Goal: Task Accomplishment & Management: Use online tool/utility

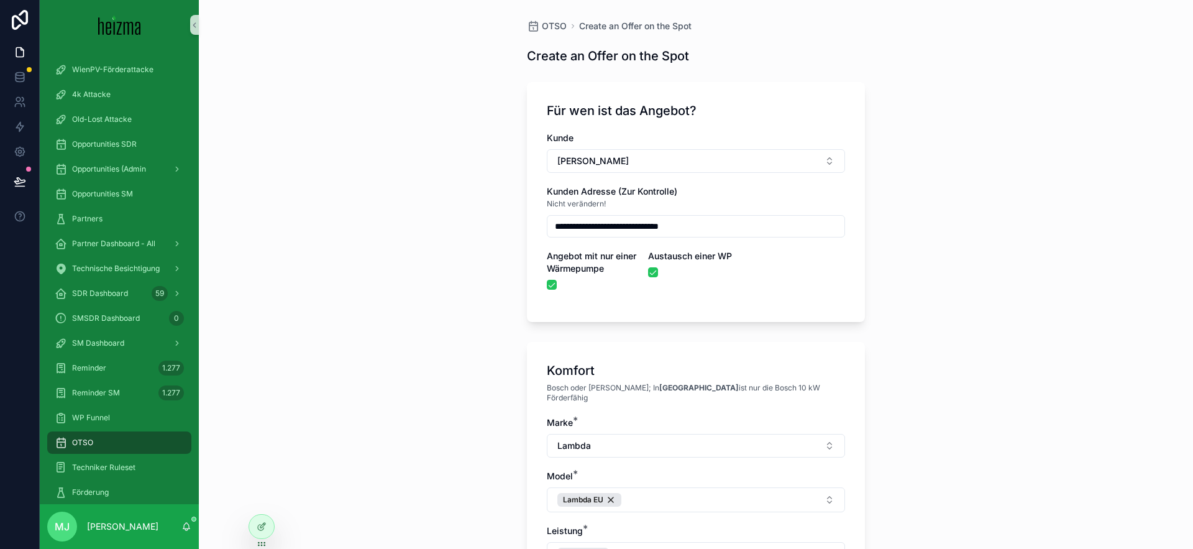
scroll to position [1330, 0]
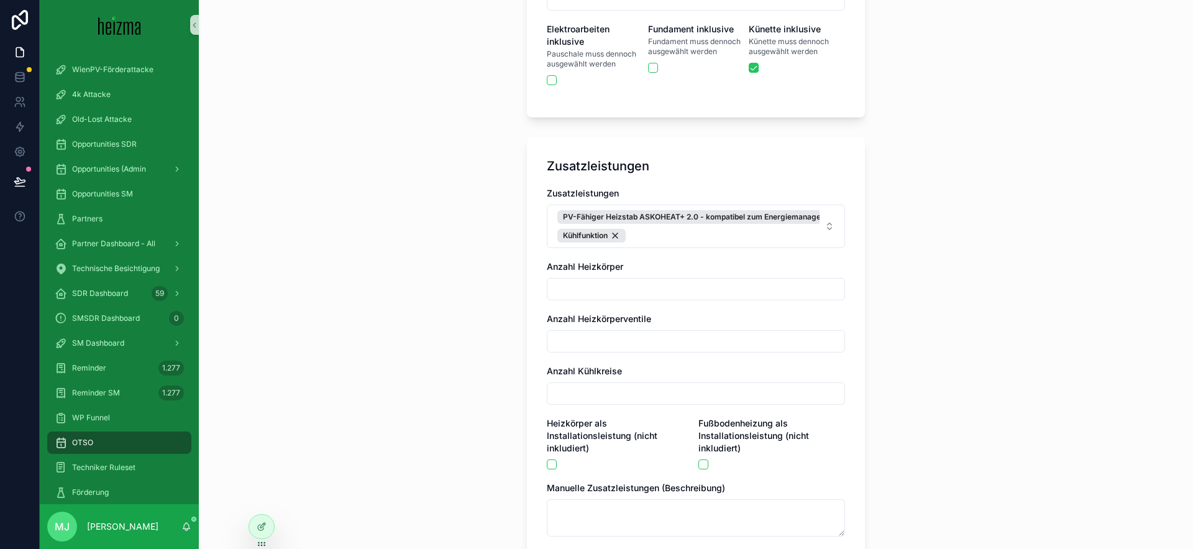
click at [480, 193] on div "**********" at bounding box center [696, 274] width 994 height 549
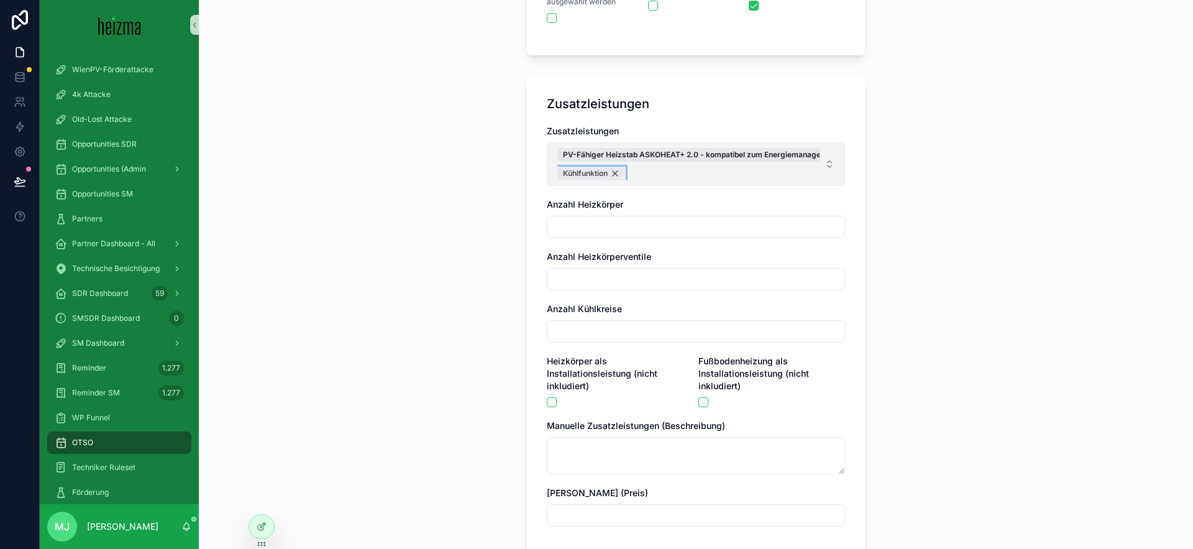
click at [611, 166] on div "Kühlfunktion" at bounding box center [591, 173] width 68 height 14
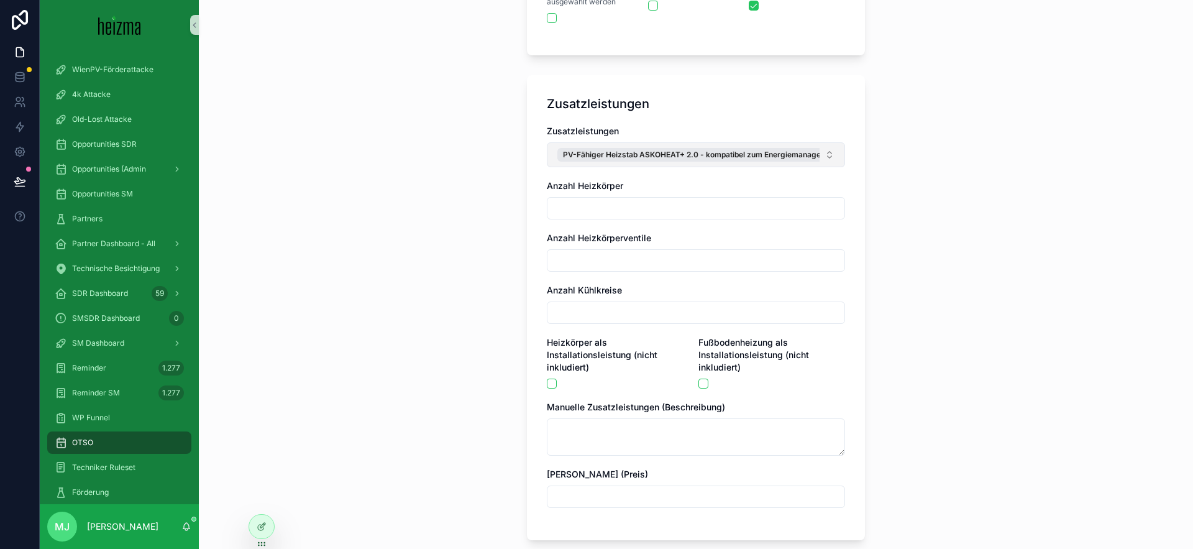
click at [834, 153] on button "PV-Fähiger Heizstab ASKOHEAT+ 2.0 - kompatibel zum Energiemanager von Heizma" at bounding box center [696, 154] width 298 height 25
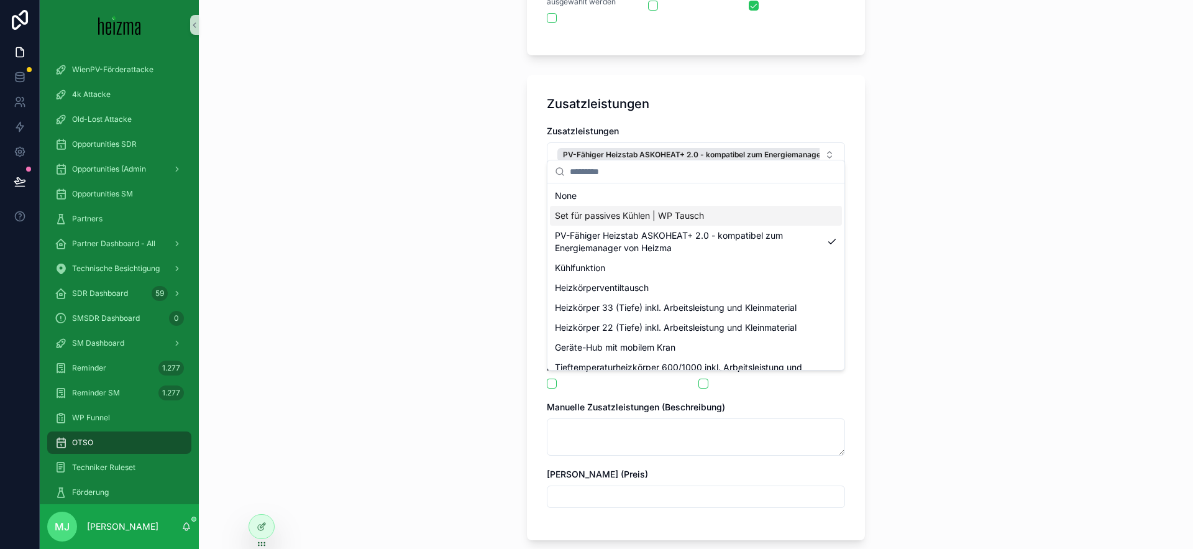
click at [668, 219] on span "Set für passives Kühlen | WP Tausch" at bounding box center [629, 215] width 149 height 12
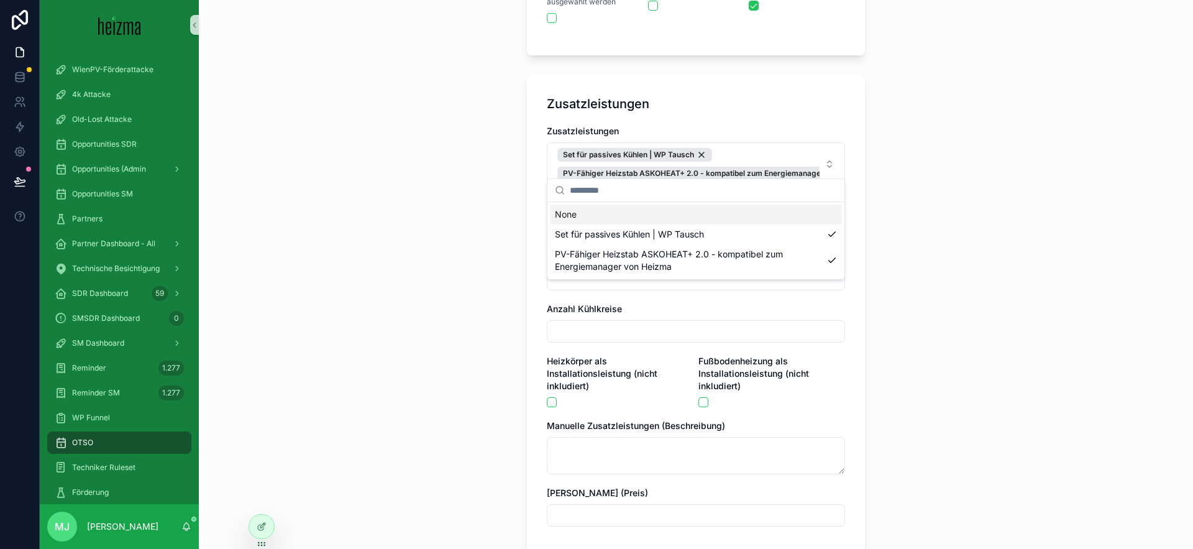
click at [428, 212] on div "**********" at bounding box center [696, 274] width 994 height 549
click at [443, 205] on div "**********" at bounding box center [696, 274] width 994 height 549
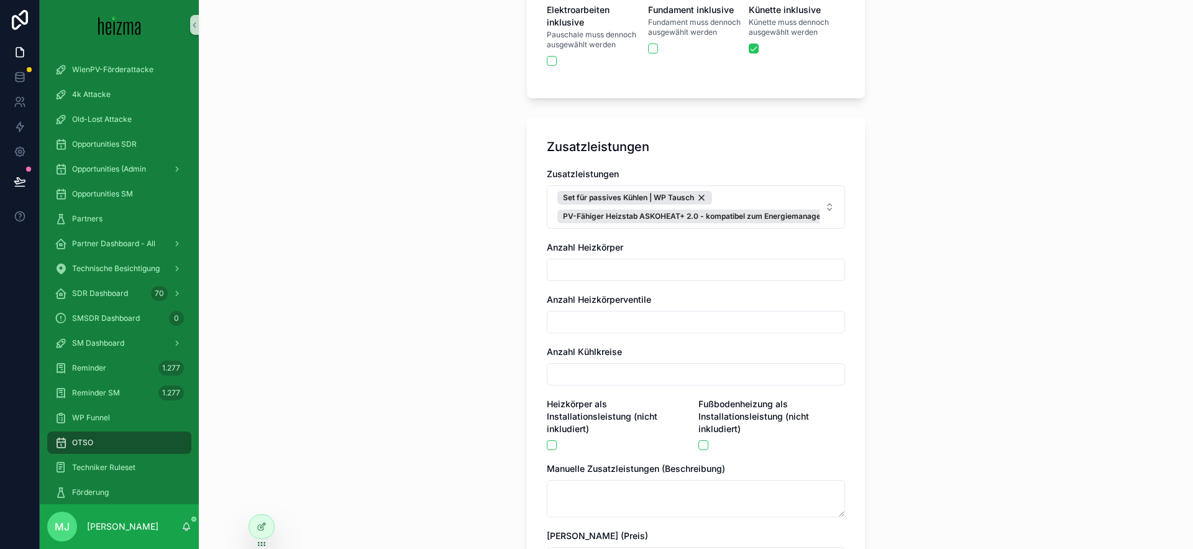
scroll to position [1488, 0]
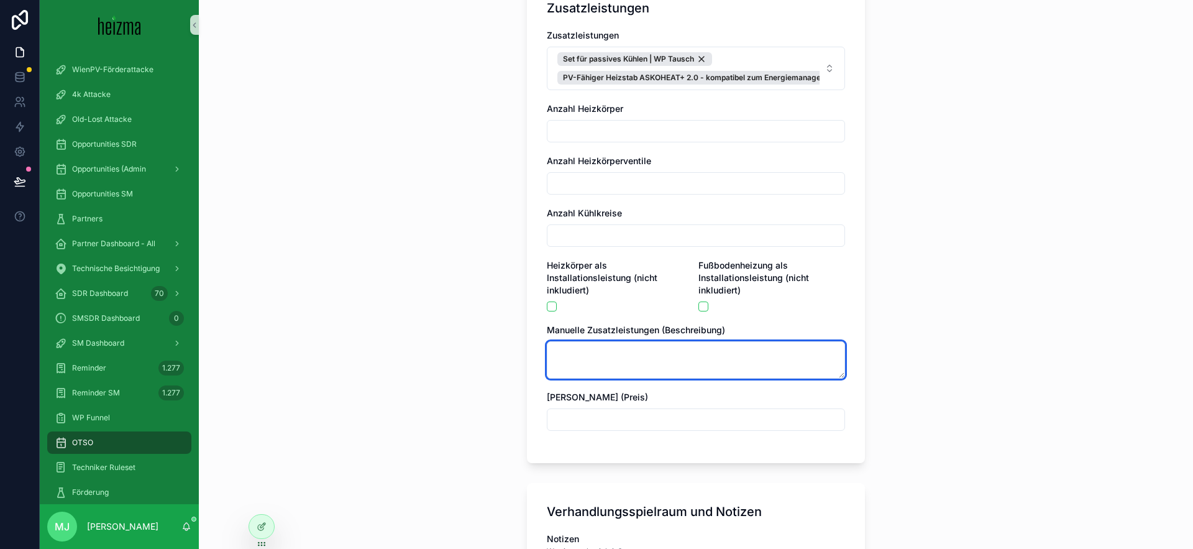
click at [680, 357] on textarea "scrollable content" at bounding box center [696, 359] width 298 height 37
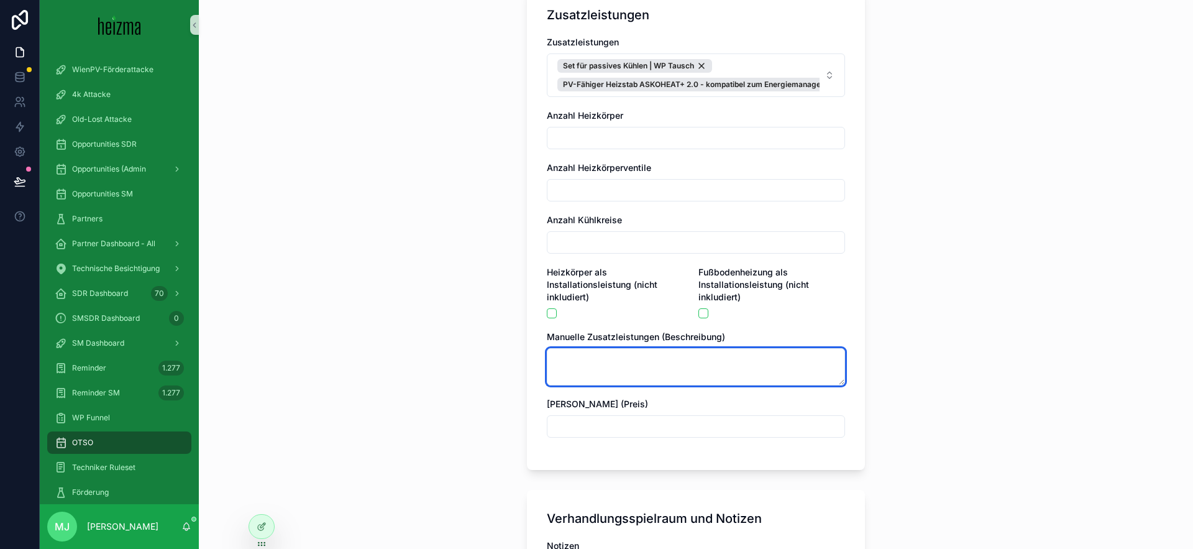
scroll to position [1479, 0]
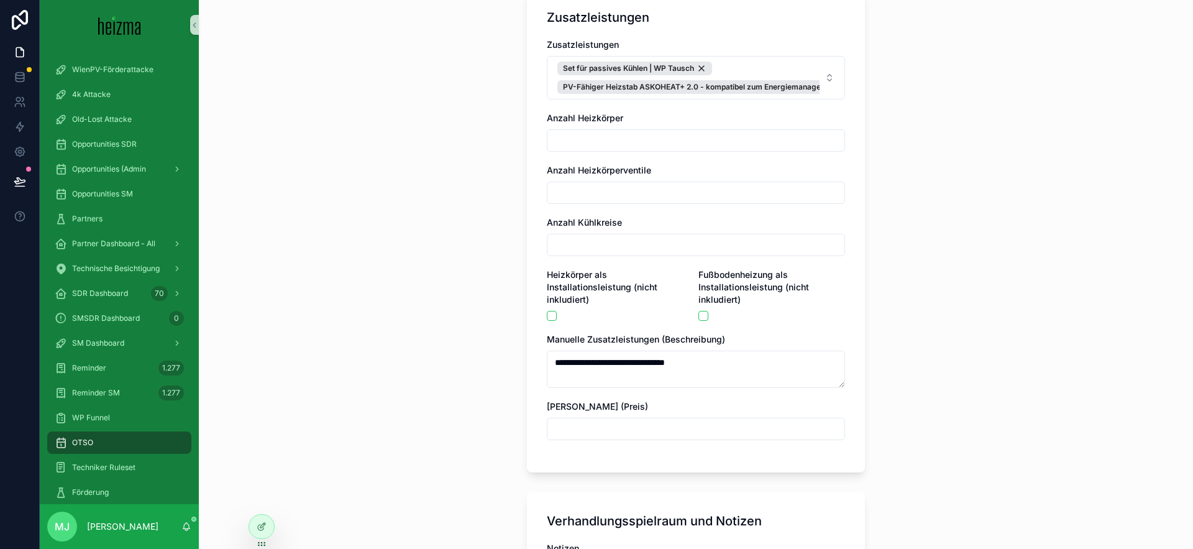
click at [491, 363] on div "**********" at bounding box center [696, 274] width 994 height 549
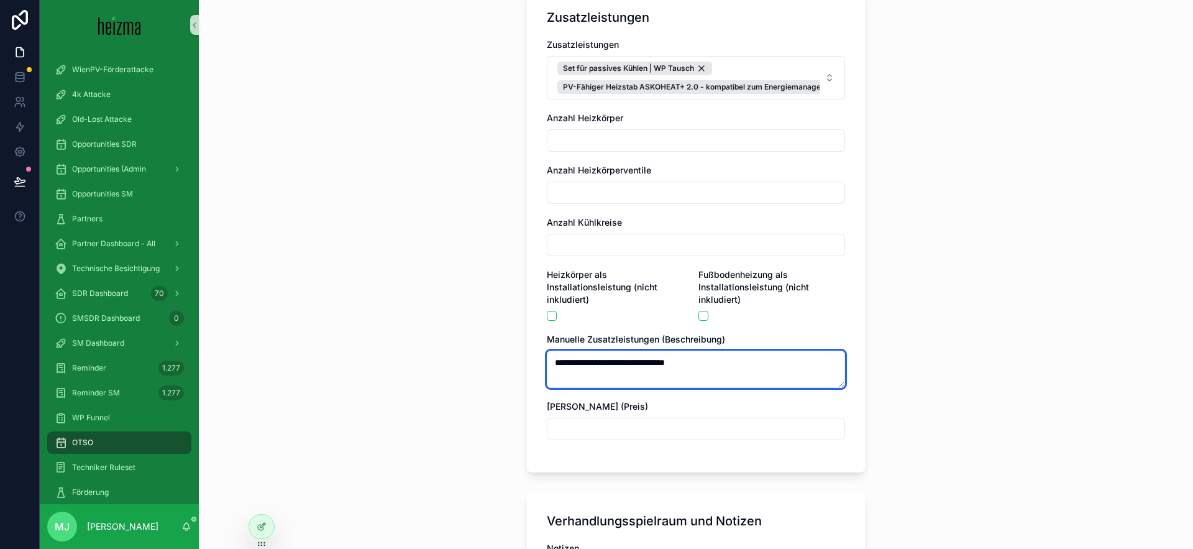
click at [671, 350] on textarea "**********" at bounding box center [696, 368] width 298 height 37
type textarea "**********"
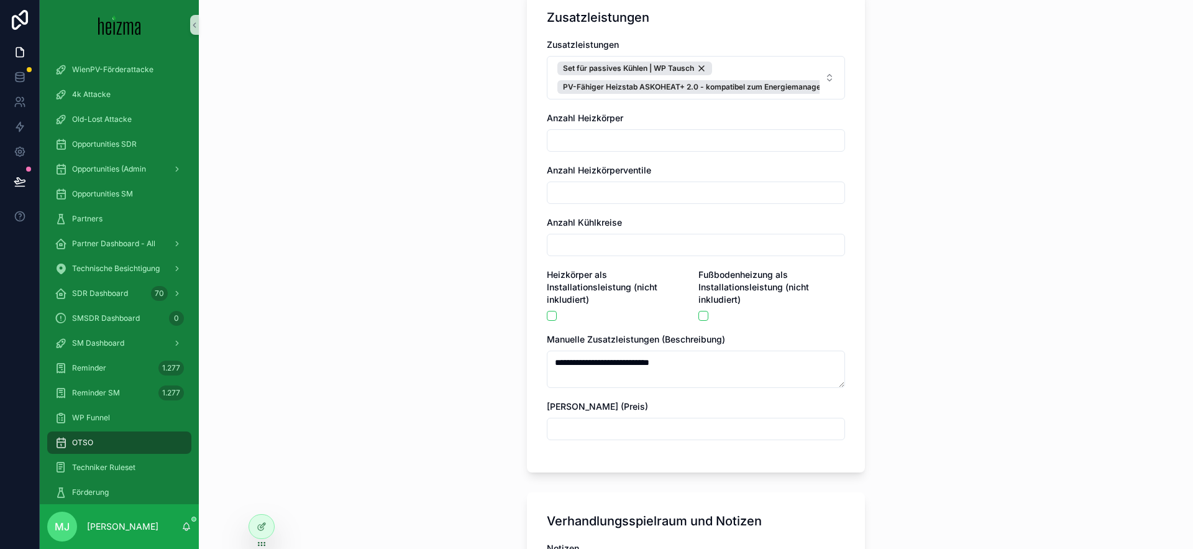
click at [700, 420] on input "scrollable content" at bounding box center [695, 428] width 297 height 17
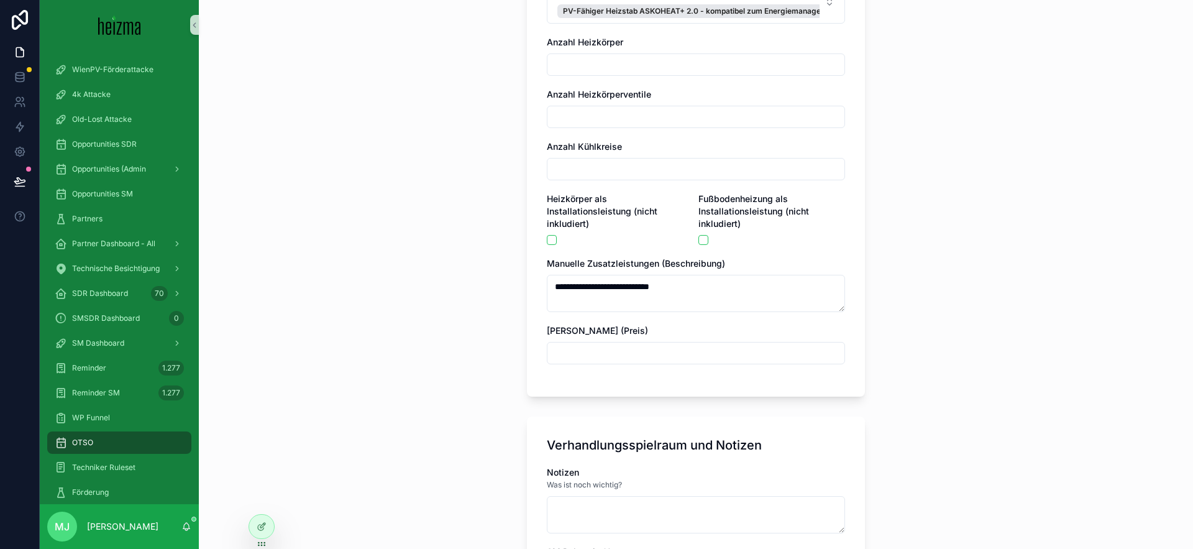
scroll to position [1557, 0]
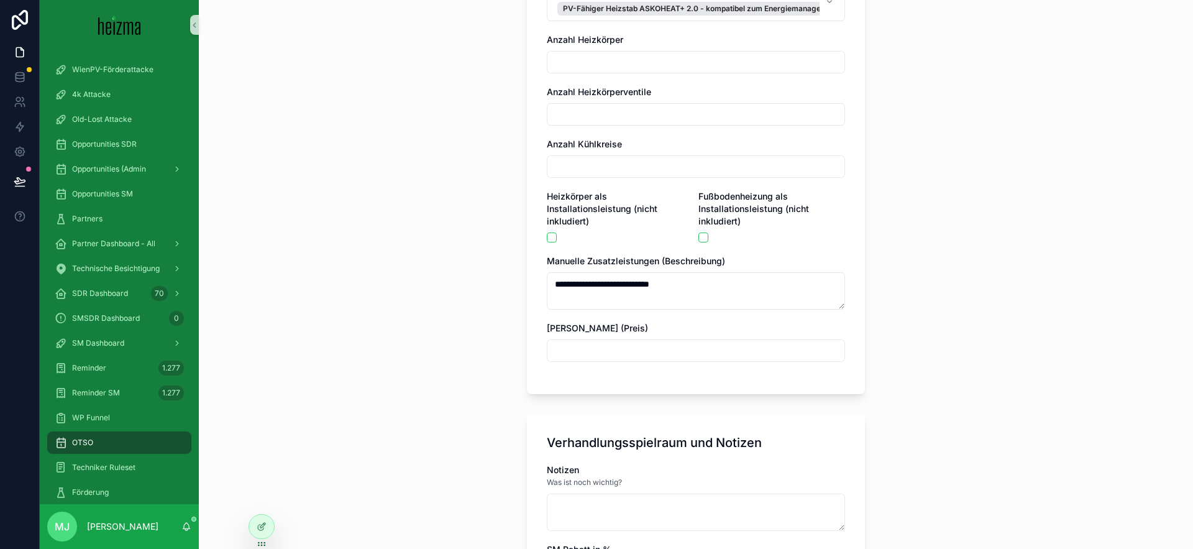
click at [624, 344] on input "scrollable content" at bounding box center [695, 350] width 297 height 17
click at [501, 331] on div "**********" at bounding box center [696, 274] width 994 height 549
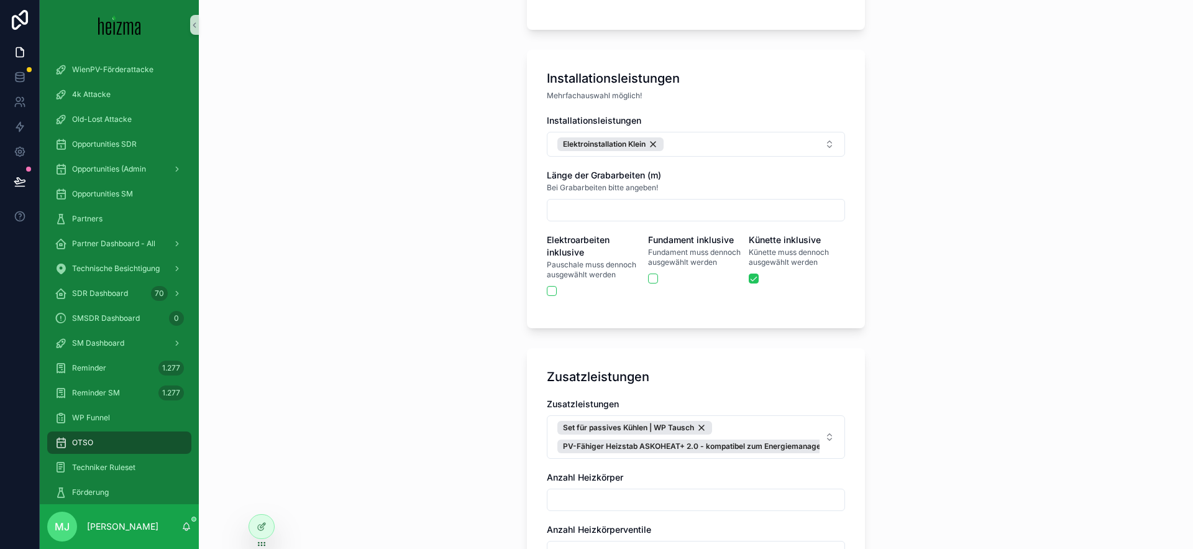
scroll to position [1265, 0]
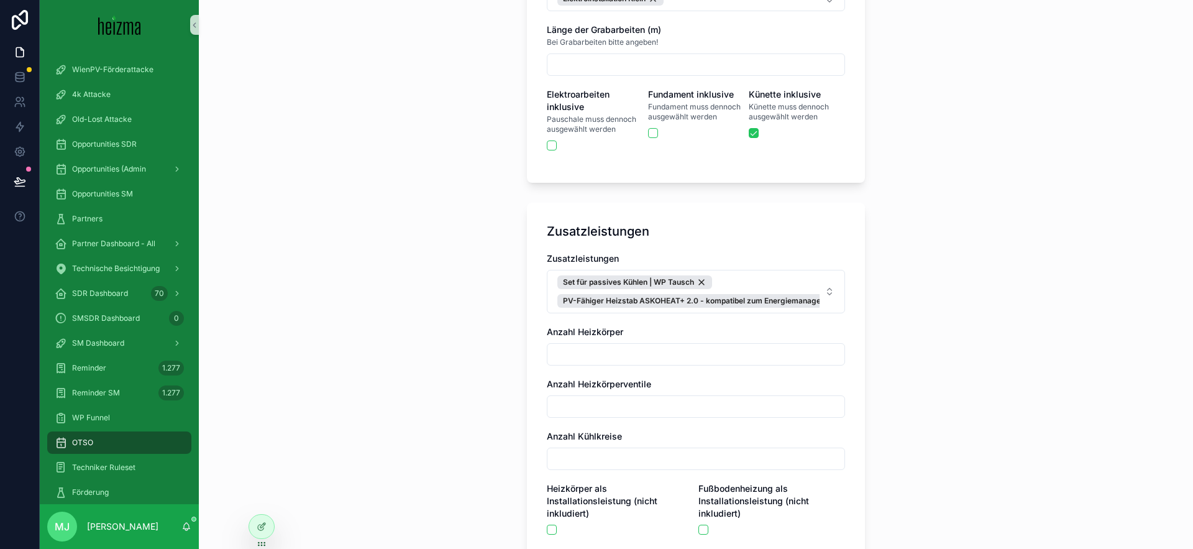
click at [777, 275] on span "Set für passives Kühlen | WP Tausch PV-Fähiger Heizstab ASKOHEAT+ 2.0 - kompati…" at bounding box center [688, 291] width 262 height 32
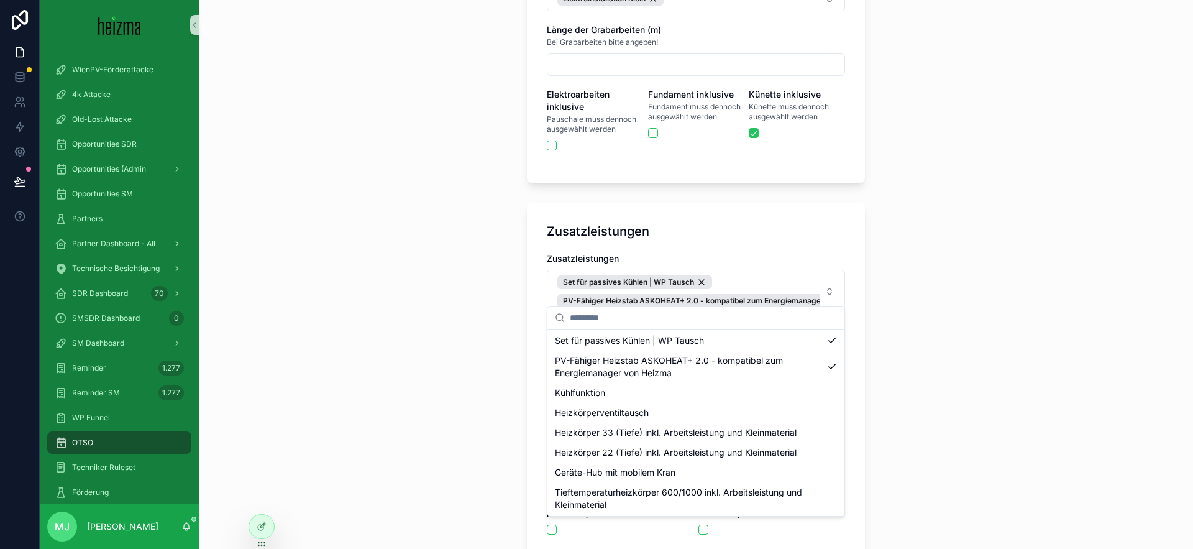
scroll to position [0, 0]
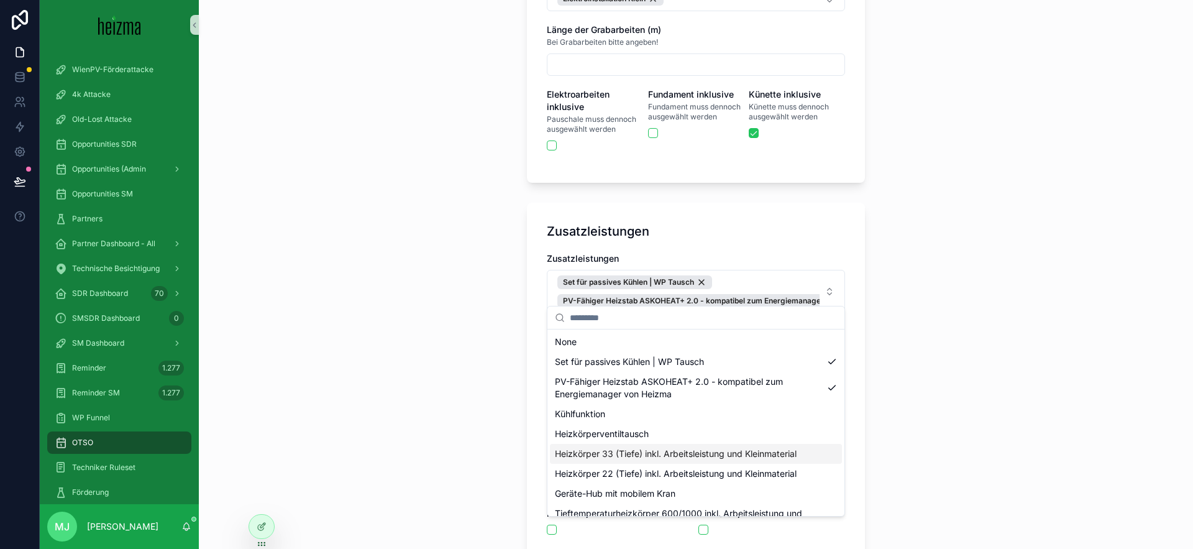
click at [477, 398] on div "**********" at bounding box center [696, 274] width 994 height 549
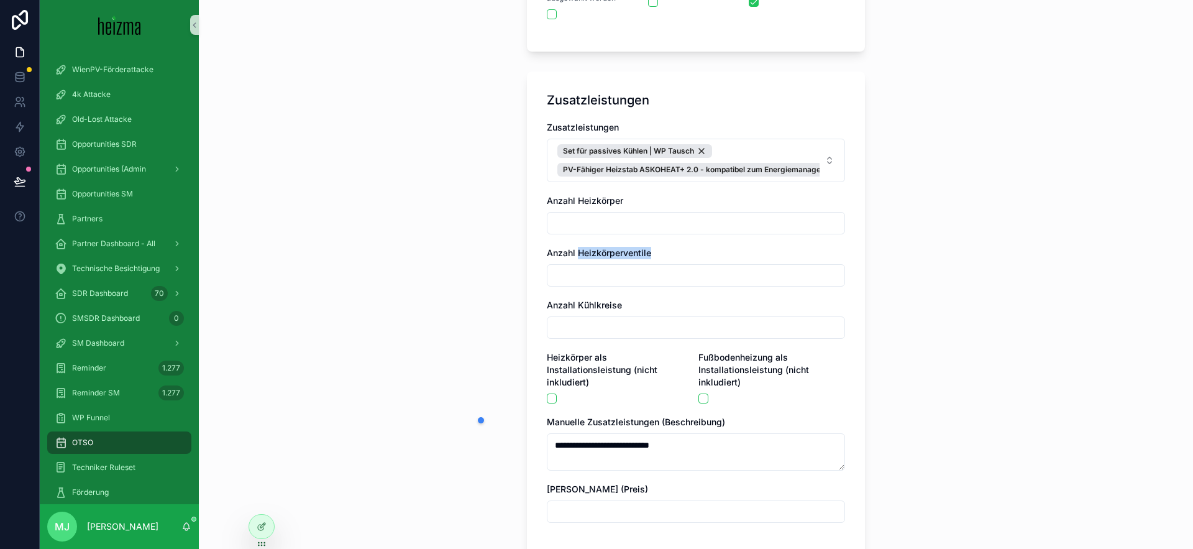
scroll to position [1510, 0]
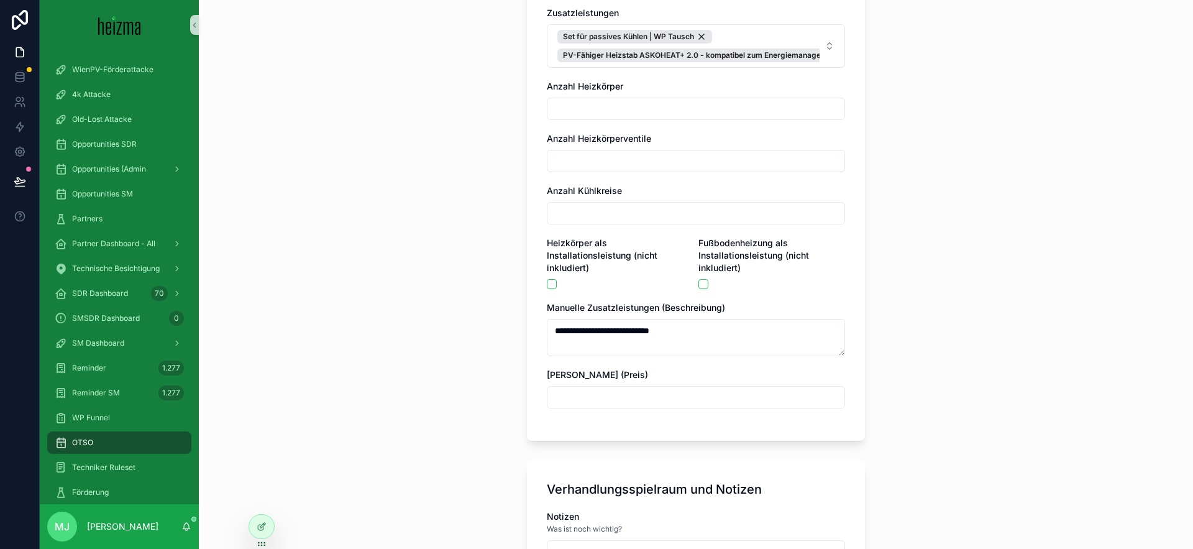
click at [478, 398] on div "**********" at bounding box center [696, 274] width 994 height 549
drag, startPoint x: 710, startPoint y: 330, endPoint x: 539, endPoint y: 321, distance: 171.7
click at [539, 321] on div "**********" at bounding box center [696, 198] width 338 height 483
click at [404, 291] on div "**********" at bounding box center [696, 274] width 994 height 549
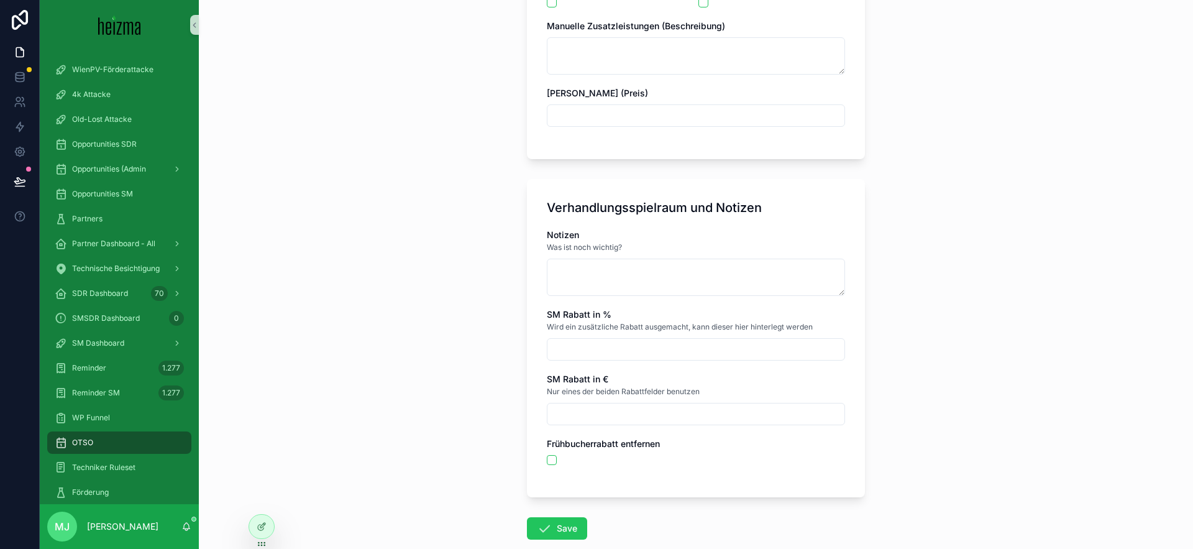
scroll to position [1852, 0]
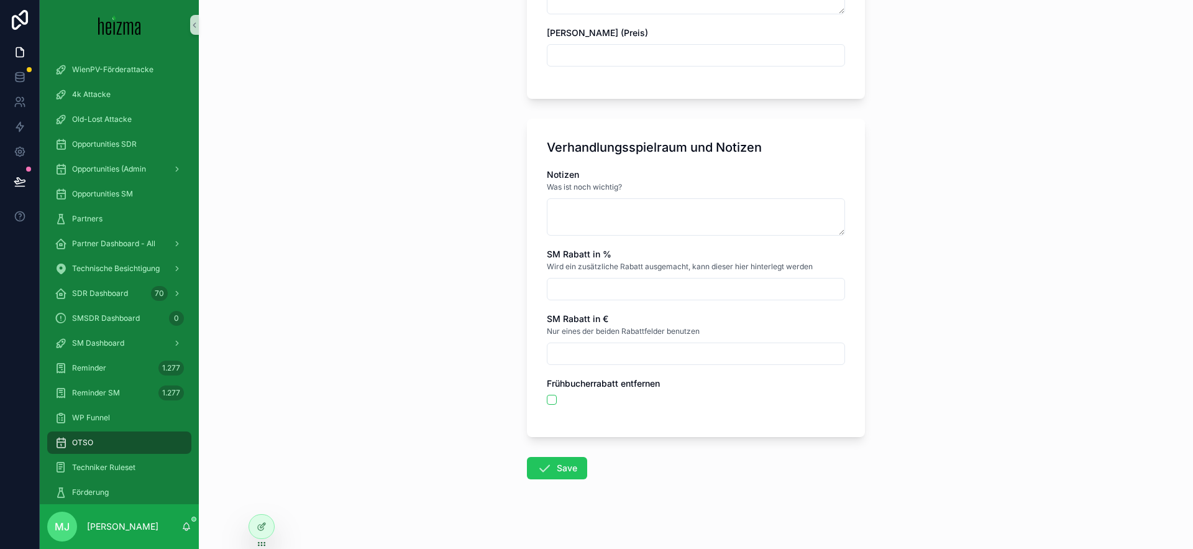
drag, startPoint x: 572, startPoint y: 449, endPoint x: 608, endPoint y: 406, distance: 55.5
click at [572, 457] on button "Save" at bounding box center [557, 468] width 60 height 22
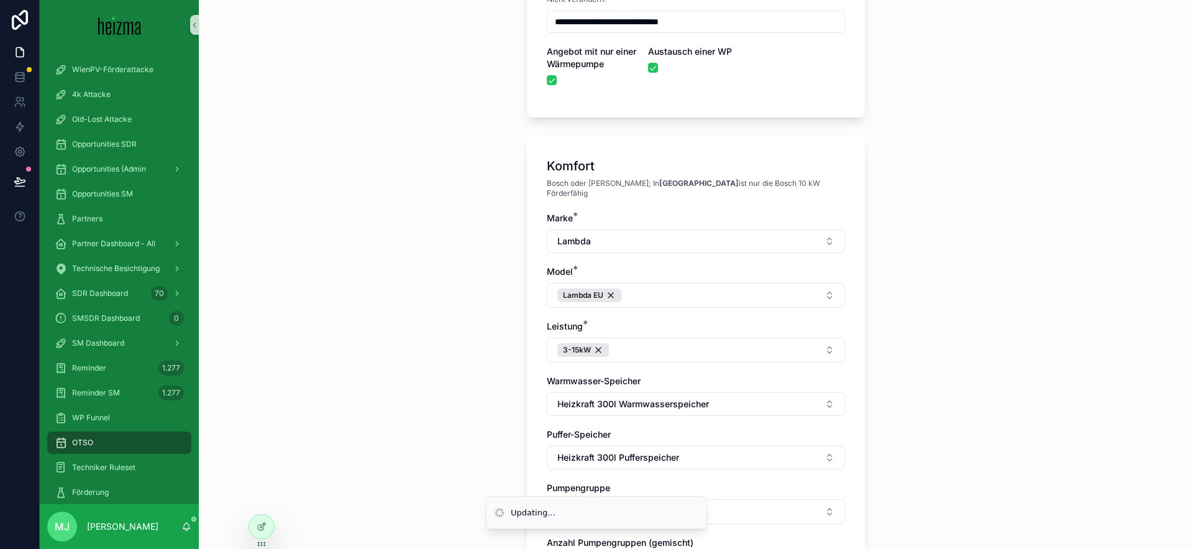
scroll to position [0, 0]
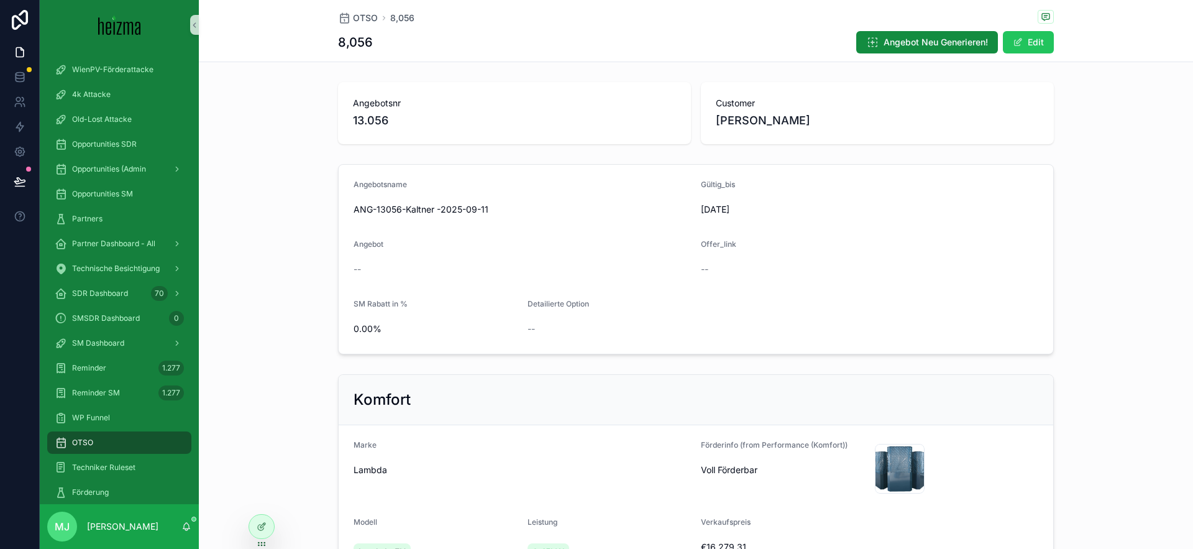
click at [450, 275] on div "--" at bounding box center [521, 269] width 337 height 20
click at [303, 201] on div "Angebotsname ANG-13056-Kaltner -2025-09-11 Gültig_bis 21/09/2025 Angebot -- Off…" at bounding box center [696, 259] width 994 height 200
click at [460, 135] on div "Angebotsnr 13.056" at bounding box center [514, 113] width 353 height 62
drag, startPoint x: 718, startPoint y: 120, endPoint x: 808, endPoint y: 122, distance: 90.1
click at [808, 122] on div "[PERSON_NAME]" at bounding box center [877, 120] width 323 height 17
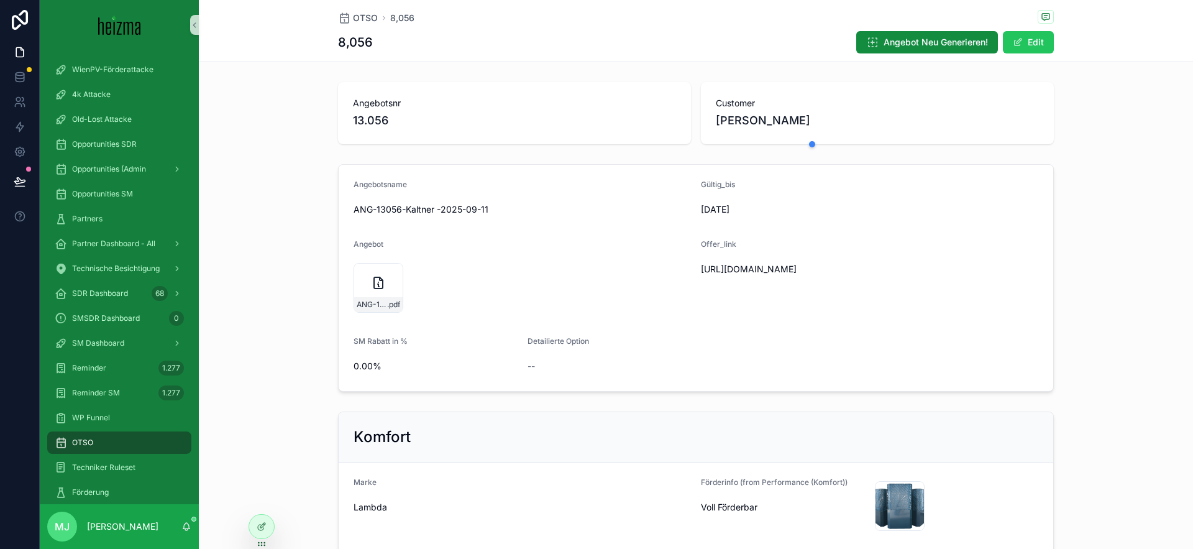
copy span "[PERSON_NAME]"
click at [376, 289] on icon "scrollable content" at bounding box center [378, 282] width 15 height 15
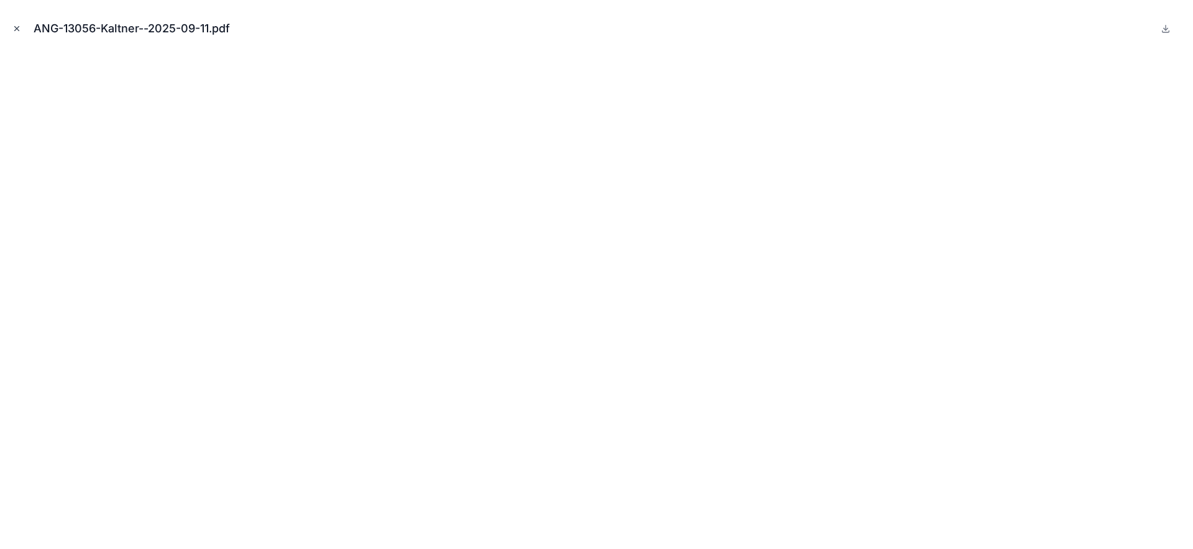
click at [16, 24] on icon "Close modal" at bounding box center [16, 28] width 9 height 9
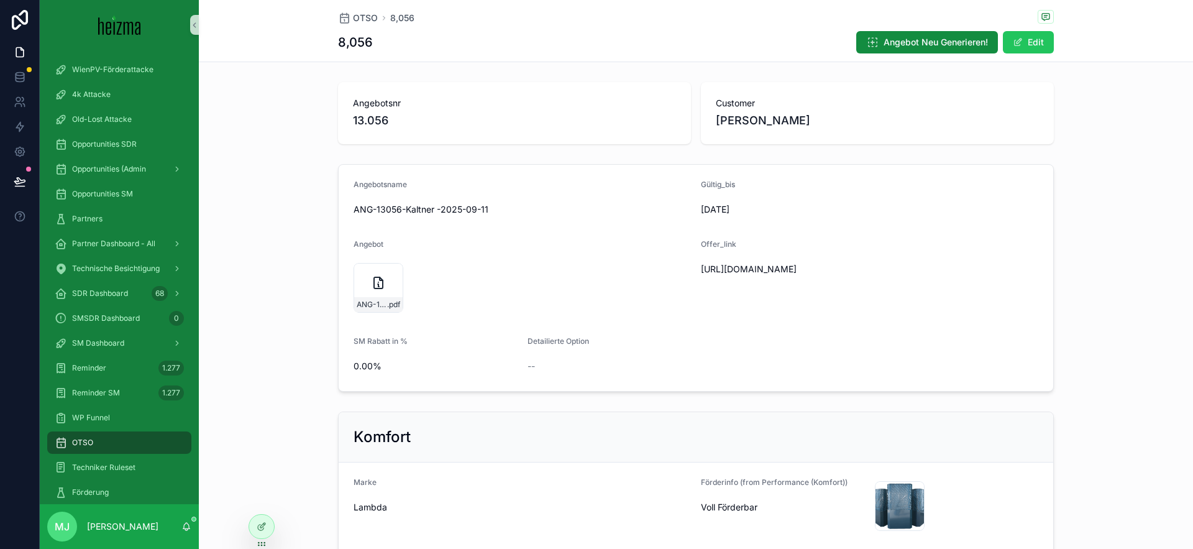
click at [752, 112] on span "[PERSON_NAME]" at bounding box center [763, 120] width 94 height 17
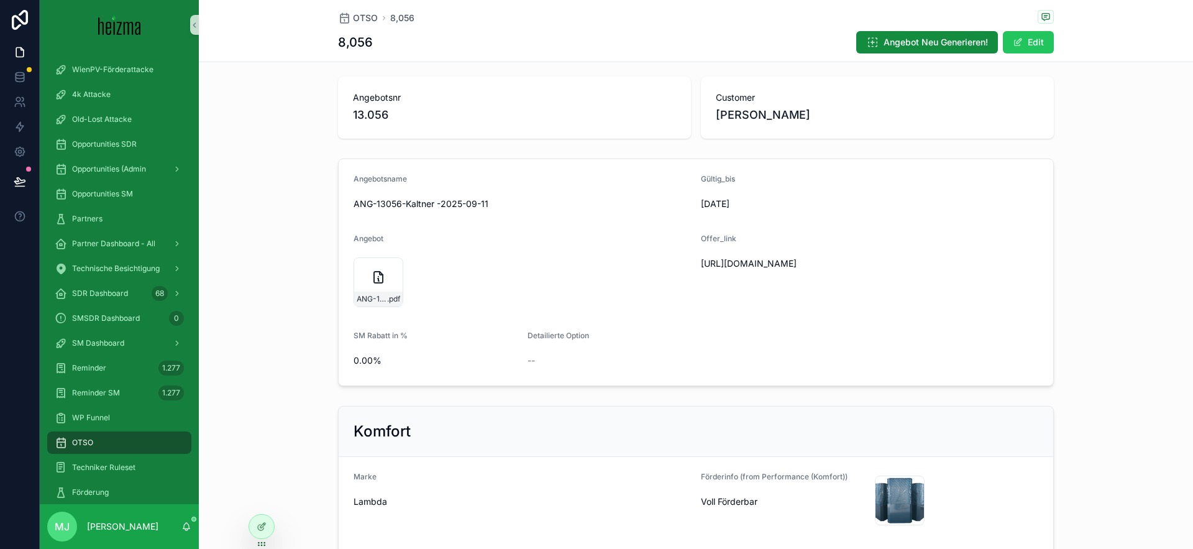
click at [750, 112] on span "[PERSON_NAME]" at bounding box center [763, 114] width 94 height 17
click at [750, 112] on span "[PERSON_NAME]" at bounding box center [763, 118] width 94 height 17
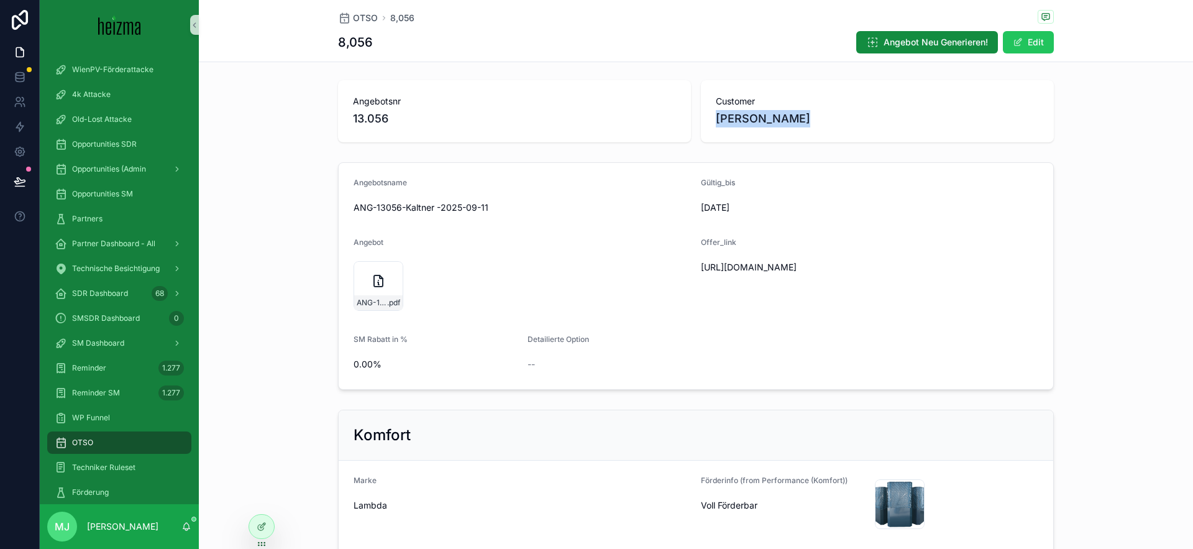
click at [750, 112] on span "[PERSON_NAME]" at bounding box center [763, 118] width 94 height 17
copy span "[PERSON_NAME]"
click at [498, 281] on div "ANG-13056-Kaltner--2025-09-11 .pdf" at bounding box center [521, 286] width 337 height 50
click at [358, 301] on span "ANG-13056-Kaltner--2025-09-11" at bounding box center [372, 303] width 30 height 10
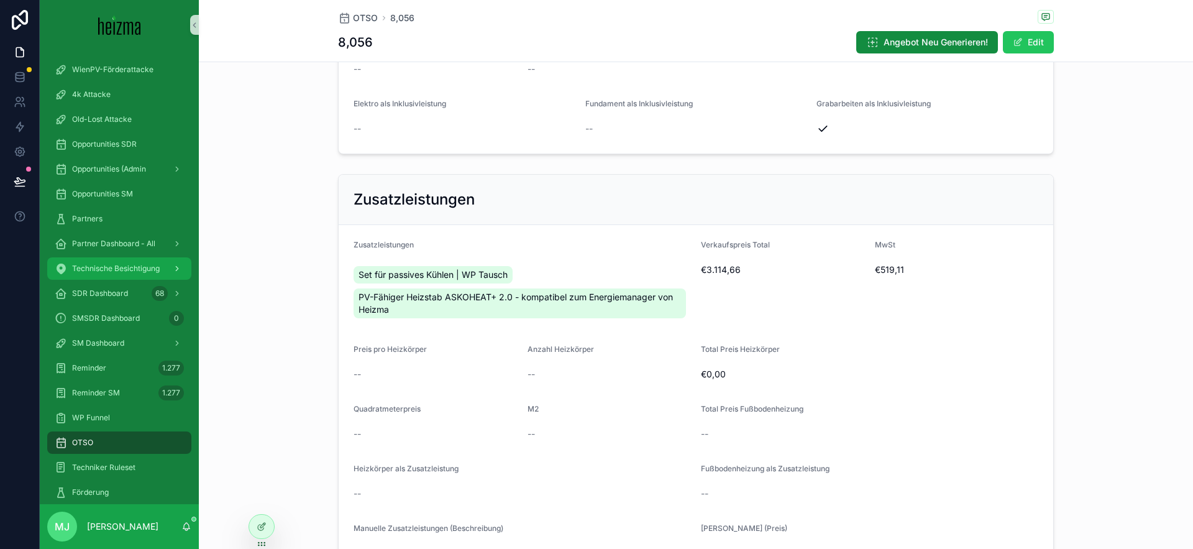
scroll to position [1997, 0]
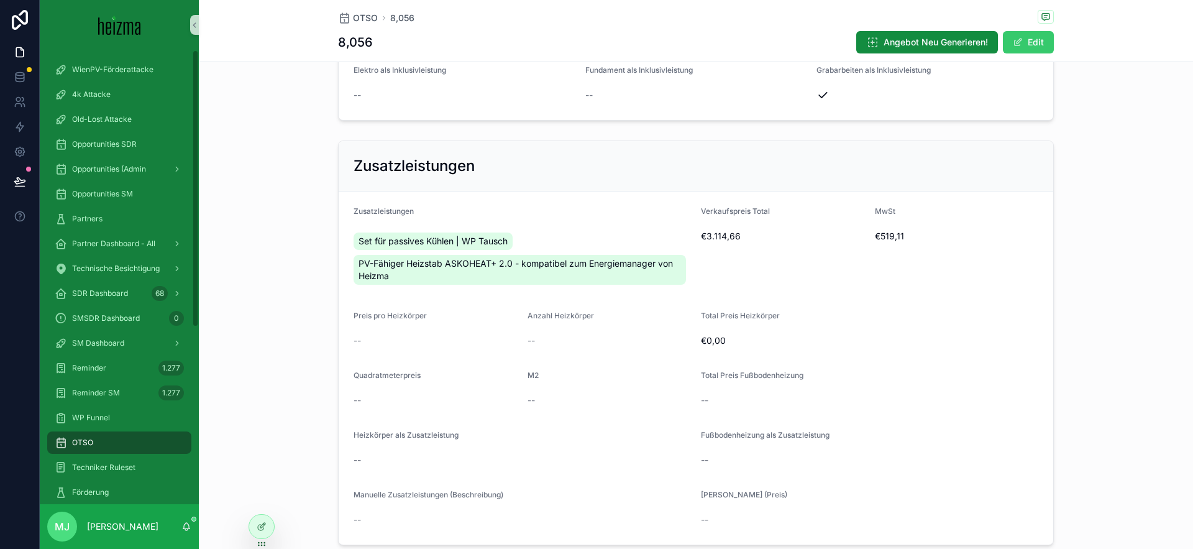
click at [1037, 36] on button "Edit" at bounding box center [1028, 42] width 51 height 22
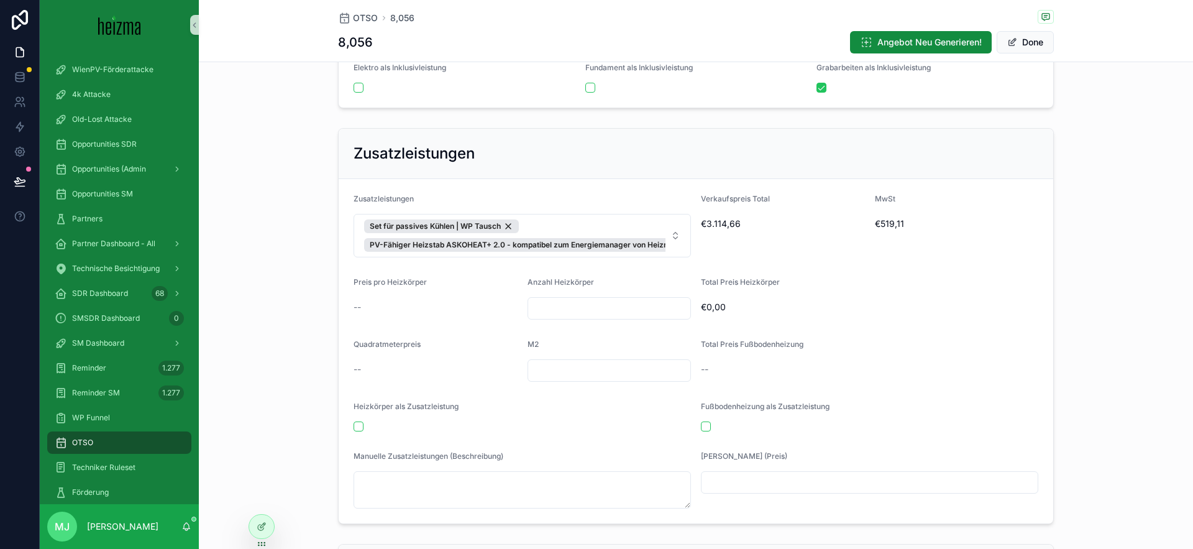
scroll to position [1992, 0]
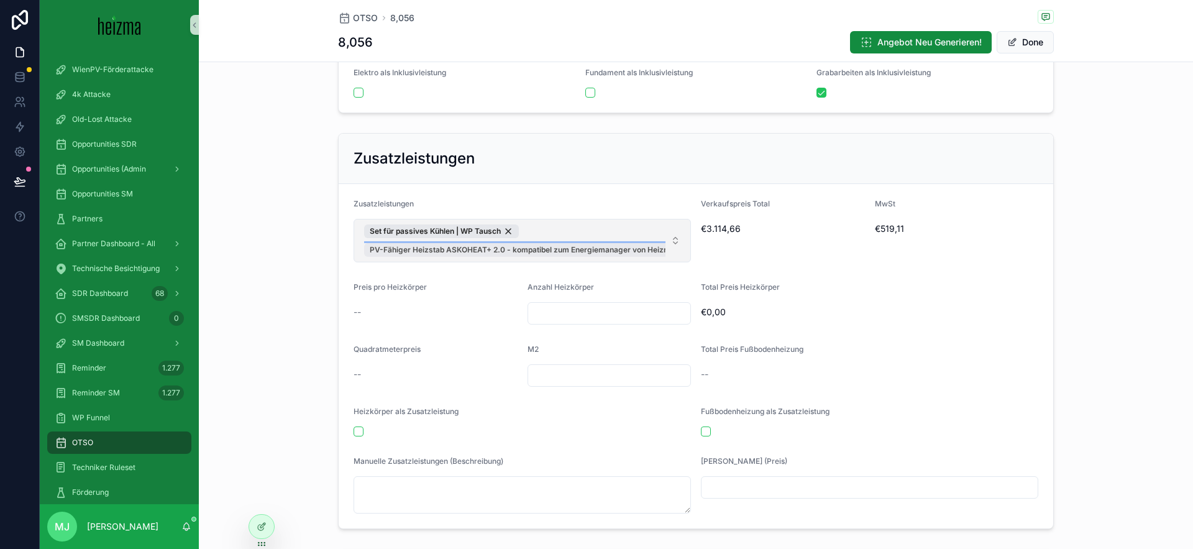
click at [639, 253] on span "PV-Fähiger Heizstab ASKOHEAT+ 2.0 - kompatibel zum Energiemanager von Heizma" at bounding box center [522, 250] width 305 height 10
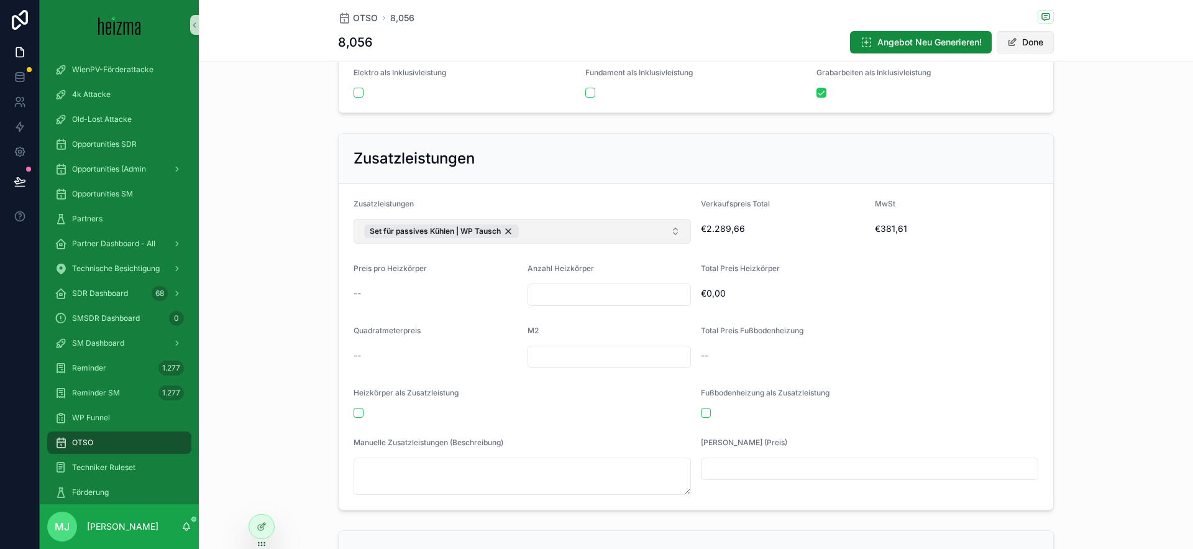
click at [1032, 39] on button "Done" at bounding box center [1024, 42] width 57 height 22
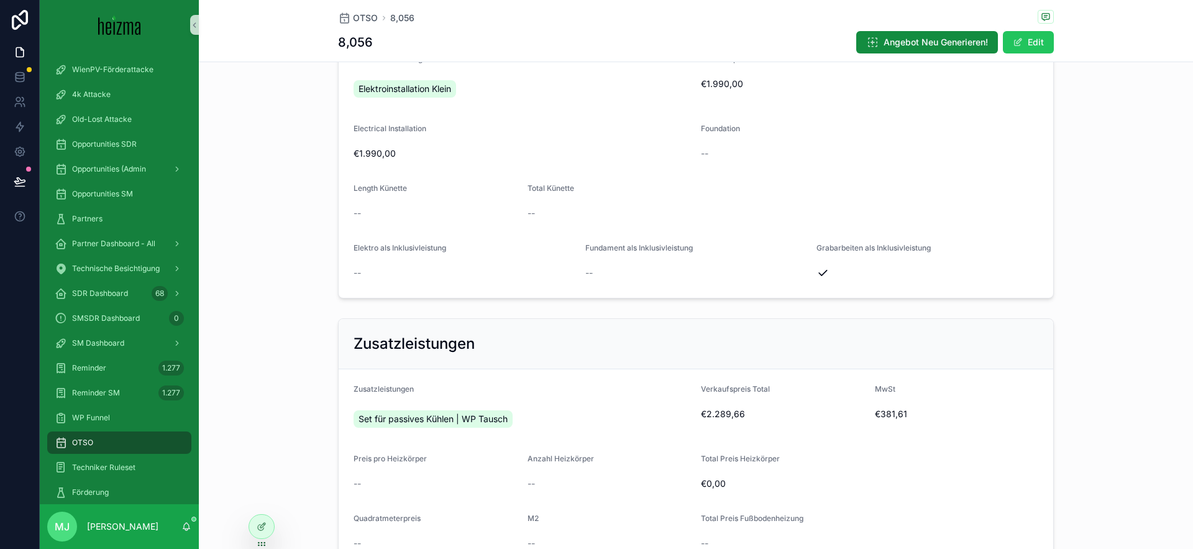
scroll to position [1819, 0]
click at [897, 40] on span "Angebot Neu Generieren!" at bounding box center [935, 42] width 104 height 12
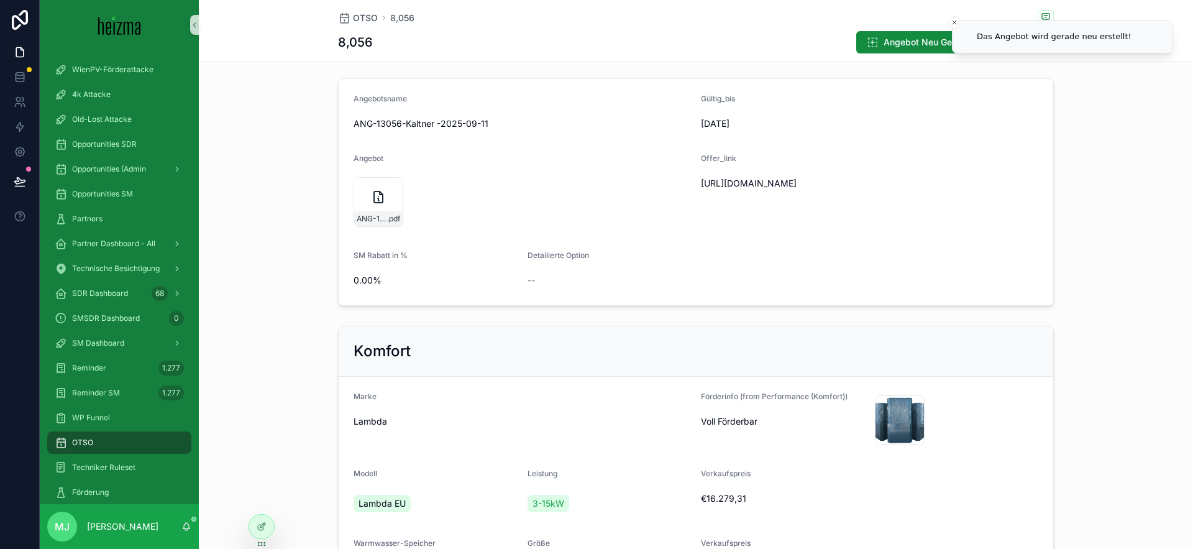
scroll to position [0, 0]
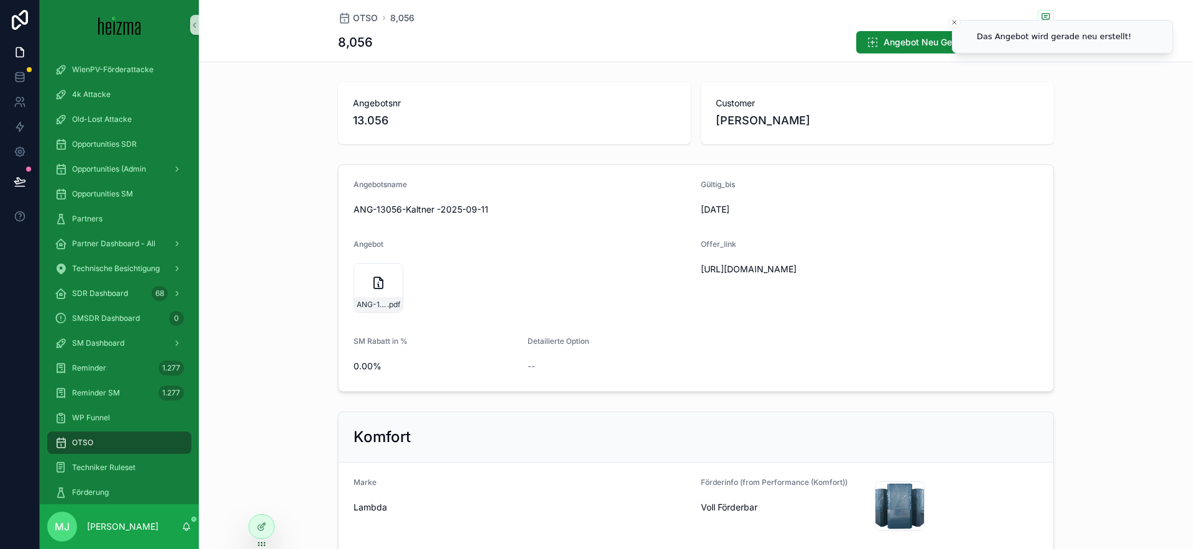
click at [729, 273] on span "https://docs.google.com/document/d/1viFgcGXtZxh6-zhAmwVt_cLFIx7BCjGeEHPwX8qvRh4…" at bounding box center [812, 269] width 222 height 12
copy span "https://docs.google.com/document/d/1viFgcGXtZxh6-zhAmwVt_cLFIx7BCjGeEHPwX8qvRh4…"
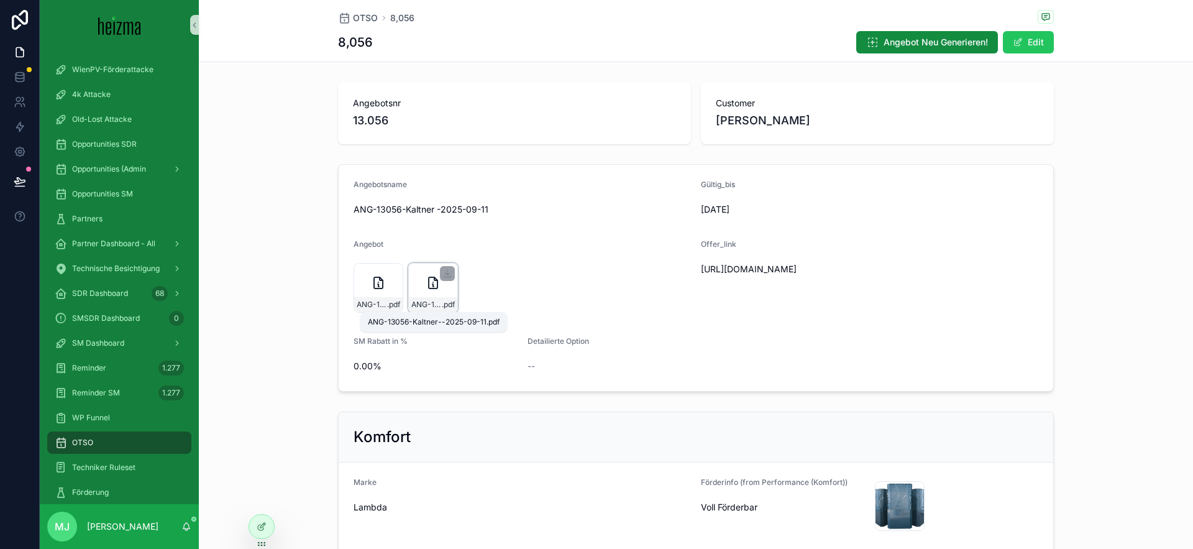
click at [412, 306] on span "ANG-13056-Kaltner--2025-09-11" at bounding box center [426, 304] width 30 height 10
click at [445, 305] on span ".pdf" at bounding box center [448, 304] width 13 height 10
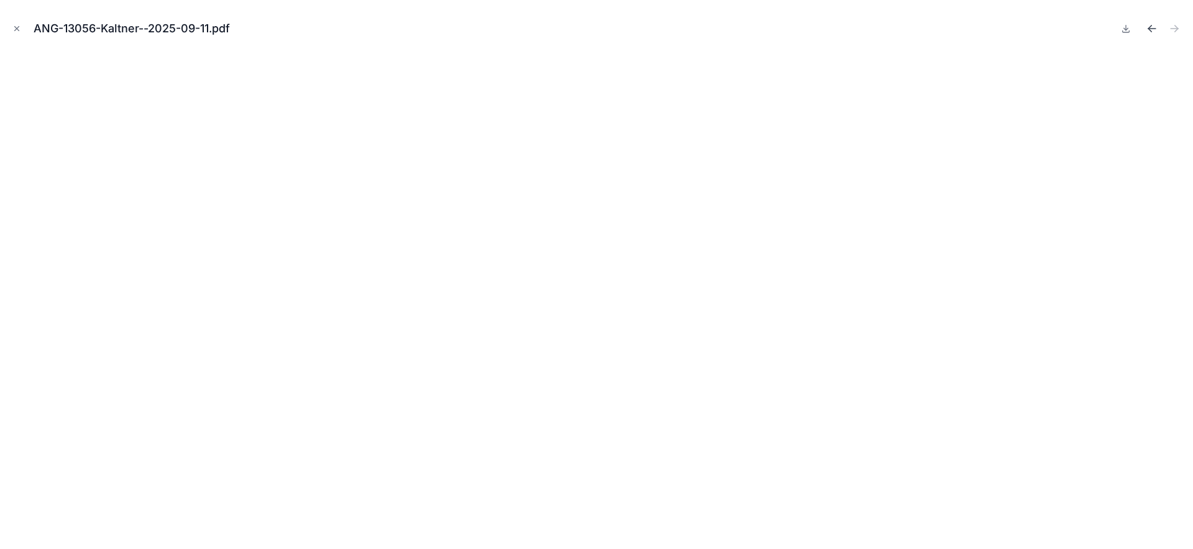
click at [1147, 35] on button "Previous file" at bounding box center [1151, 28] width 17 height 17
click at [1175, 29] on icon "Next file" at bounding box center [1174, 28] width 12 height 12
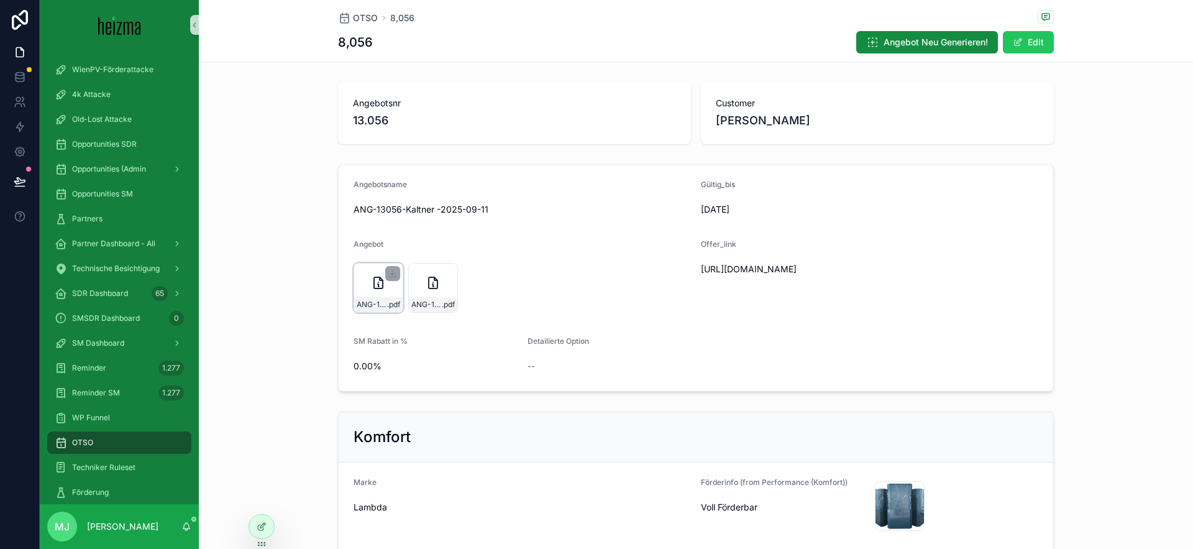
click at [395, 310] on div "ANG-13056-Kaltner--2025-09-11 .pdf" at bounding box center [378, 304] width 48 height 15
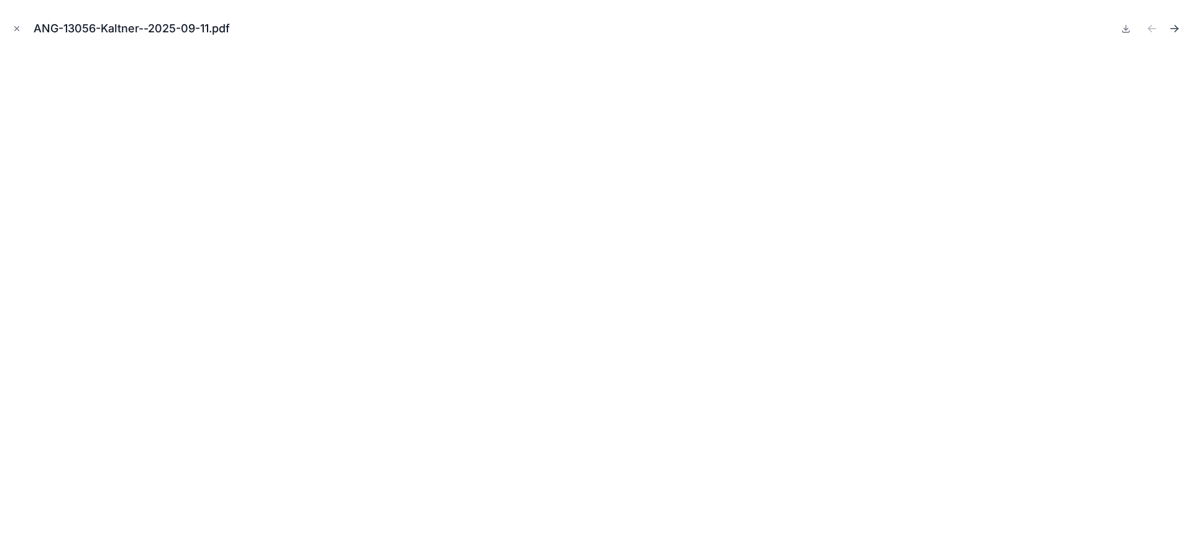
click at [1171, 30] on icon "Next file" at bounding box center [1174, 28] width 12 height 12
click at [16, 27] on icon "Close modal" at bounding box center [17, 29] width 4 height 4
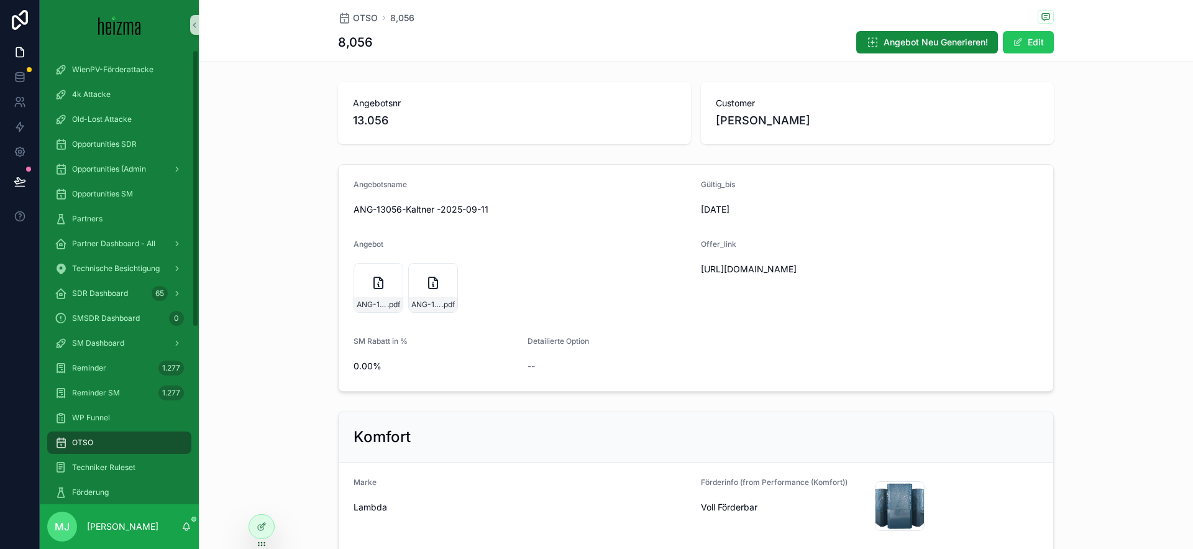
click at [606, 385] on form "Angebotsname ANG-13056-Kaltner -2025-09-11 Gültig_bis 21/09/2025 Angebot ANG-13…" at bounding box center [696, 278] width 714 height 226
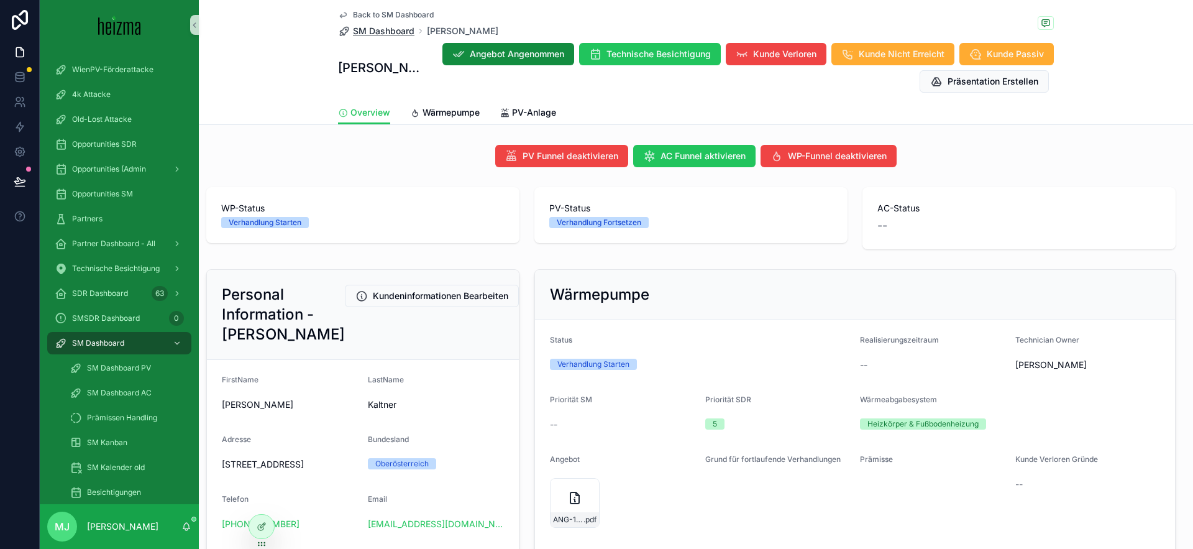
scroll to position [625, 0]
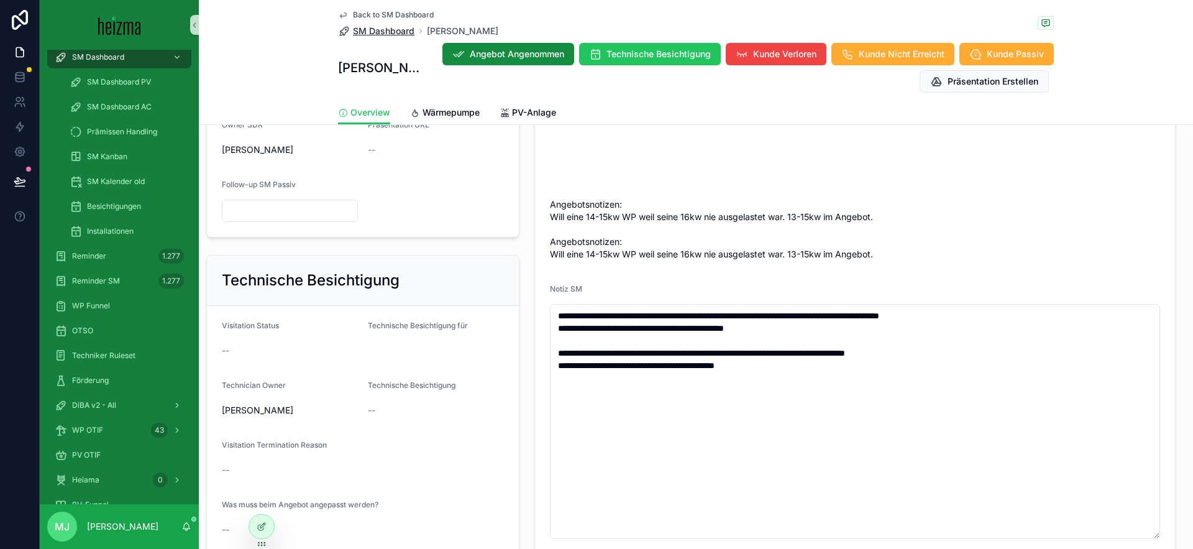
click at [382, 33] on span "SM Dashboard" at bounding box center [384, 31] width 62 height 12
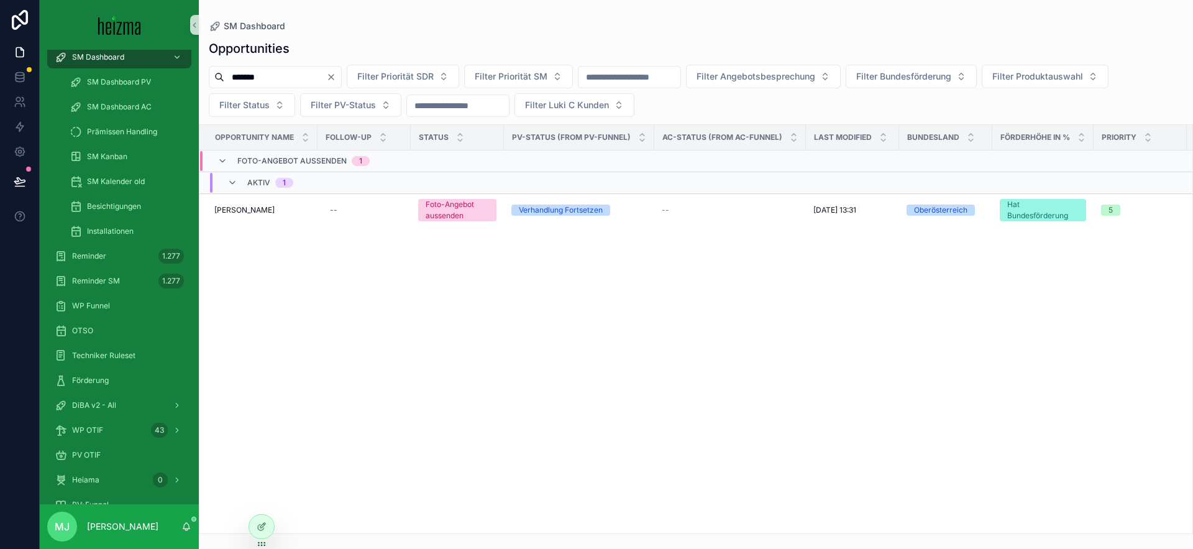
click at [248, 82] on input "*******" at bounding box center [275, 76] width 102 height 17
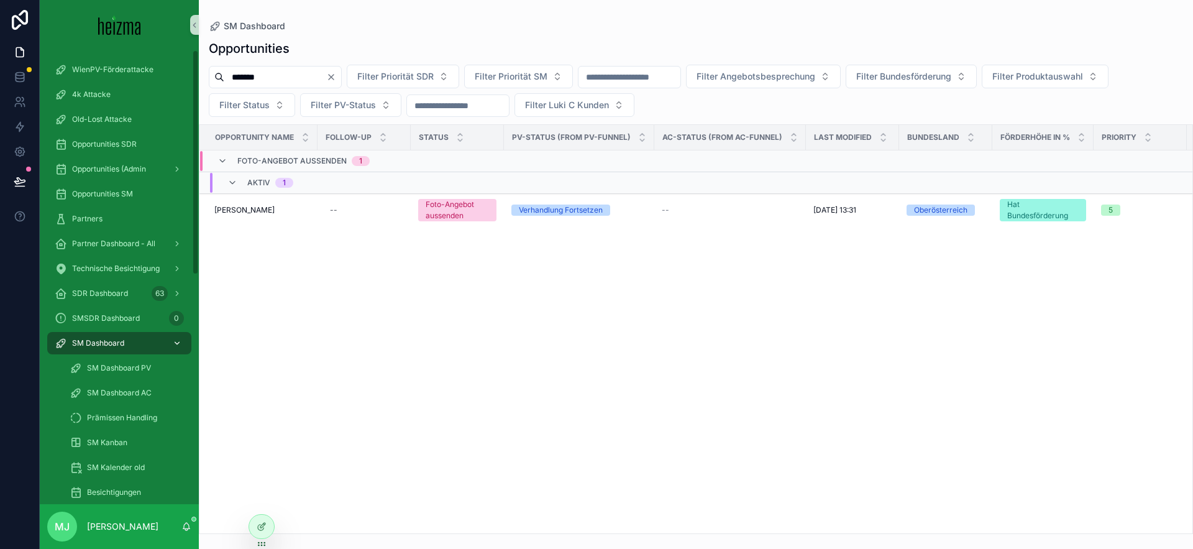
click at [99, 340] on span "SM Dashboard" at bounding box center [98, 343] width 52 height 10
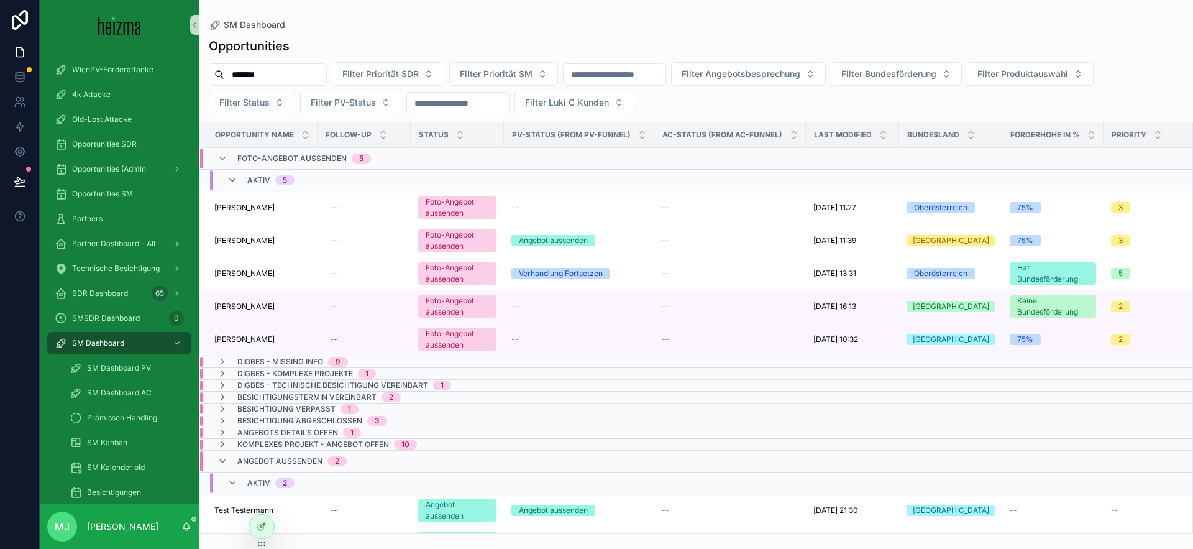
click at [269, 66] on input "*******" at bounding box center [275, 74] width 102 height 17
type input "**********"
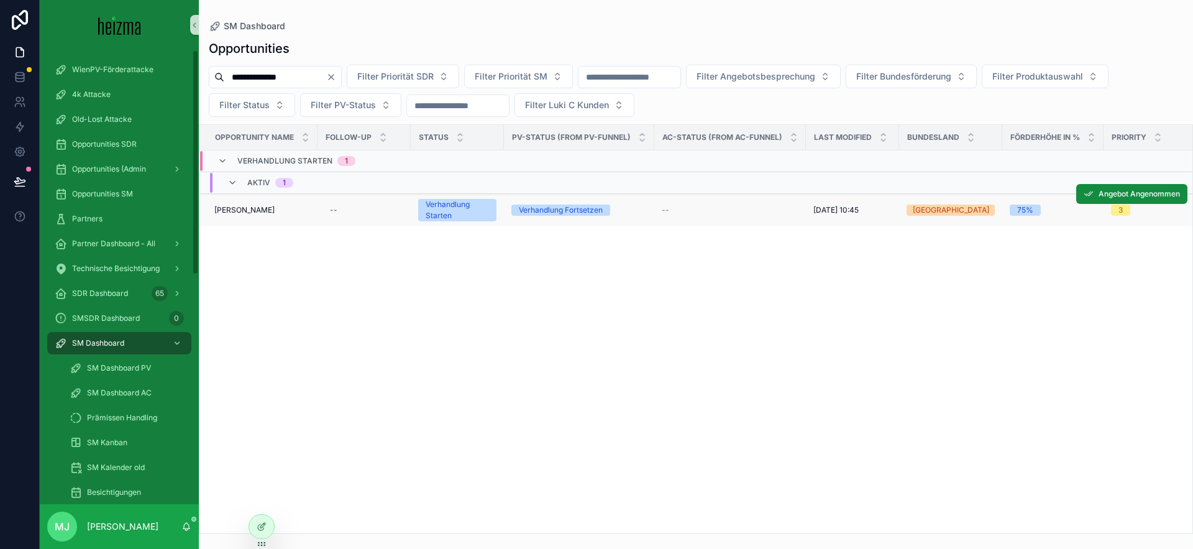
click at [244, 209] on span "Michael Walter" at bounding box center [244, 210] width 60 height 10
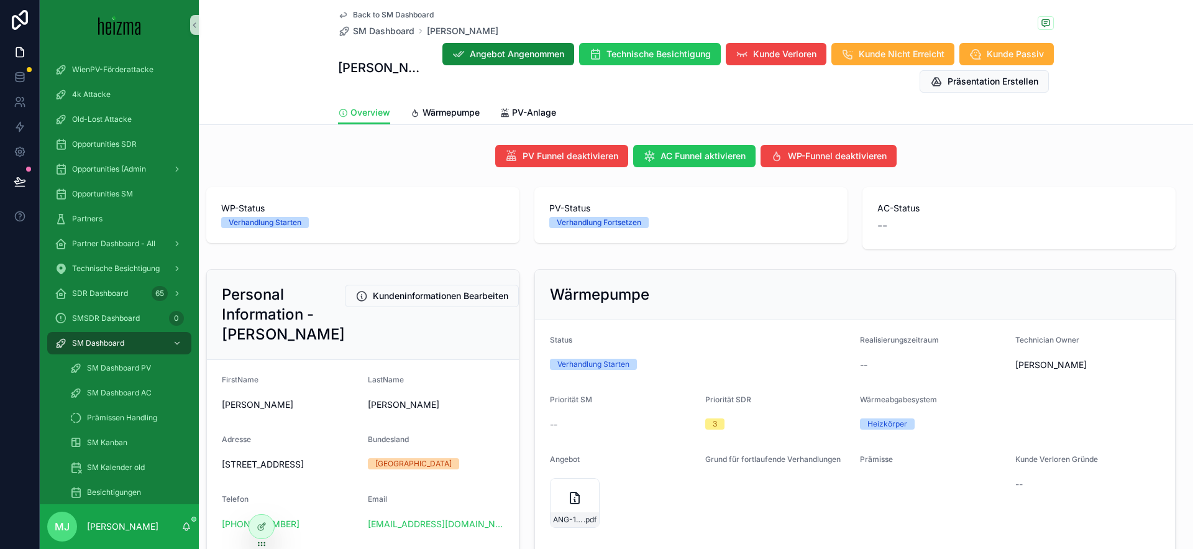
scroll to position [328, 0]
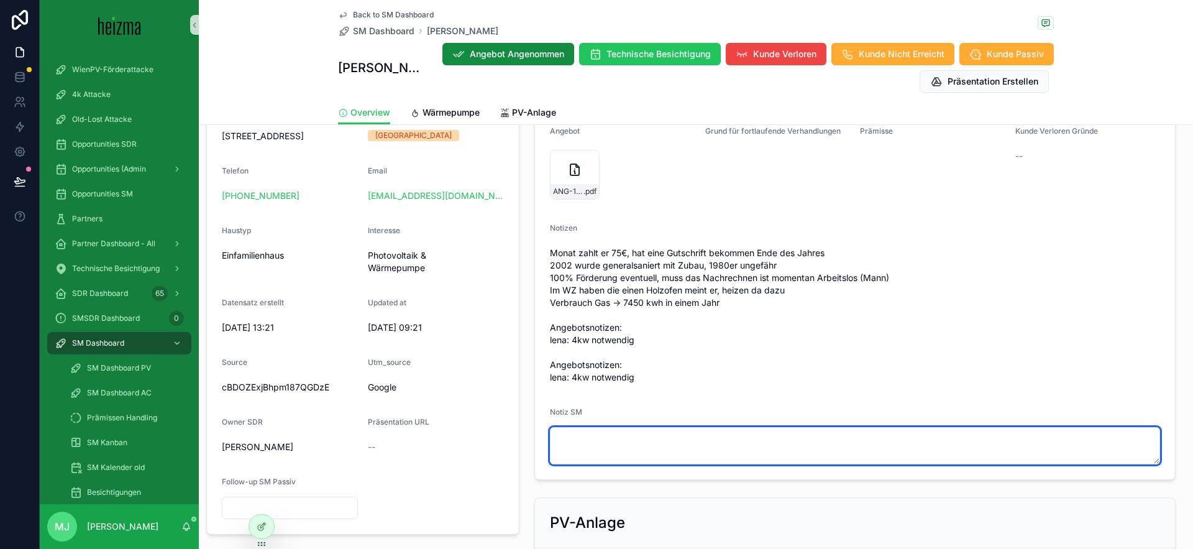
click at [718, 444] on textarea "scrollable content" at bounding box center [855, 445] width 610 height 37
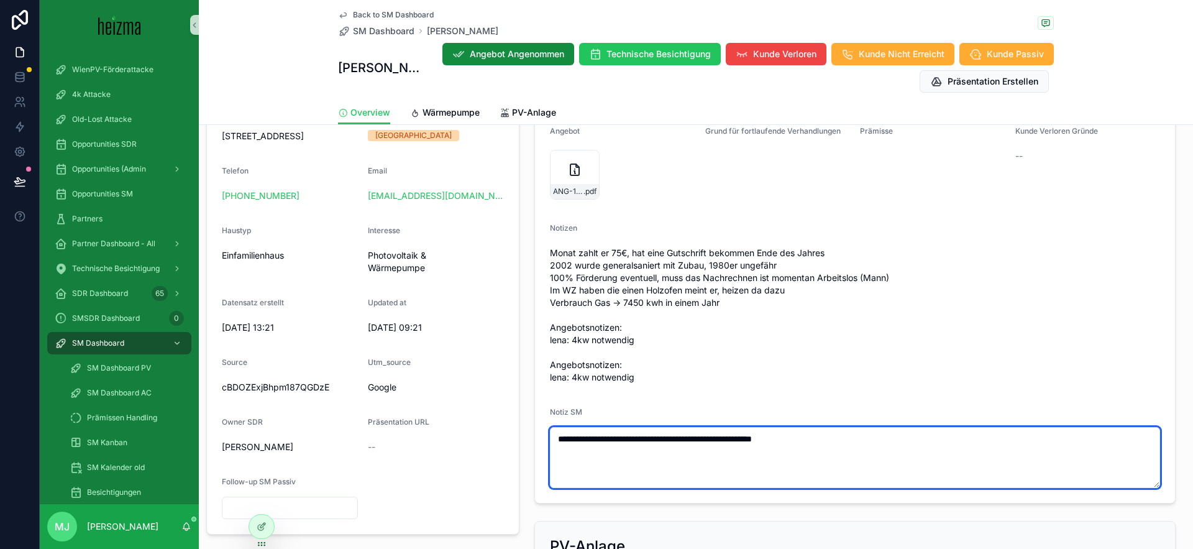
type textarea "**********"
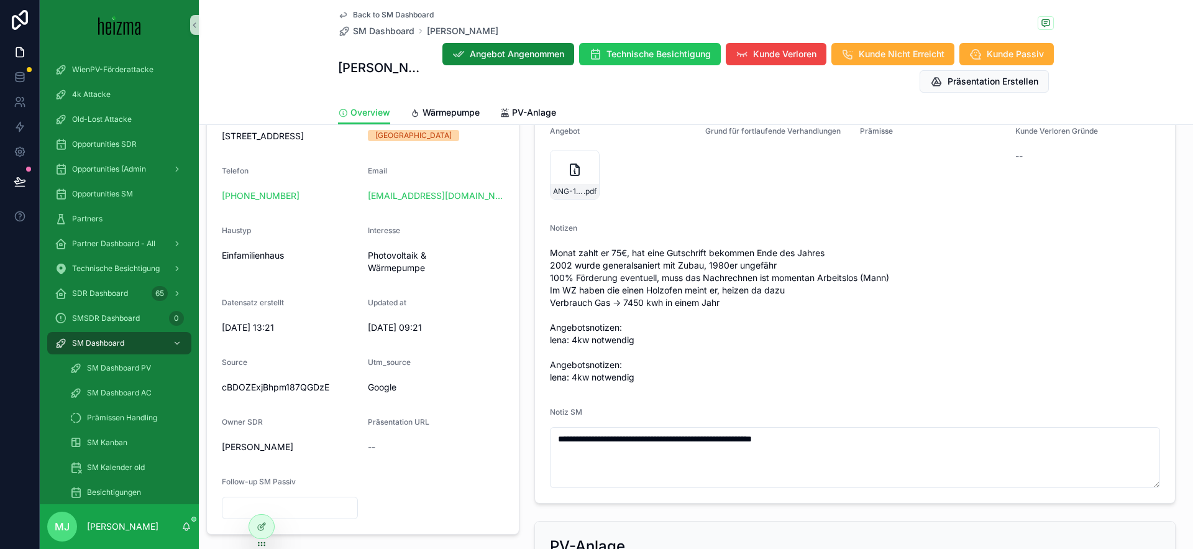
click at [769, 317] on span "Monat zahlt er 75€, hat eine Gutschrift bekommen Ende des Jahres 2002 wurde gen…" at bounding box center [855, 315] width 610 height 137
click at [394, 30] on span "SM Dashboard" at bounding box center [384, 31] width 62 height 12
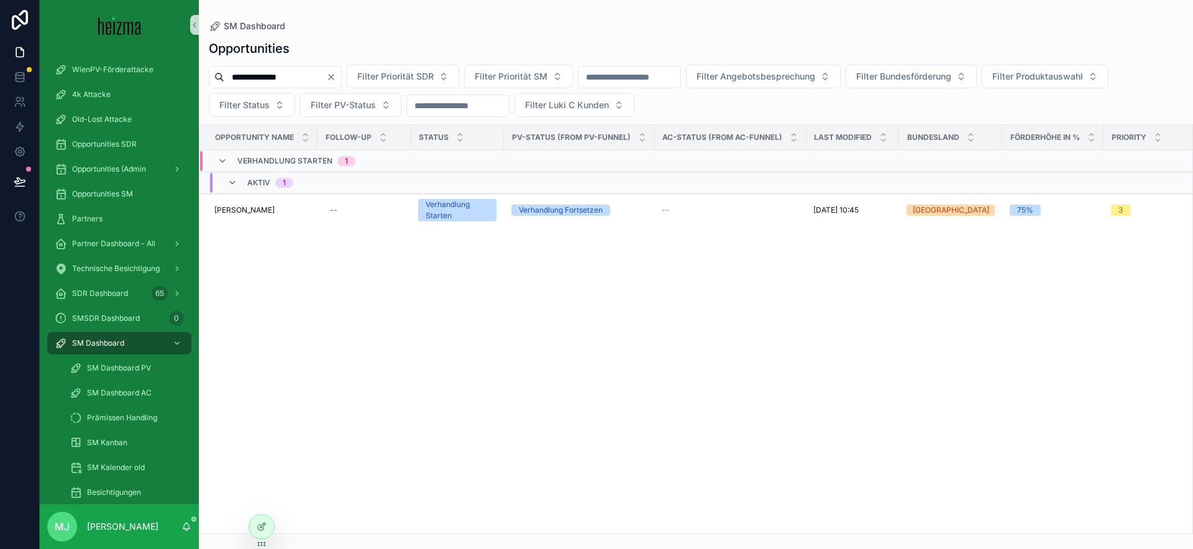
click at [272, 76] on input "**********" at bounding box center [275, 76] width 102 height 17
type input "**********"
click at [250, 210] on span "Sebastian Heier" at bounding box center [244, 210] width 60 height 10
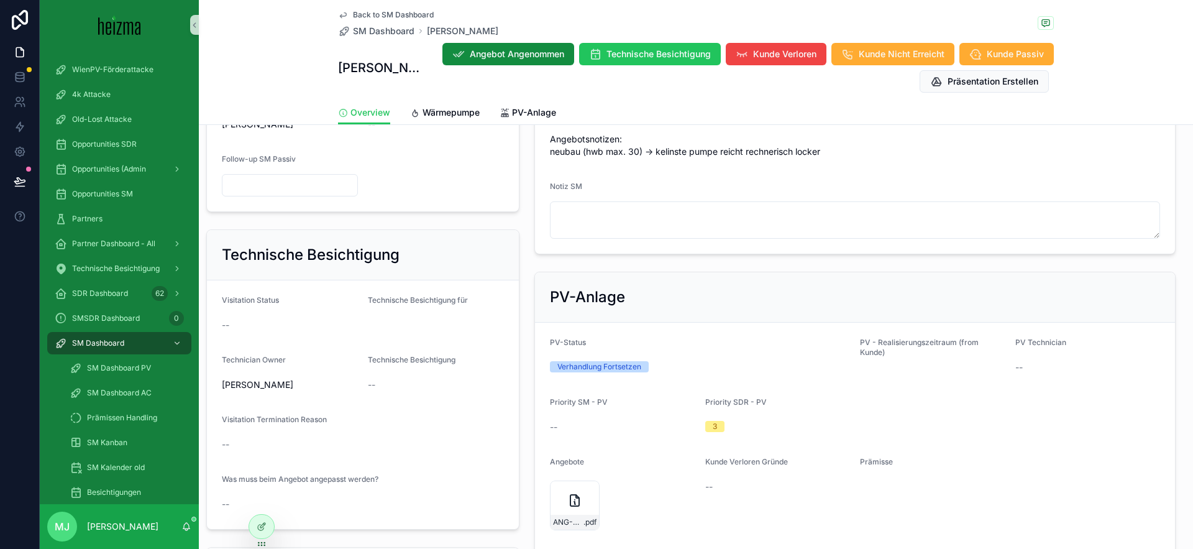
scroll to position [637, 0]
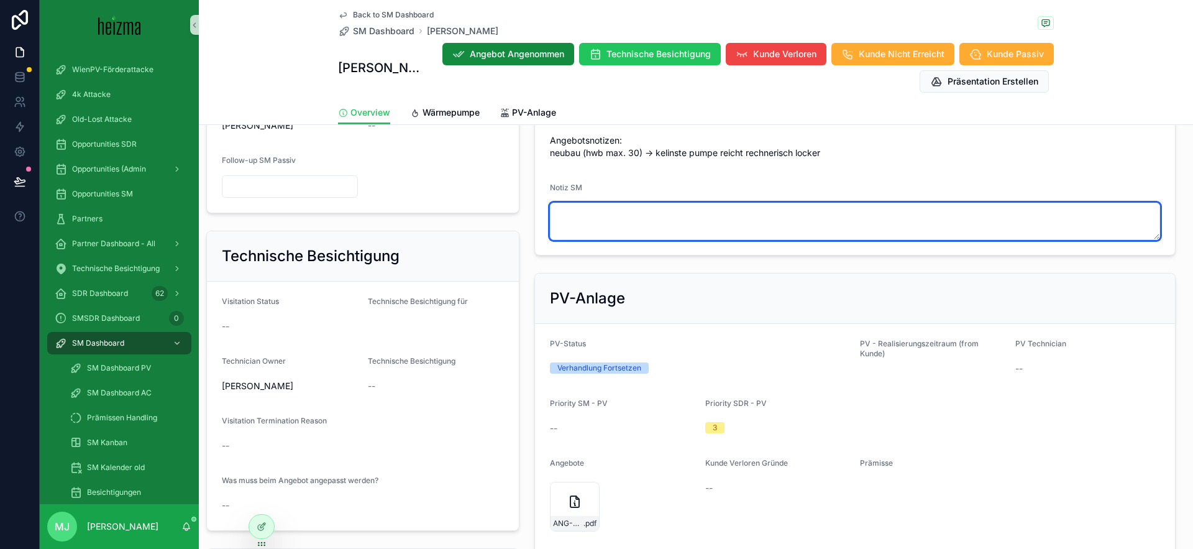
click at [747, 224] on textarea "scrollable content" at bounding box center [855, 221] width 610 height 37
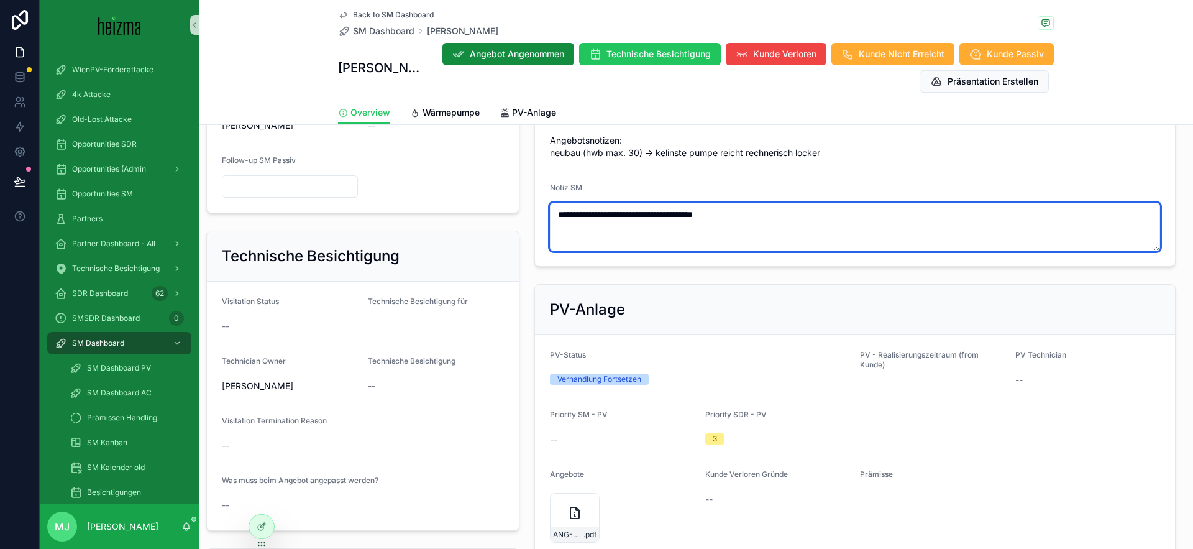
type textarea "**********"
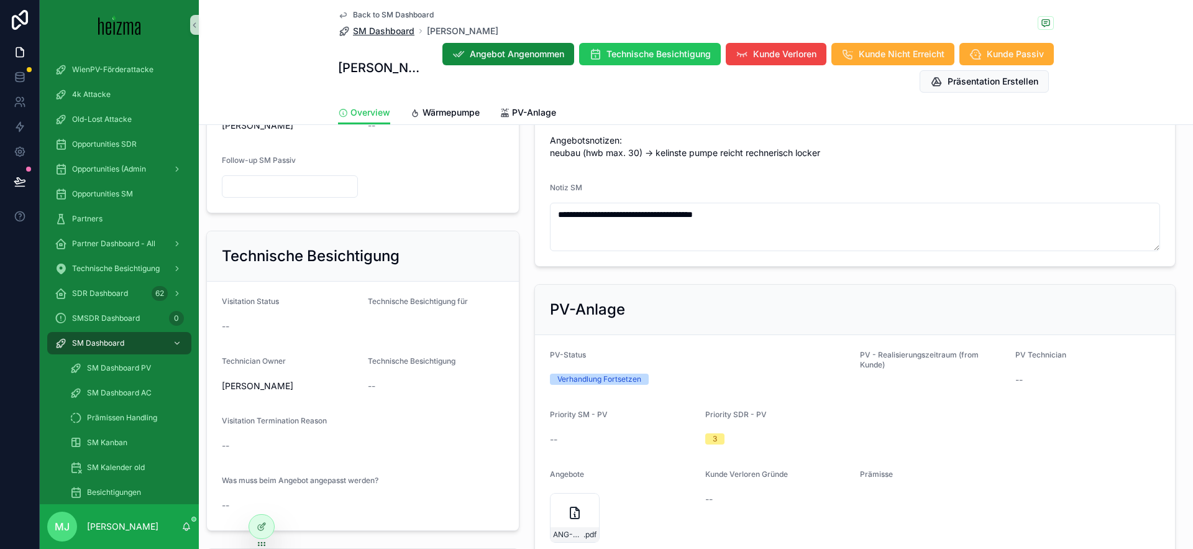
click at [367, 28] on span "SM Dashboard" at bounding box center [384, 31] width 62 height 12
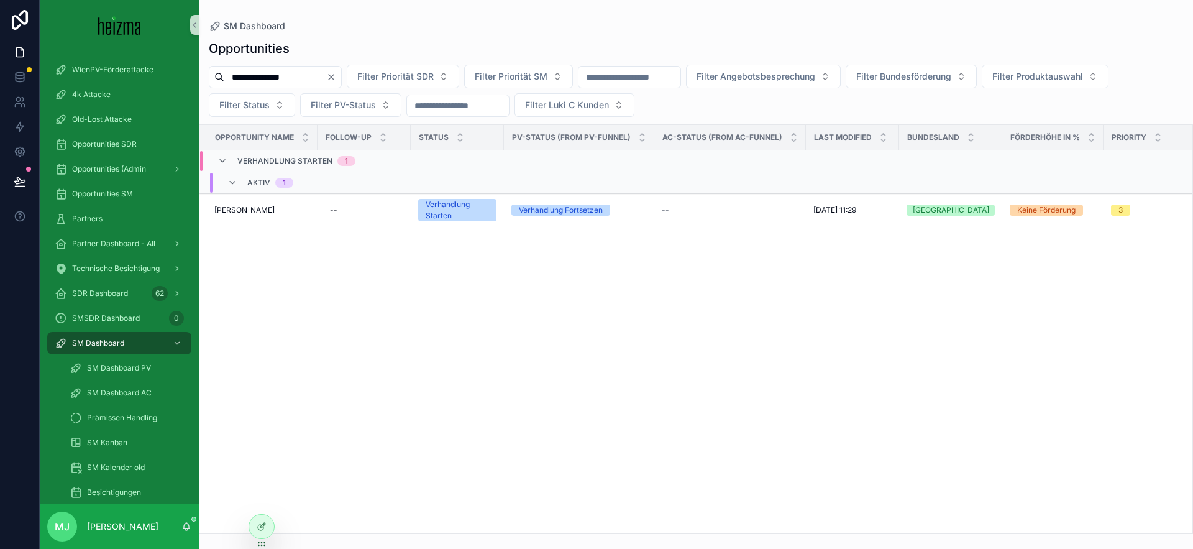
drag, startPoint x: 289, startPoint y: 67, endPoint x: 291, endPoint y: 73, distance: 6.5
click at [289, 68] on div "**********" at bounding box center [275, 77] width 133 height 22
click at [292, 75] on input "**********" at bounding box center [275, 76] width 102 height 17
paste input "scrollable content"
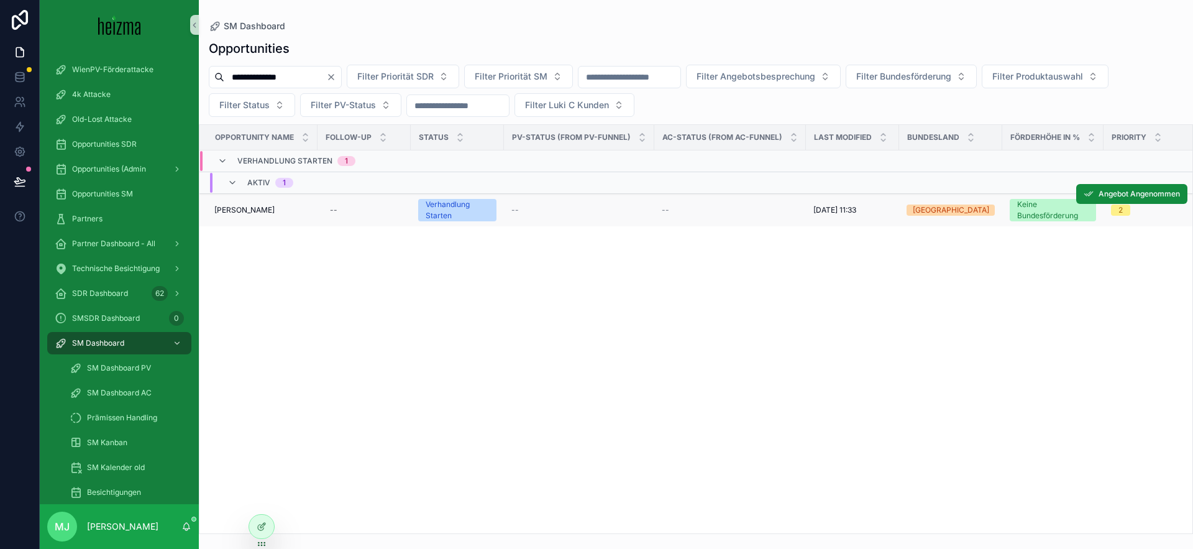
type input "**********"
click at [244, 210] on span "Triff Gheorghe" at bounding box center [244, 210] width 60 height 10
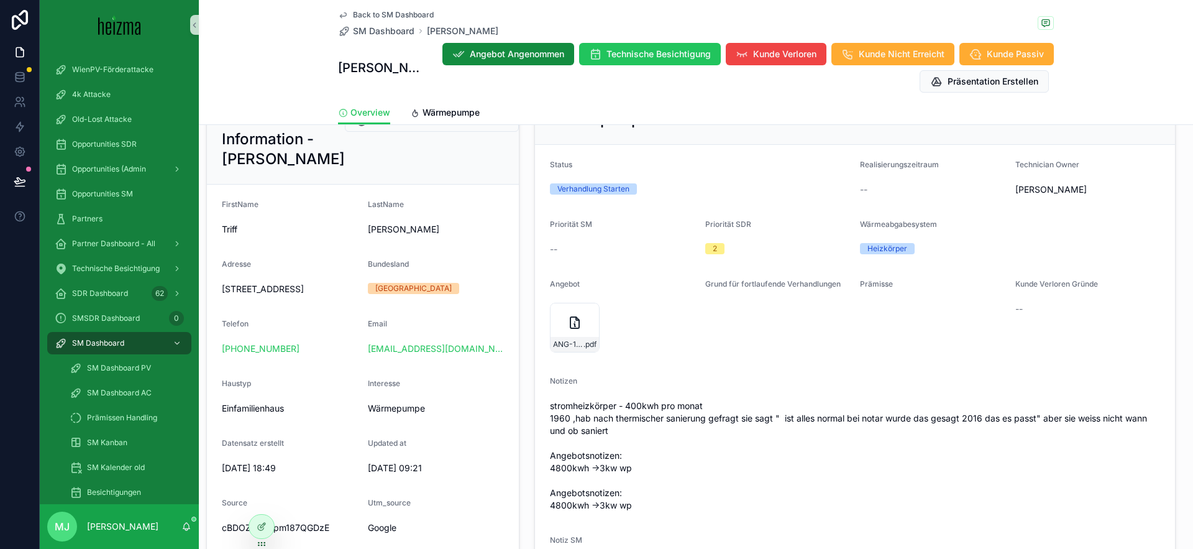
scroll to position [373, 0]
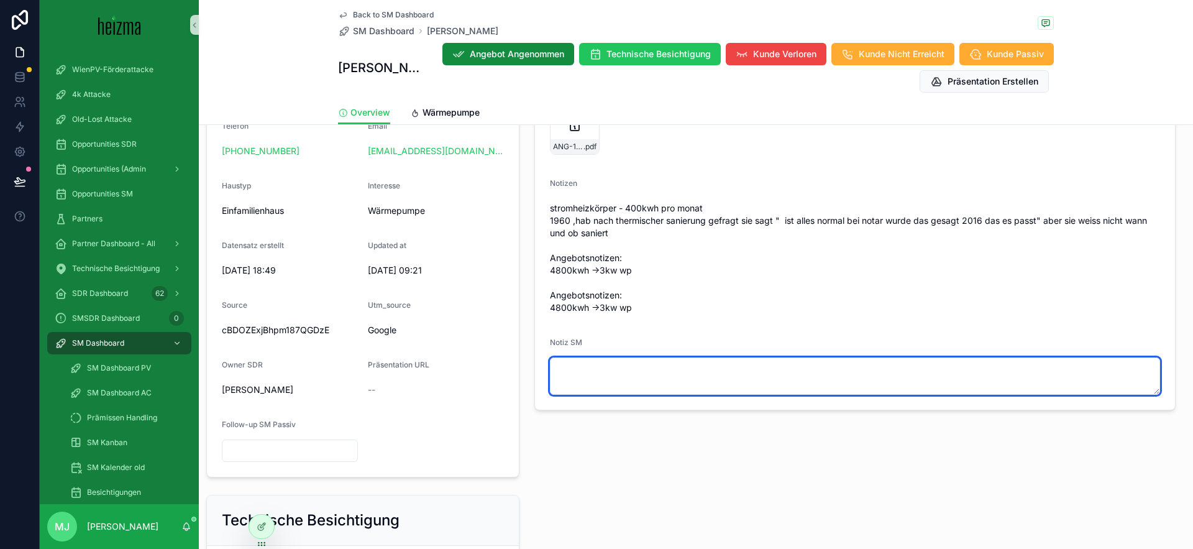
click at [919, 367] on textarea "scrollable content" at bounding box center [855, 375] width 610 height 37
type textarea "**********"
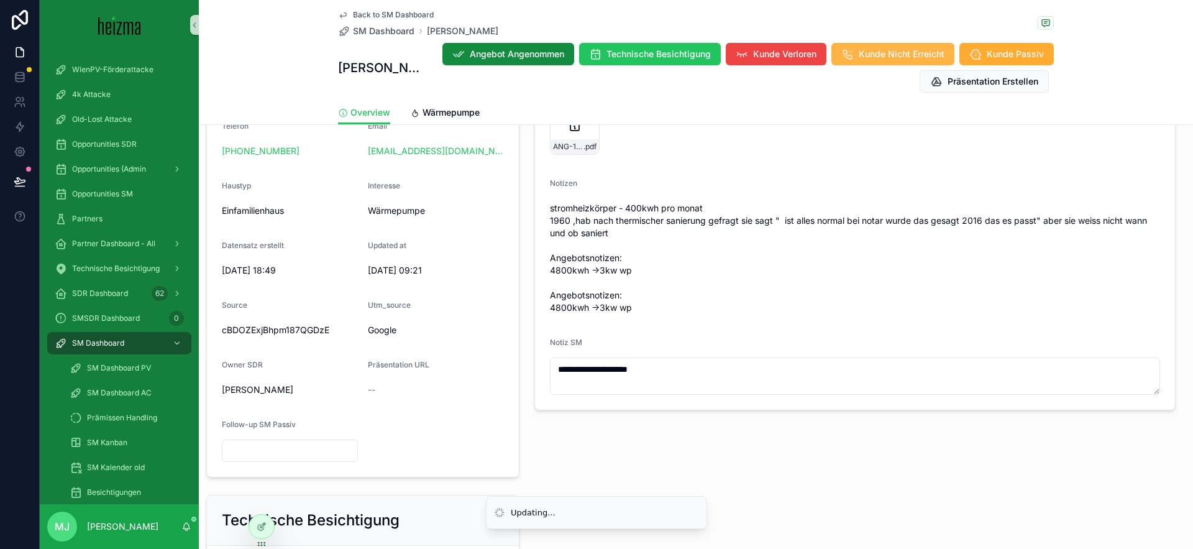
click at [903, 58] on span "Kunde Nicht Erreicht" at bounding box center [902, 54] width 86 height 12
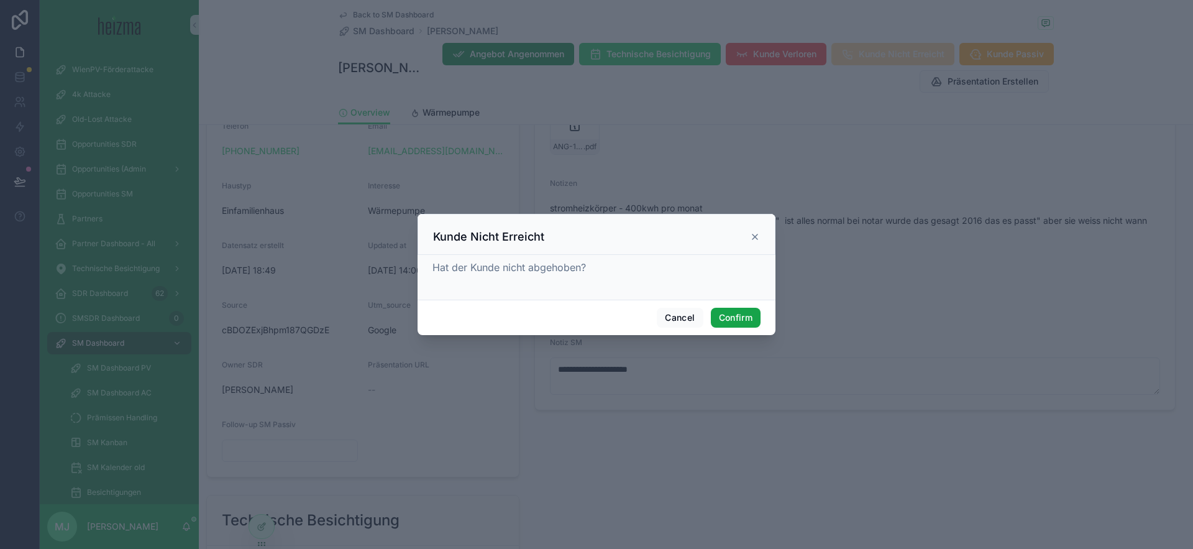
click at [732, 323] on button "Confirm" at bounding box center [736, 318] width 50 height 20
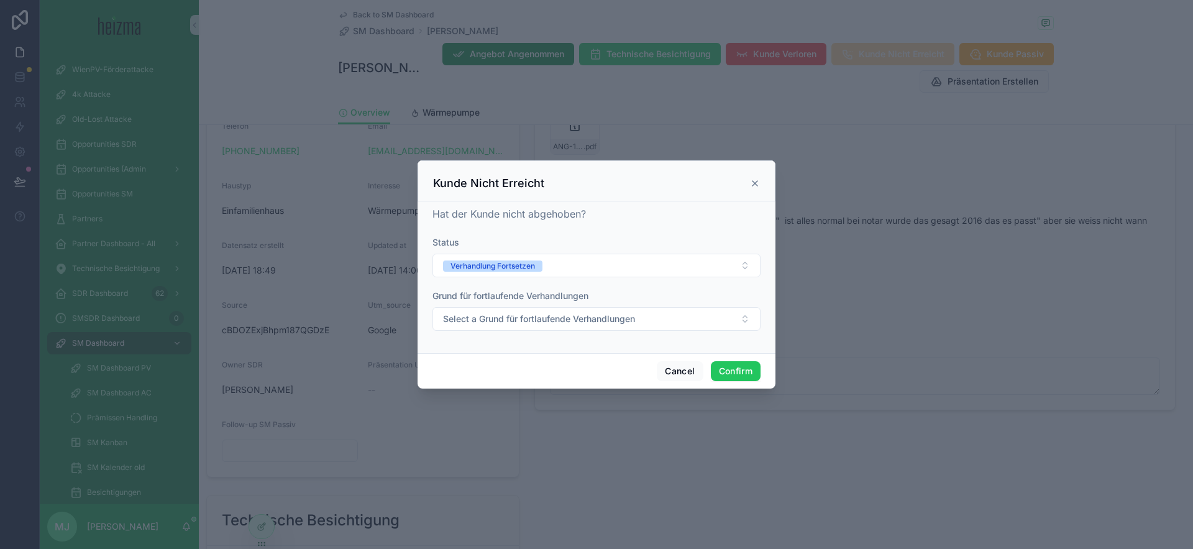
drag, startPoint x: 675, startPoint y: 321, endPoint x: 672, endPoint y: 332, distance: 11.6
click at [675, 321] on button "Select a Grund für fortlaufende Verhandlungen" at bounding box center [596, 319] width 328 height 24
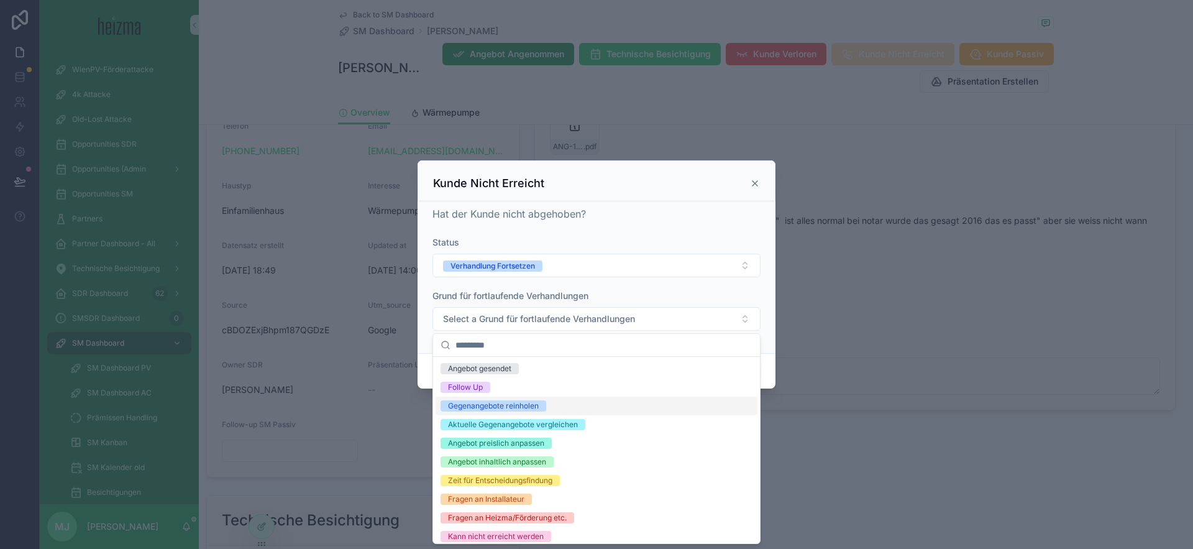
scroll to position [80, 0]
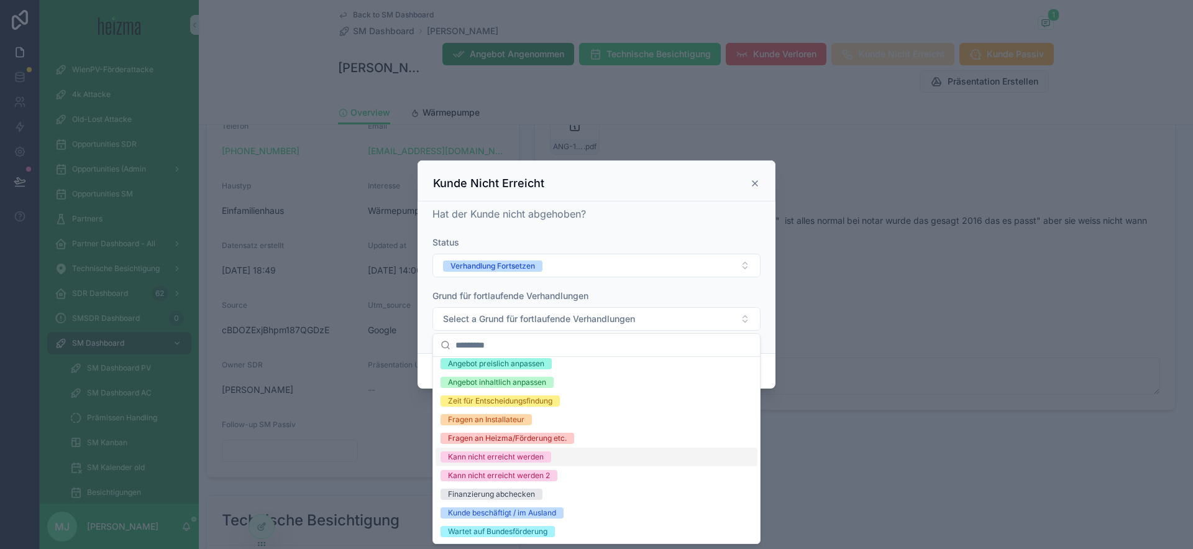
click at [662, 455] on div "Kann nicht erreicht werden" at bounding box center [596, 456] width 322 height 19
click at [640, 290] on div "Grund für fortlaufende Verhandlungen" at bounding box center [596, 295] width 328 height 12
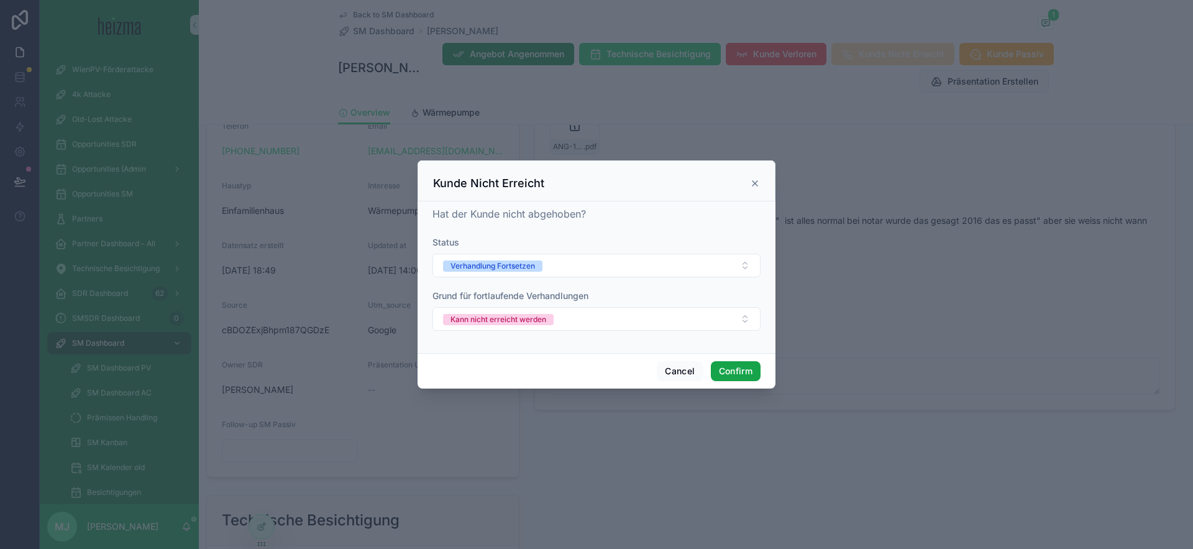
click at [725, 367] on button "Confirm" at bounding box center [736, 371] width 50 height 20
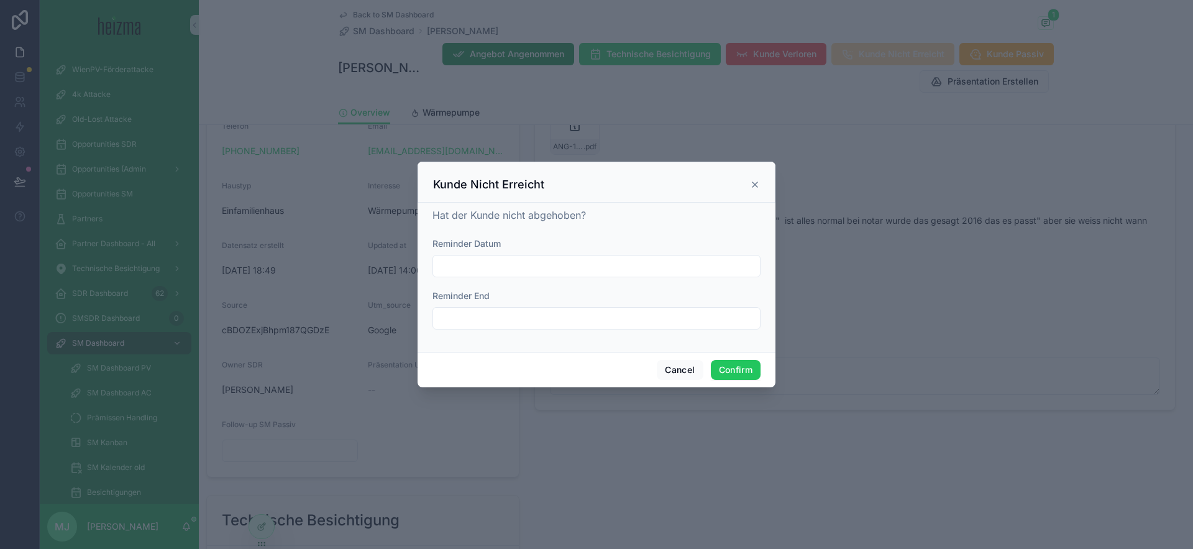
drag, startPoint x: 559, startPoint y: 262, endPoint x: 573, endPoint y: 273, distance: 17.7
click at [559, 262] on input "text" at bounding box center [596, 265] width 327 height 17
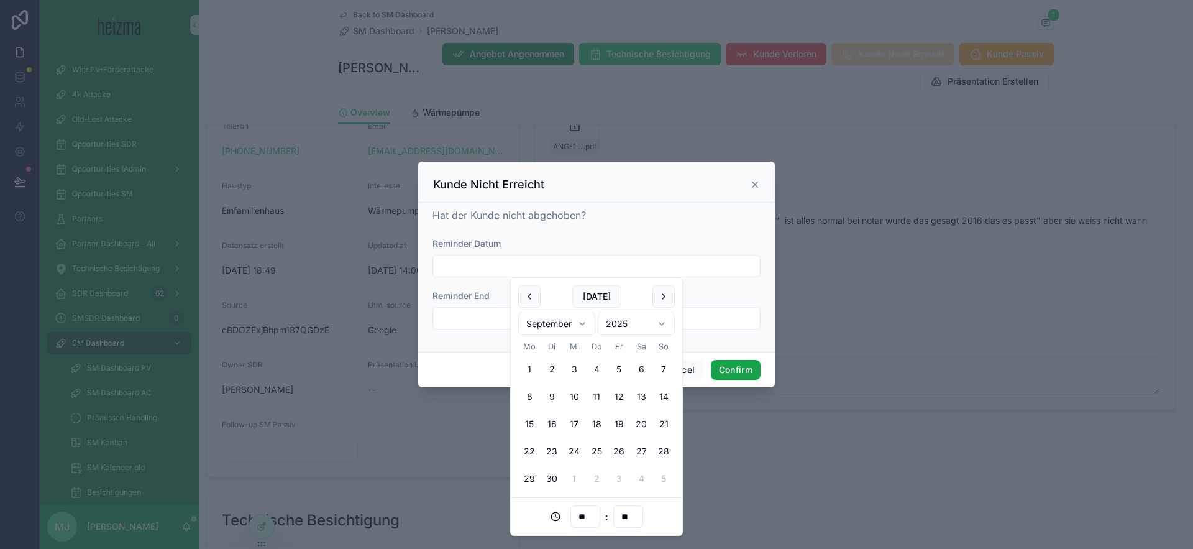
drag, startPoint x: 613, startPoint y: 394, endPoint x: 741, endPoint y: 371, distance: 130.6
click at [613, 394] on button "12" at bounding box center [619, 396] width 22 height 22
type input "**********"
drag, startPoint x: 741, startPoint y: 365, endPoint x: 396, endPoint y: 72, distance: 453.1
click at [741, 365] on button "Confirm" at bounding box center [736, 370] width 50 height 20
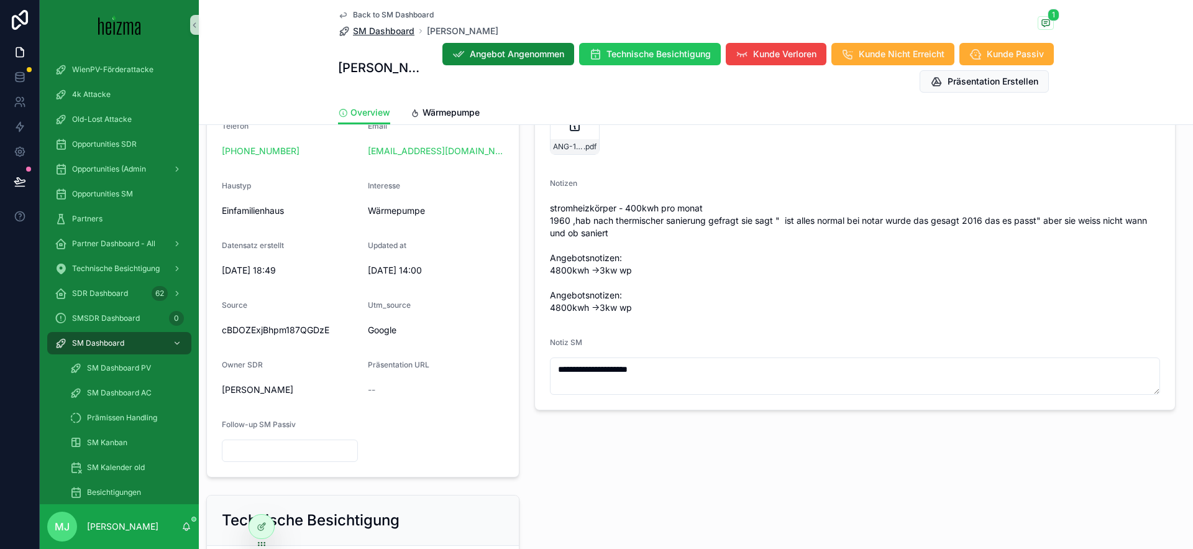
click at [377, 29] on span "SM Dashboard" at bounding box center [384, 31] width 62 height 12
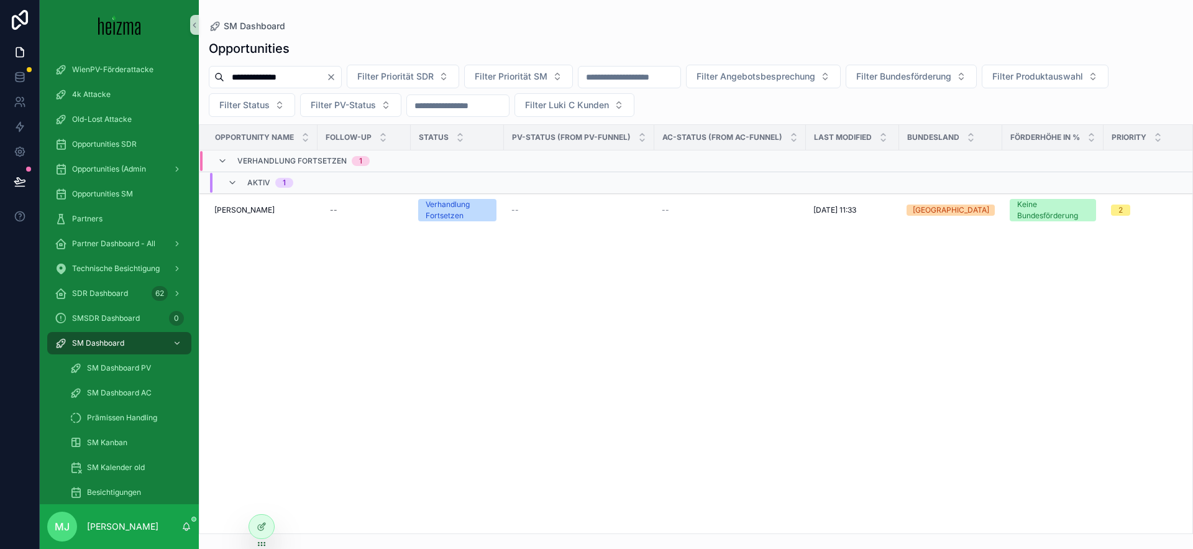
click at [280, 78] on input "**********" at bounding box center [275, 76] width 102 height 17
paste input "*"
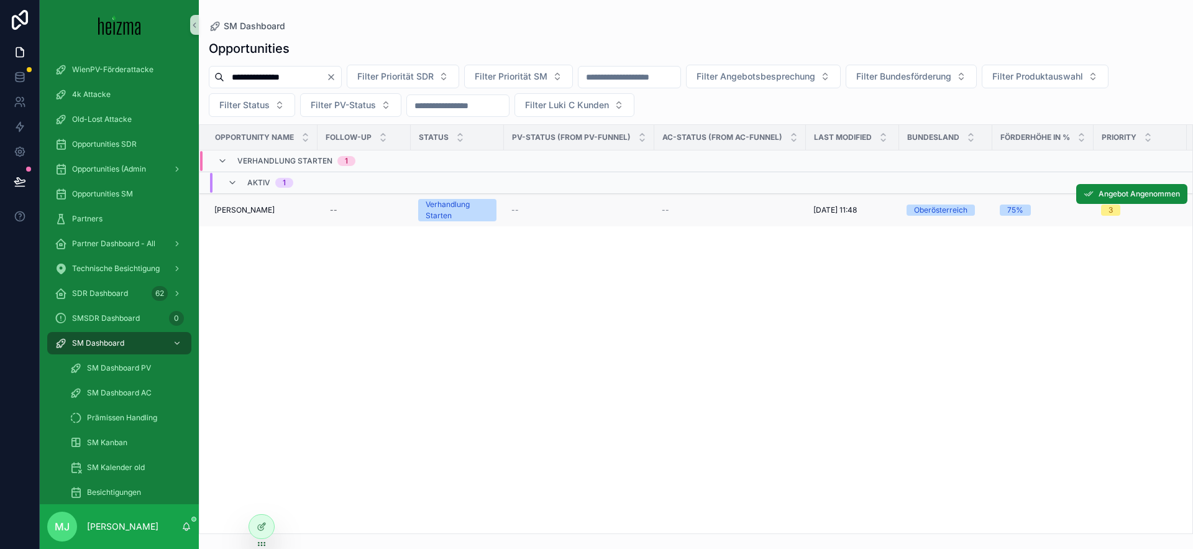
type input "**********"
click at [255, 211] on span "Mirsad Omicevic" at bounding box center [244, 210] width 60 height 10
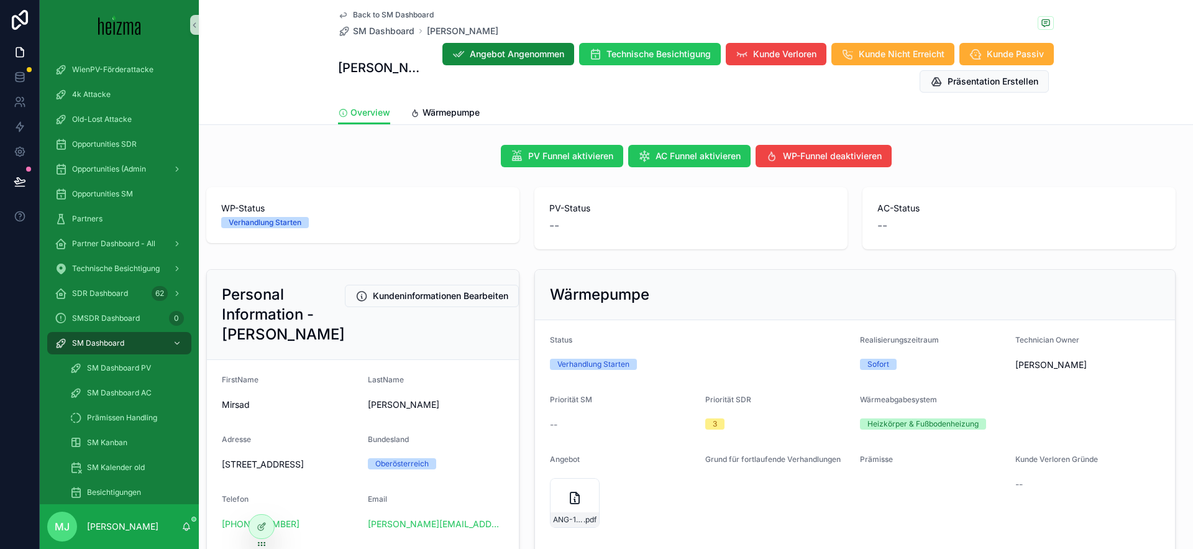
click at [762, 246] on div "PV-Status --" at bounding box center [690, 218] width 313 height 62
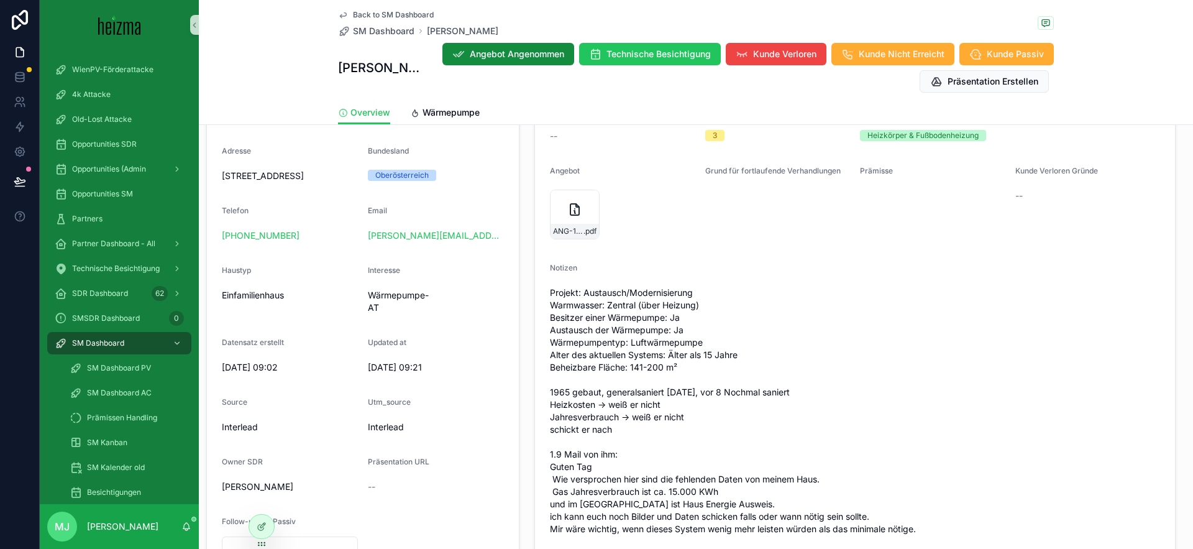
scroll to position [326, 0]
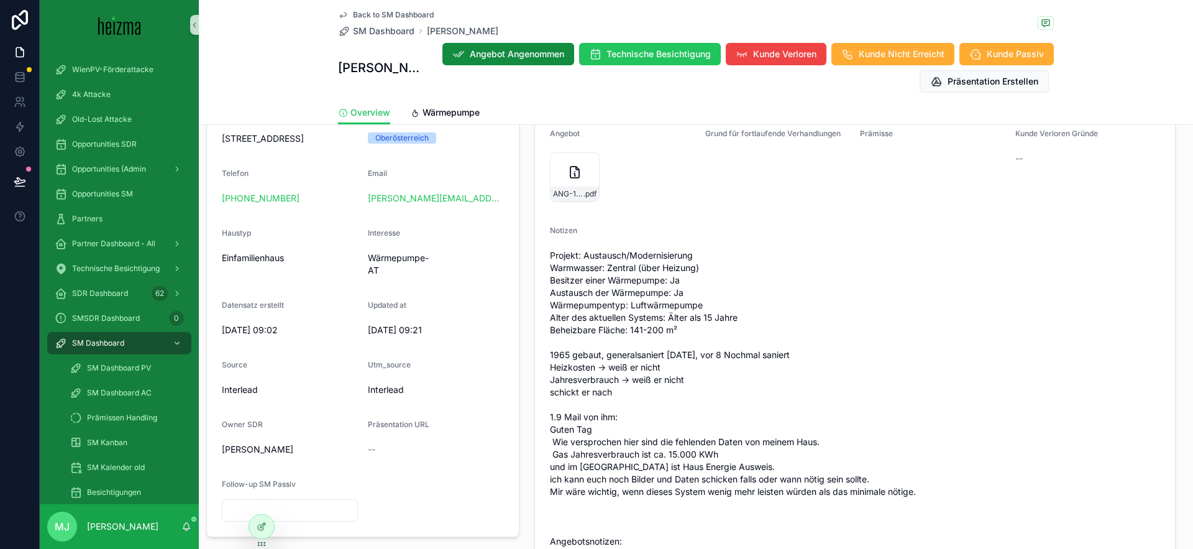
click at [762, 246] on div "Projekt: Austausch/Modernisierung Warmwasser: Zentral (über Heizung) Besitzer e…" at bounding box center [855, 422] width 610 height 355
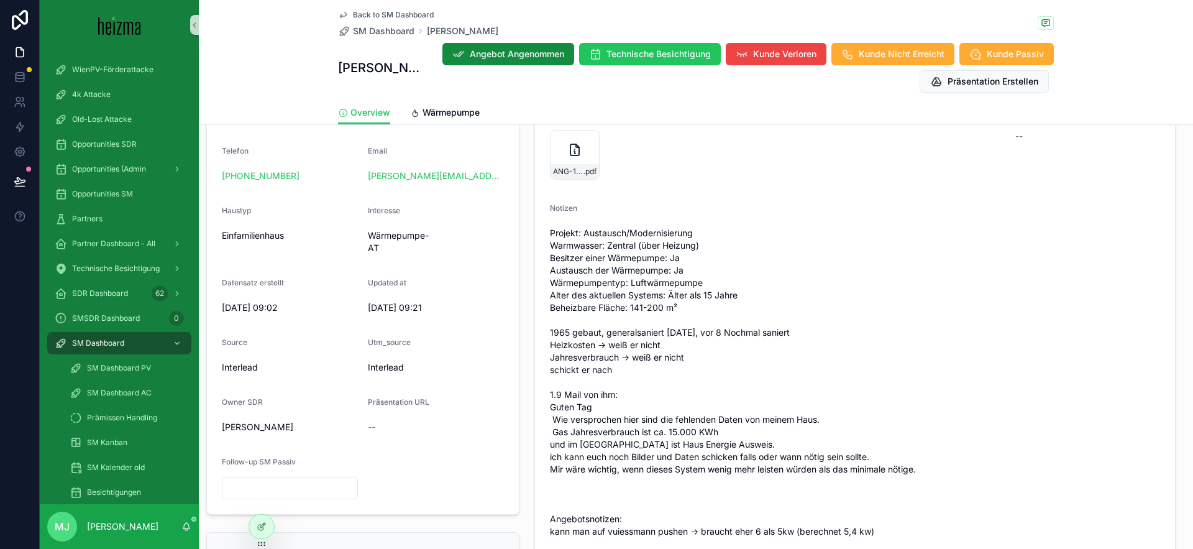
scroll to position [349, 0]
click at [385, 38] on div "Back to SM Dashboard SM Dashboard Mirsad Omicevic Mirsad Omicevic Angebot Angen…" at bounding box center [696, 50] width 716 height 101
click at [383, 32] on span "SM Dashboard" at bounding box center [384, 31] width 62 height 12
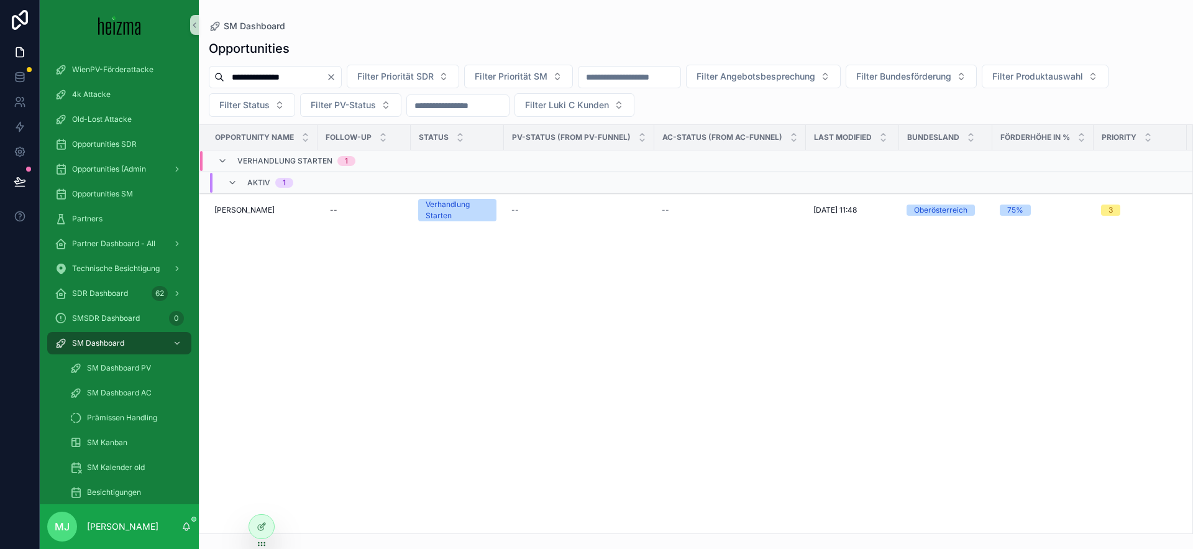
click at [297, 76] on input "**********" at bounding box center [275, 76] width 102 height 17
paste input "*"
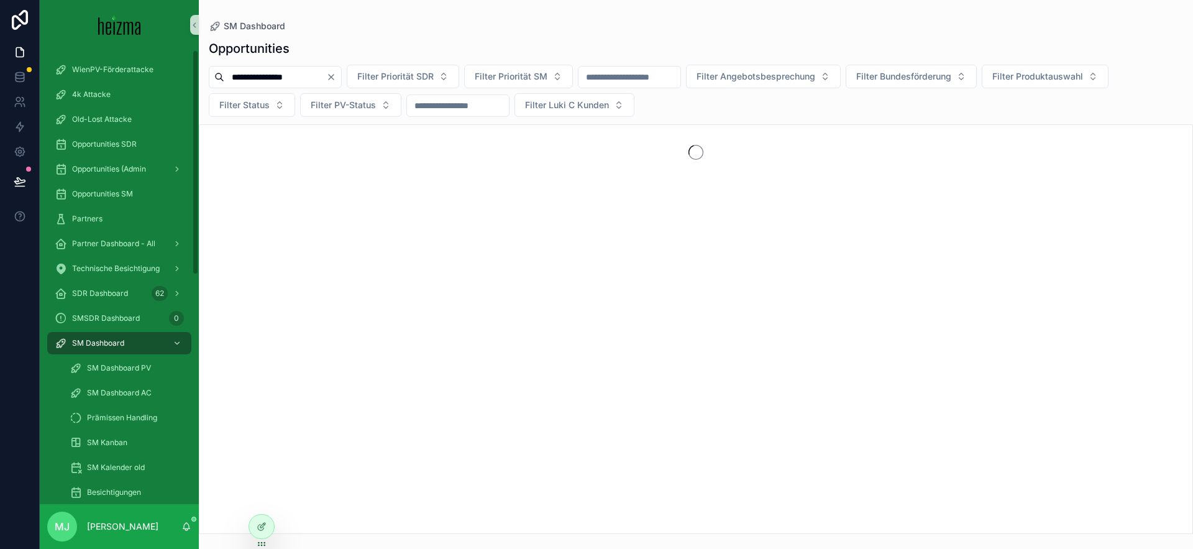
type input "**********"
click at [209, 115] on div "Filter Status" at bounding box center [252, 105] width 86 height 24
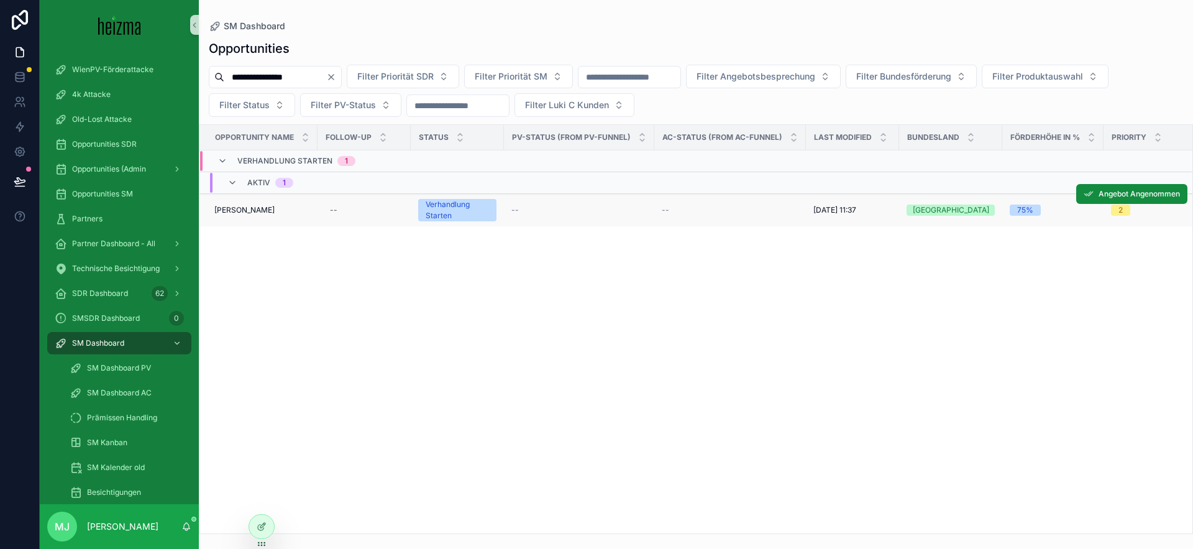
click at [250, 207] on span "Sergi Twardowski" at bounding box center [244, 210] width 60 height 10
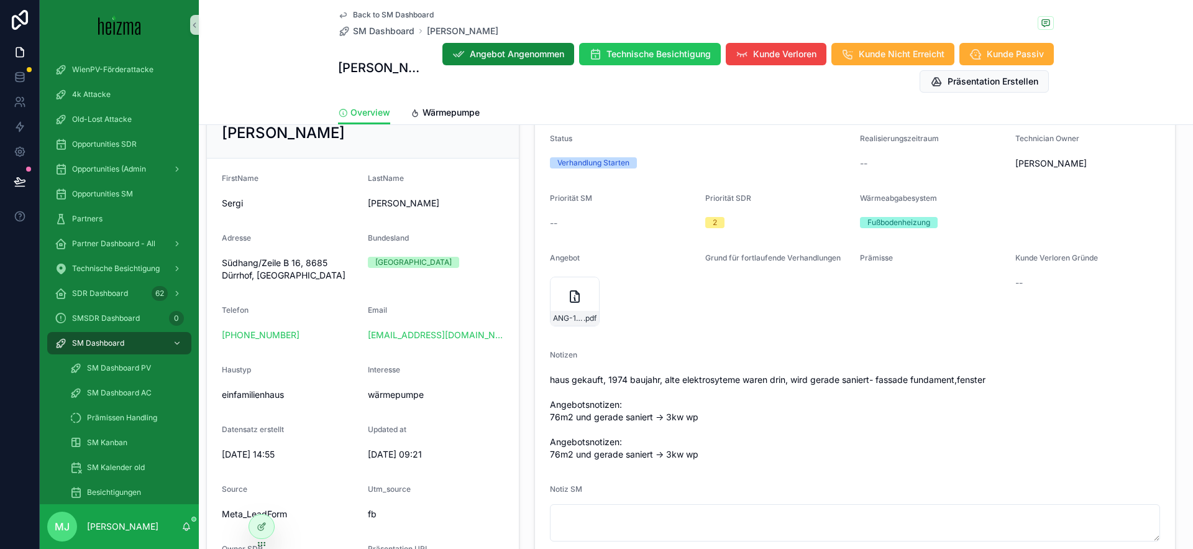
scroll to position [198, 0]
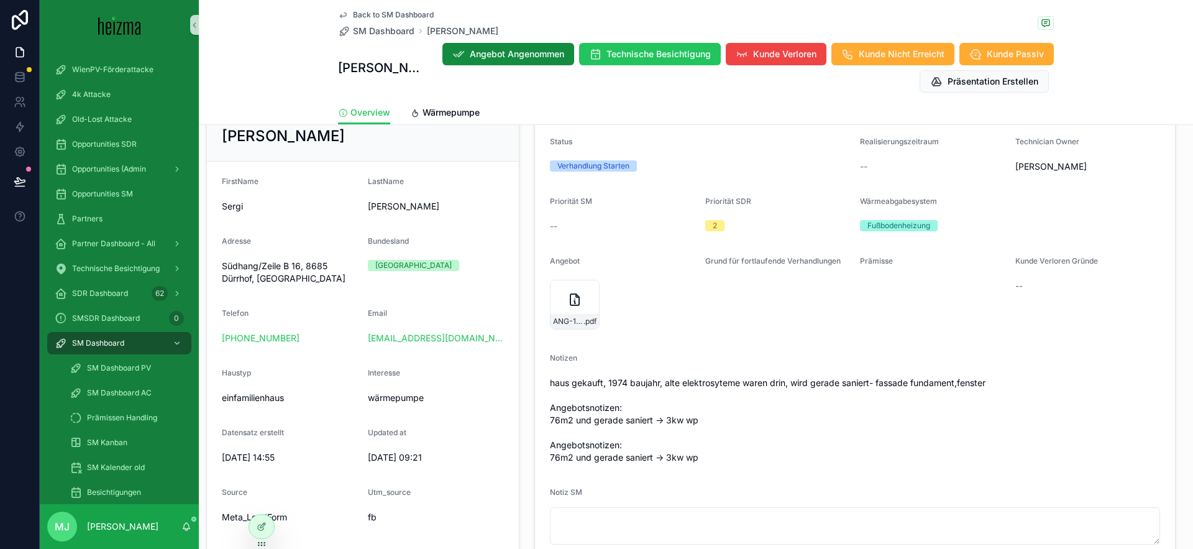
click at [816, 283] on div "scrollable content" at bounding box center [777, 279] width 145 height 7
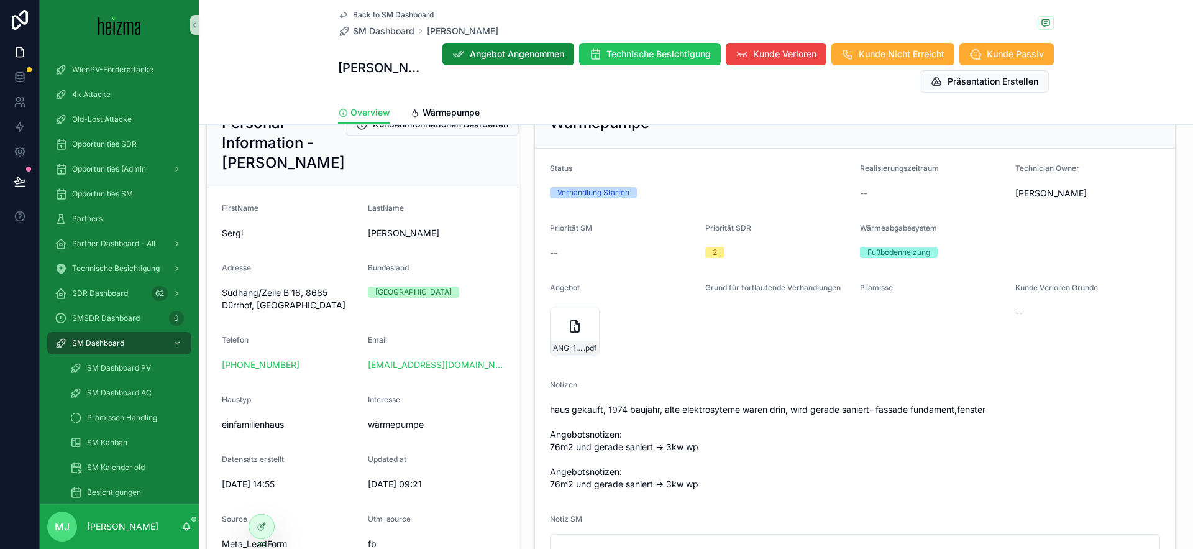
scroll to position [170, 0]
click at [375, 31] on span "SM Dashboard" at bounding box center [384, 31] width 62 height 12
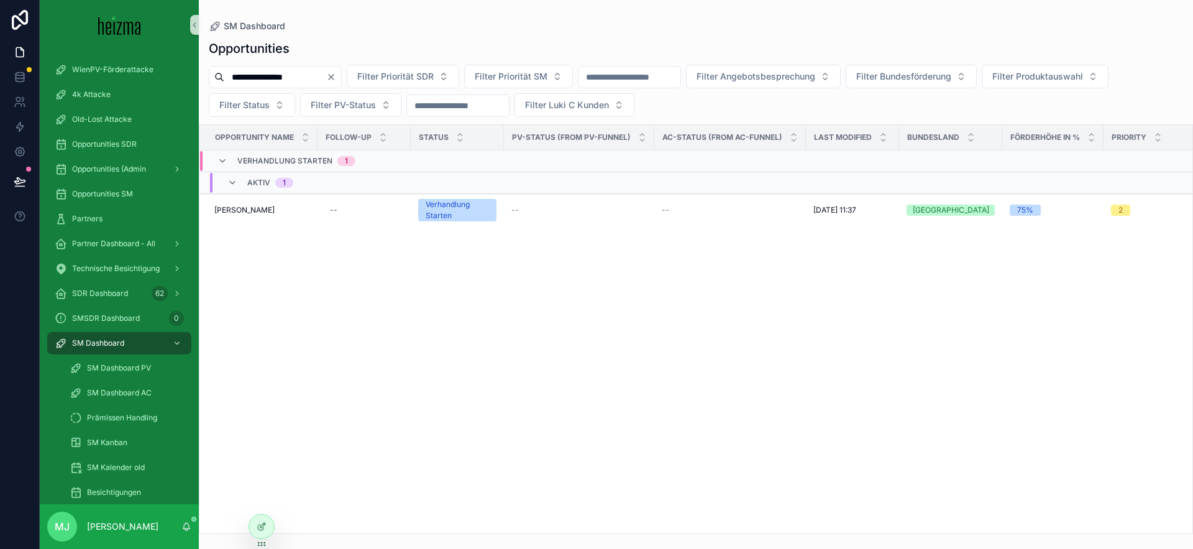
click at [267, 78] on input "**********" at bounding box center [275, 76] width 102 height 17
paste input "scrollable content"
type input "**********"
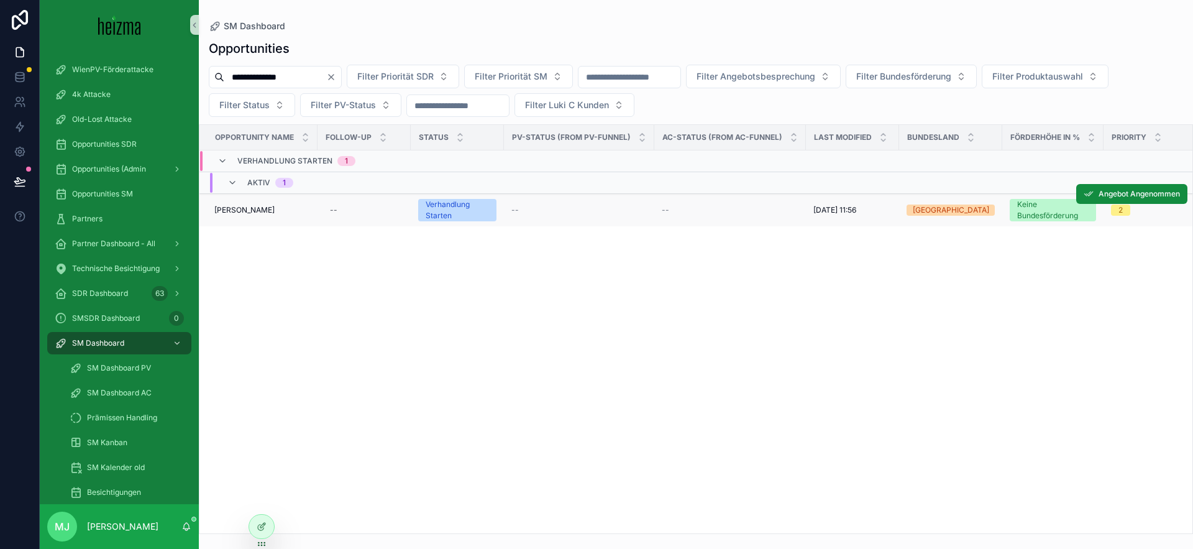
click at [258, 215] on td "Raimund Hackl Raimund Hackl" at bounding box center [258, 210] width 118 height 33
click at [247, 210] on span "Raimund Hackl" at bounding box center [244, 210] width 60 height 10
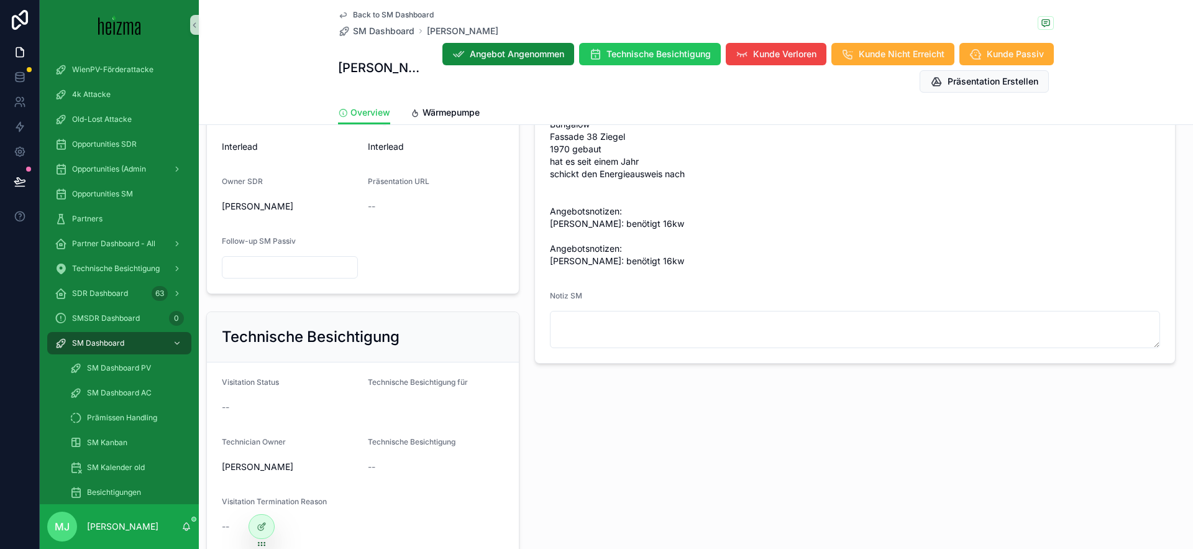
scroll to position [626, 0]
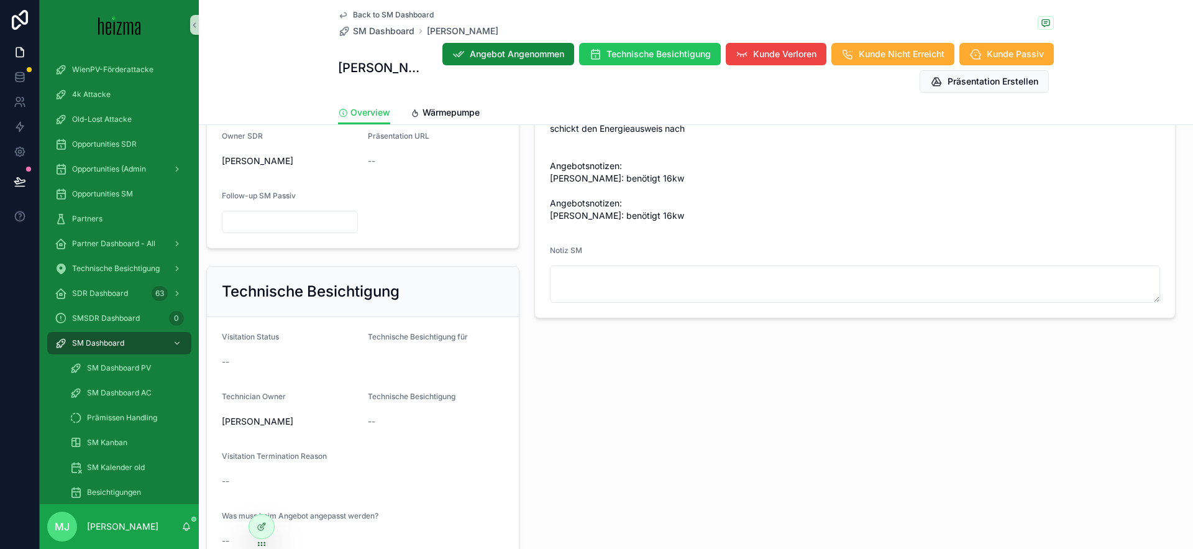
drag, startPoint x: 701, startPoint y: 258, endPoint x: 710, endPoint y: 277, distance: 21.1
click at [701, 258] on div "Notiz SM" at bounding box center [855, 252] width 610 height 15
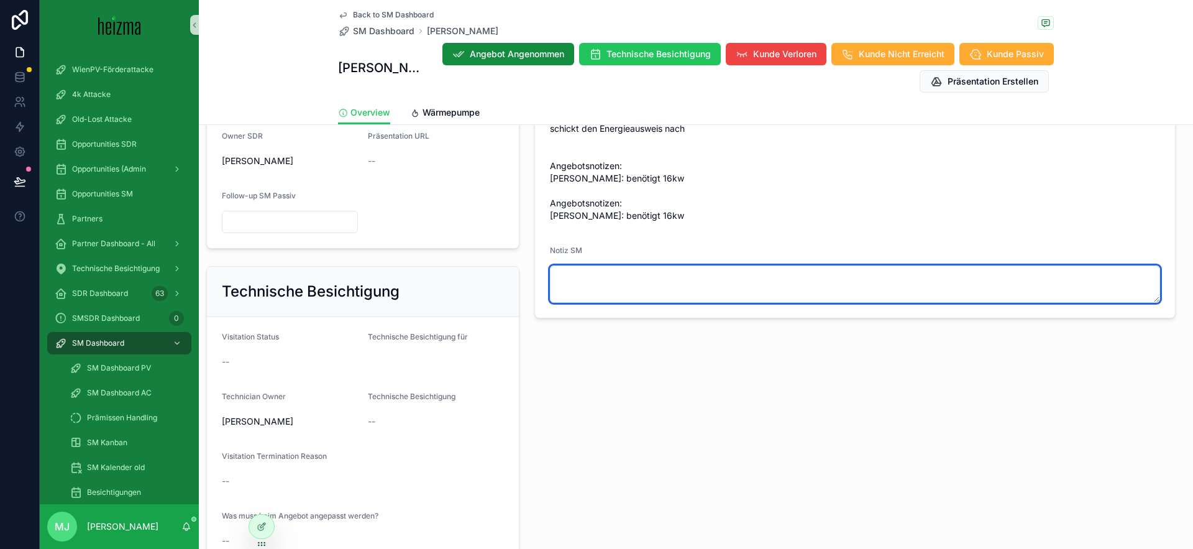
click at [711, 278] on textarea "scrollable content" at bounding box center [855, 283] width 610 height 37
type textarea "**********"
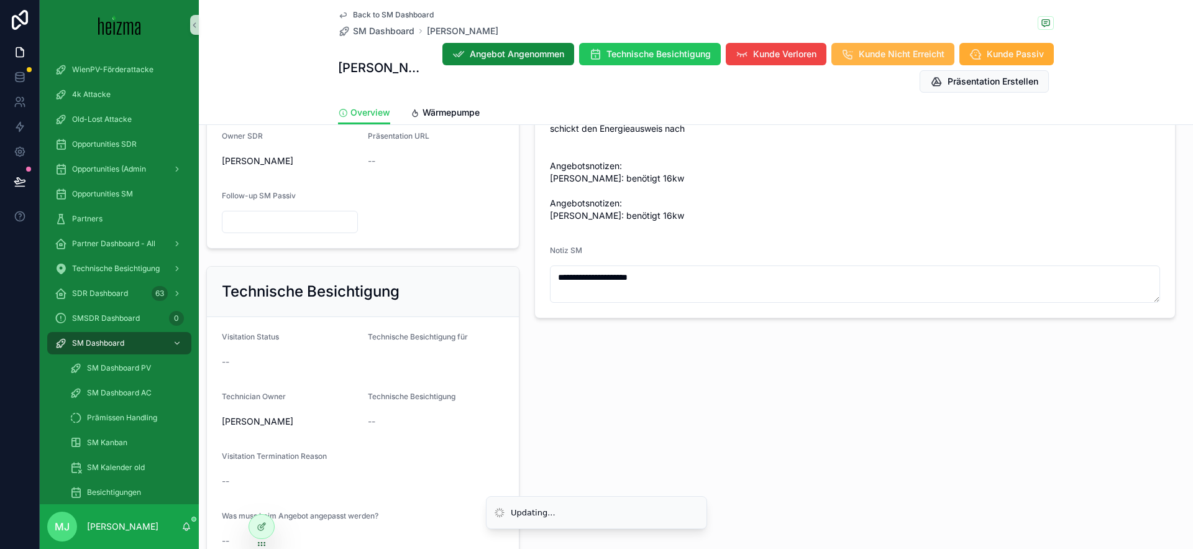
click at [951, 50] on button "Kunde Nicht Erreicht" at bounding box center [892, 54] width 123 height 22
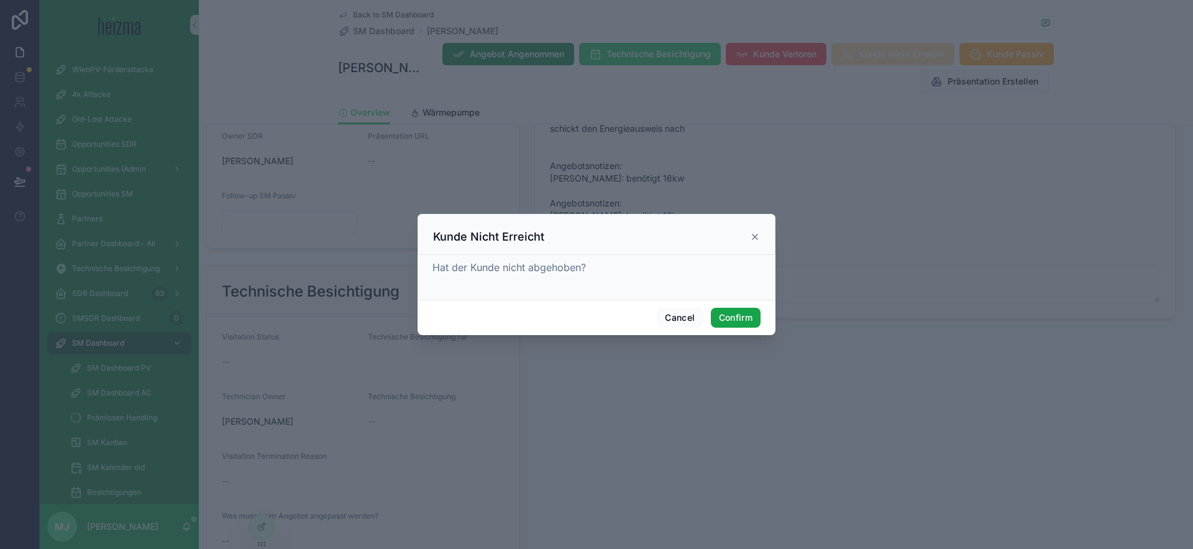
click at [754, 313] on button "Confirm" at bounding box center [736, 318] width 50 height 20
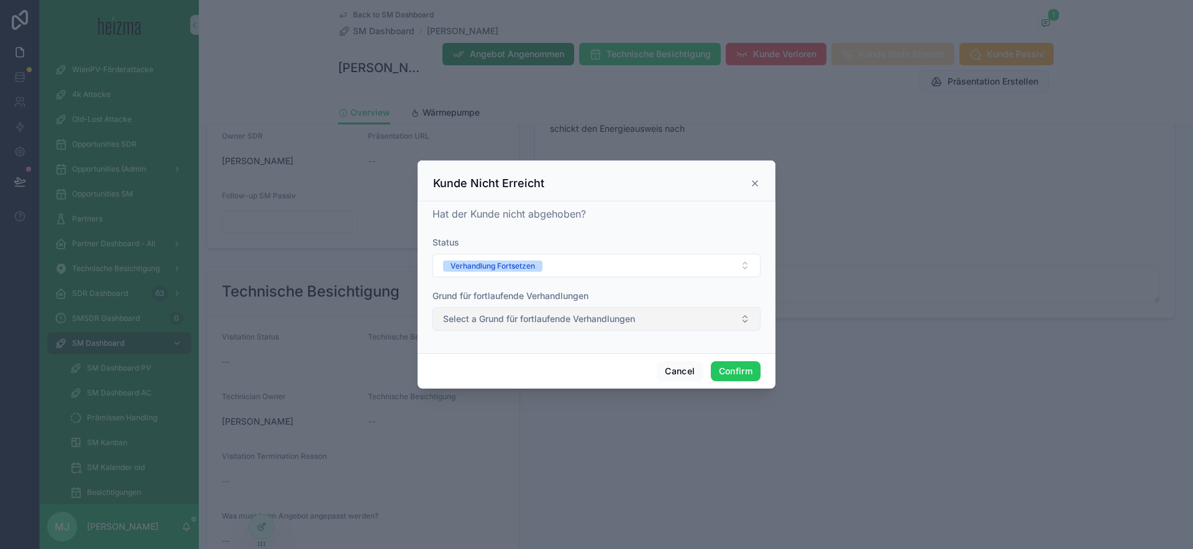
click at [655, 319] on button "Select a Grund für fortlaufende Verhandlungen" at bounding box center [596, 319] width 328 height 24
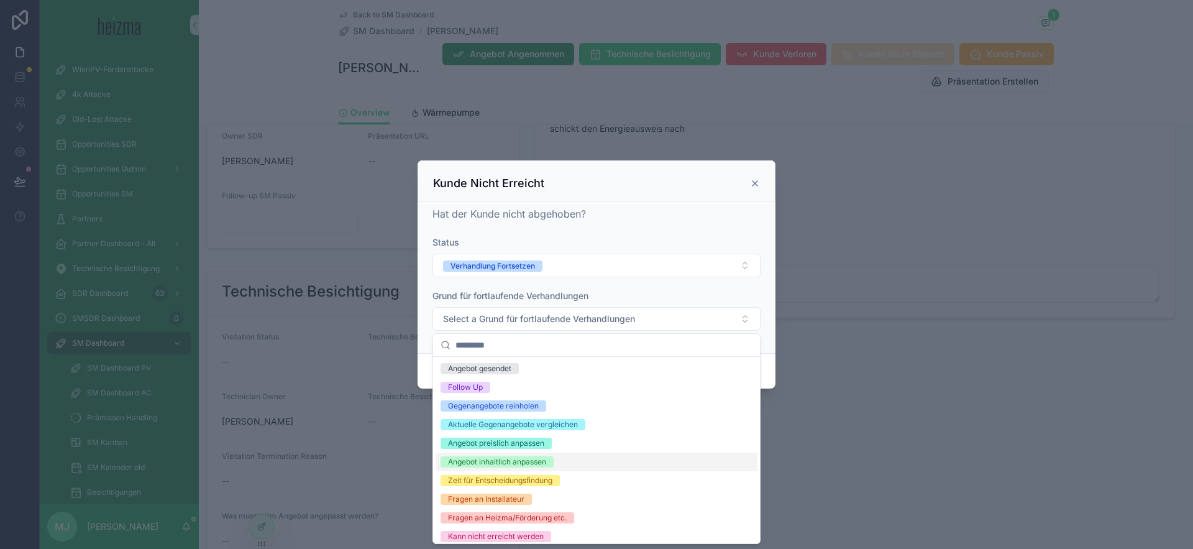
scroll to position [80, 0]
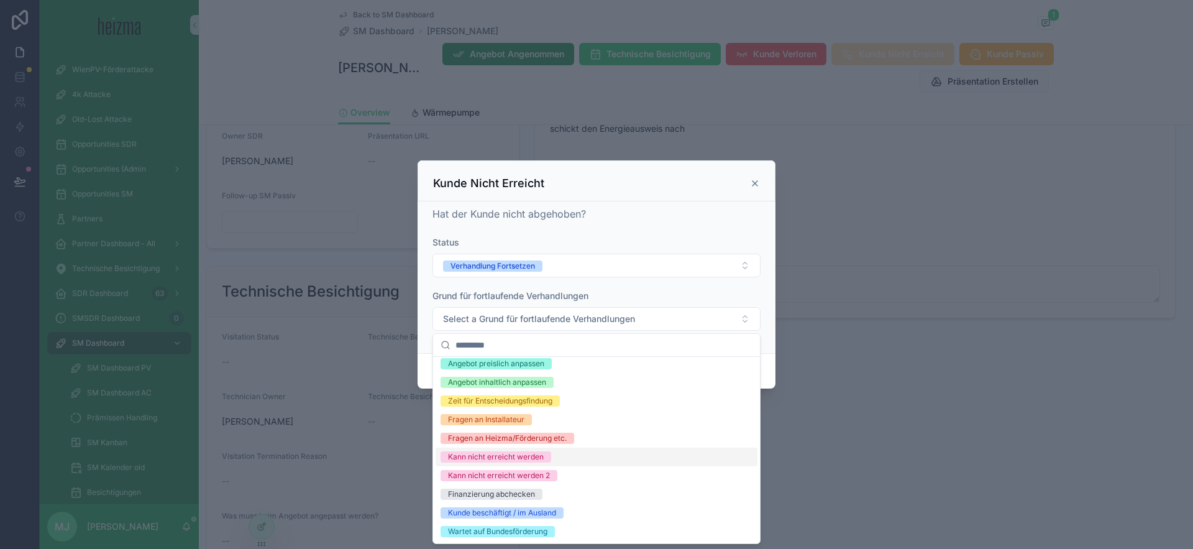
drag, startPoint x: 606, startPoint y: 459, endPoint x: 622, endPoint y: 239, distance: 221.1
click at [606, 459] on div "Kann nicht erreicht werden" at bounding box center [596, 456] width 322 height 19
click at [622, 173] on div "Kunde Nicht Erreicht" at bounding box center [596, 180] width 358 height 41
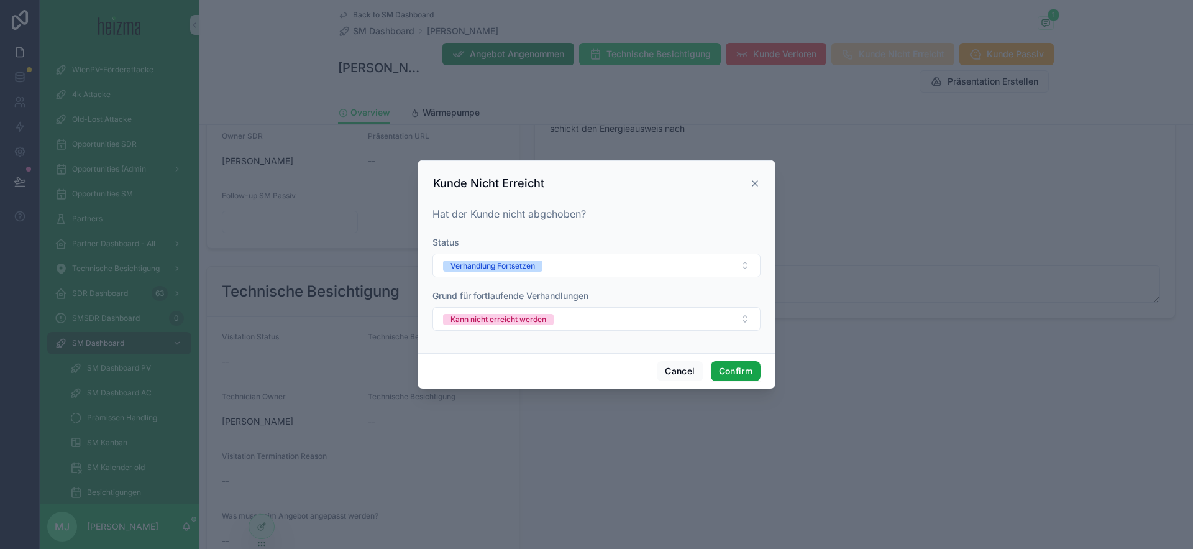
click at [736, 373] on button "Confirm" at bounding box center [736, 371] width 50 height 20
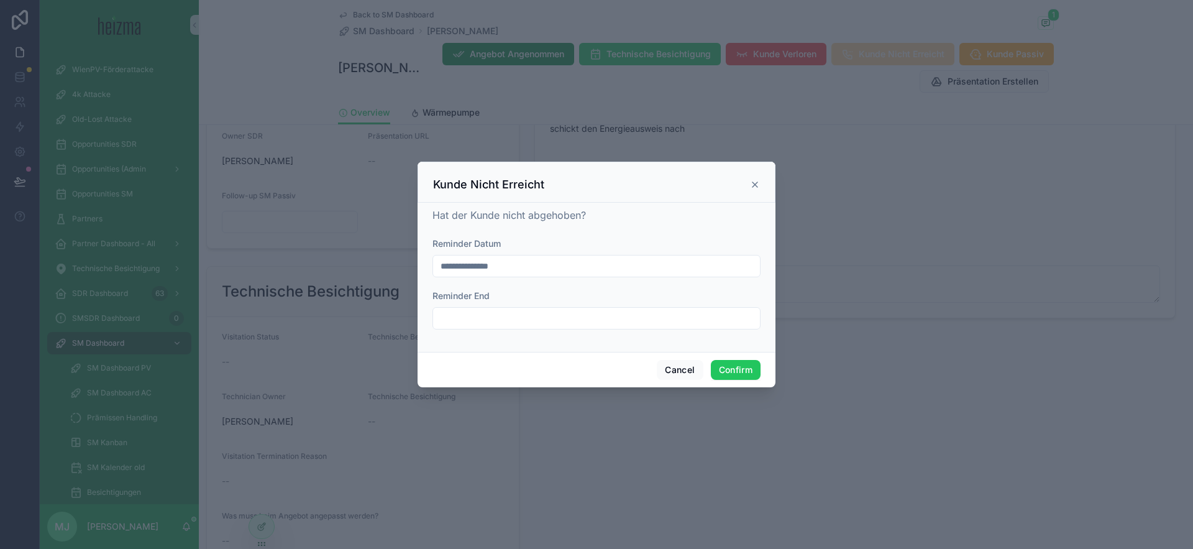
click at [537, 262] on input "**********" at bounding box center [596, 265] width 327 height 17
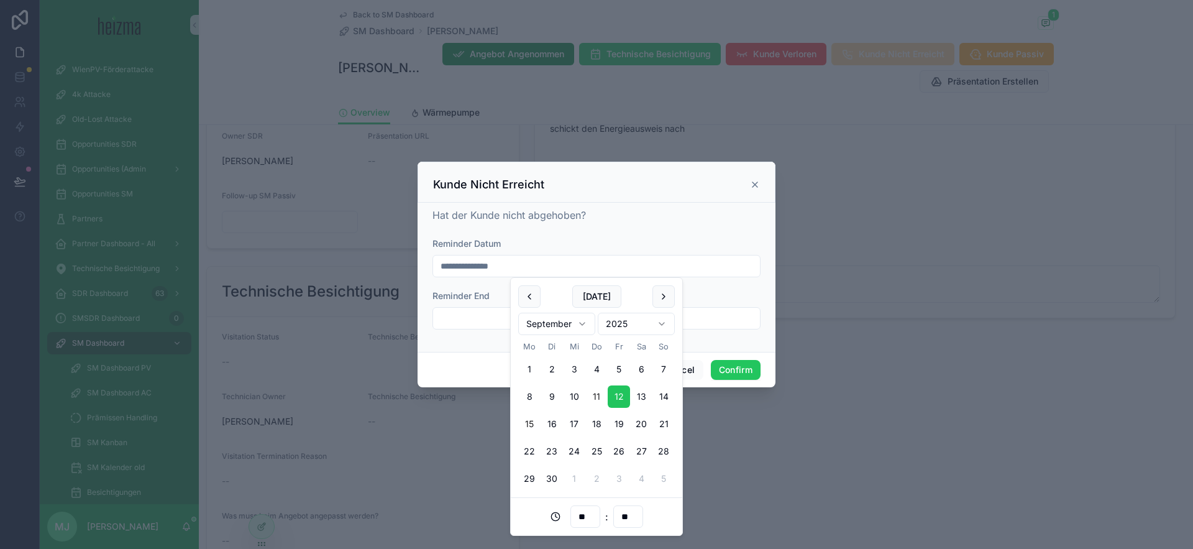
click at [535, 425] on button "15" at bounding box center [529, 423] width 22 height 22
type input "**********"
click at [742, 374] on button "Confirm" at bounding box center [736, 370] width 50 height 20
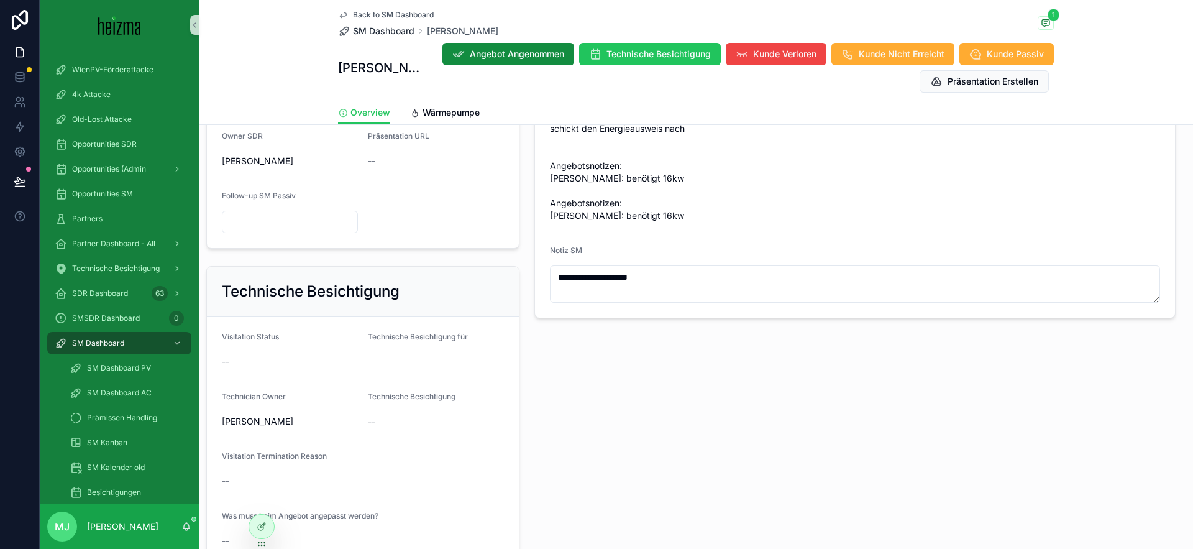
click at [385, 29] on span "SM Dashboard" at bounding box center [384, 31] width 62 height 12
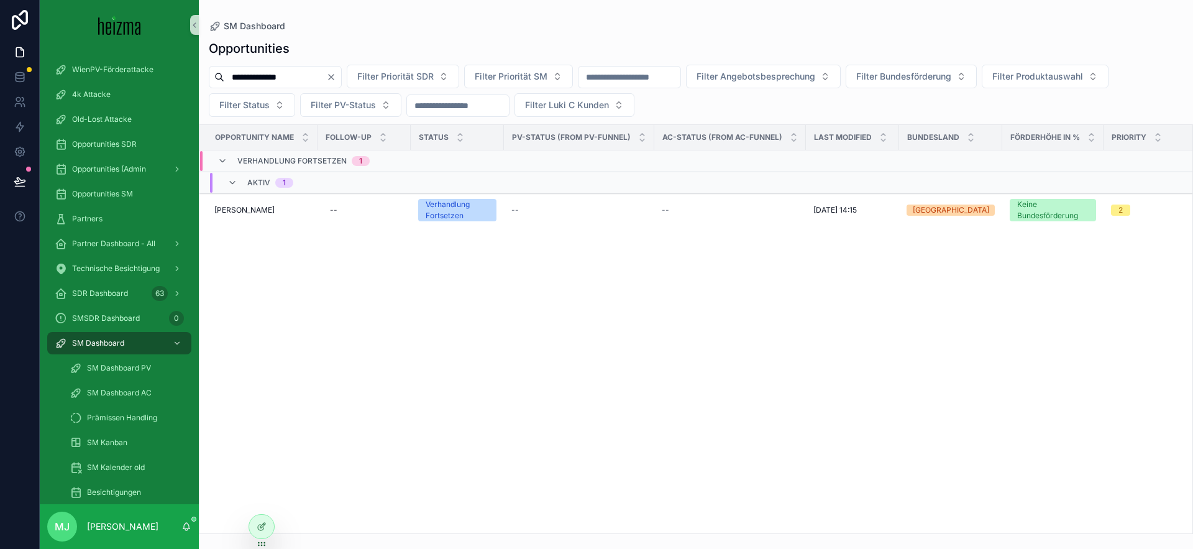
click at [251, 79] on input "**********" at bounding box center [275, 76] width 102 height 17
paste input "***"
type input "**********"
click at [229, 213] on span "Johann Hablecker" at bounding box center [244, 210] width 60 height 10
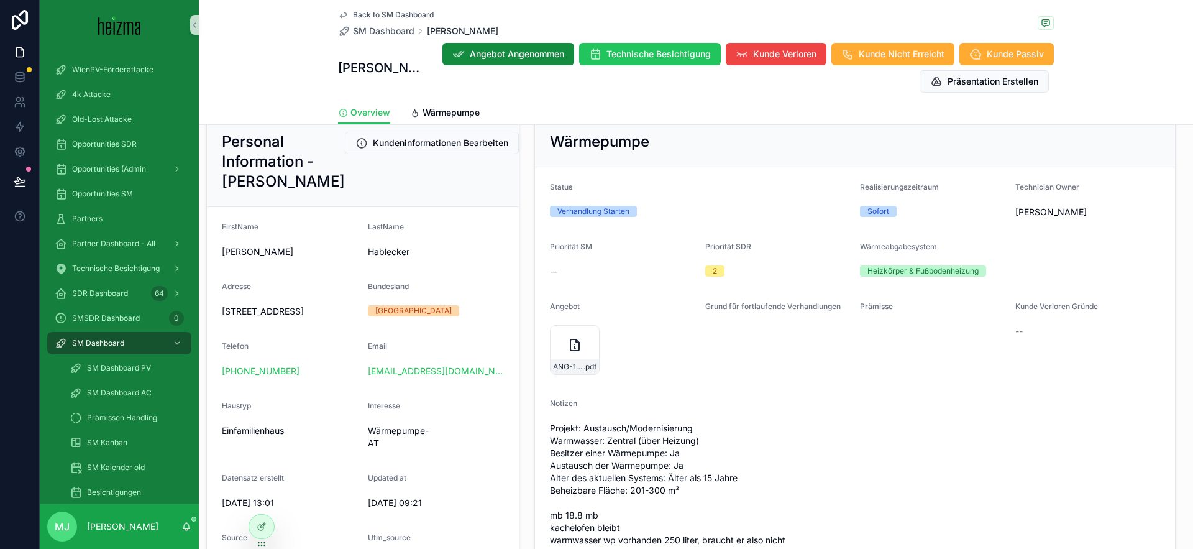
scroll to position [143, 0]
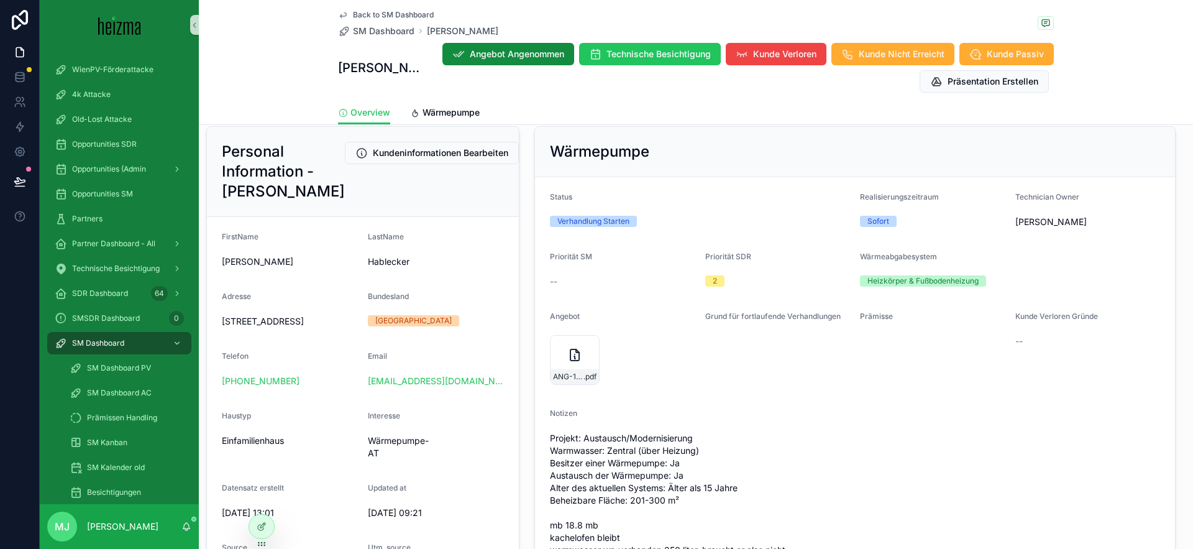
click at [415, 16] on span "Back to SM Dashboard" at bounding box center [393, 15] width 81 height 10
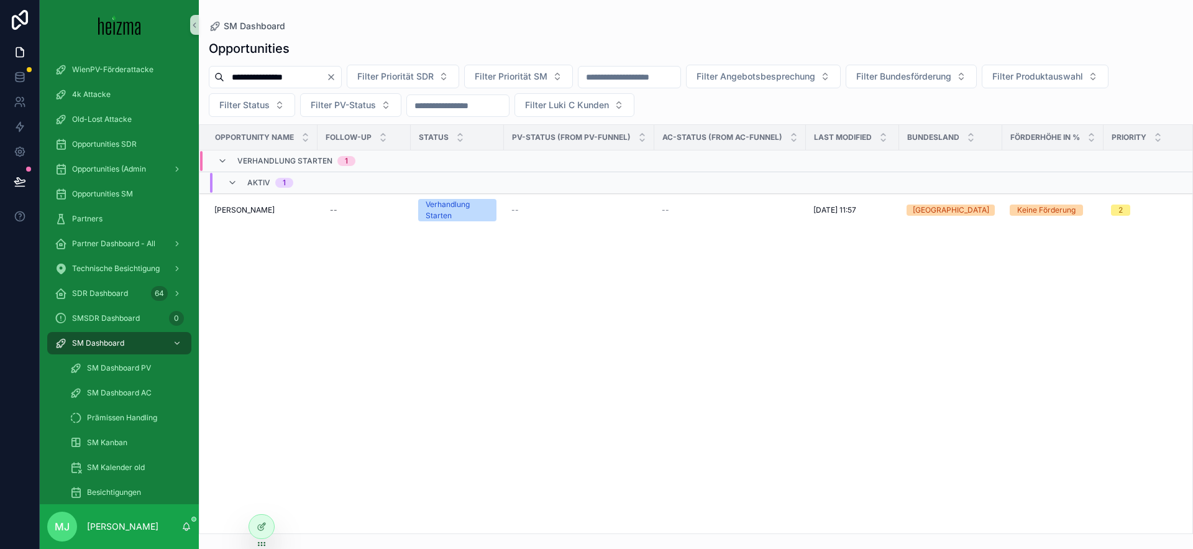
click at [298, 76] on input "**********" at bounding box center [275, 76] width 102 height 17
type input "********"
click at [260, 208] on span "Mirsad Omicevic" at bounding box center [244, 210] width 60 height 10
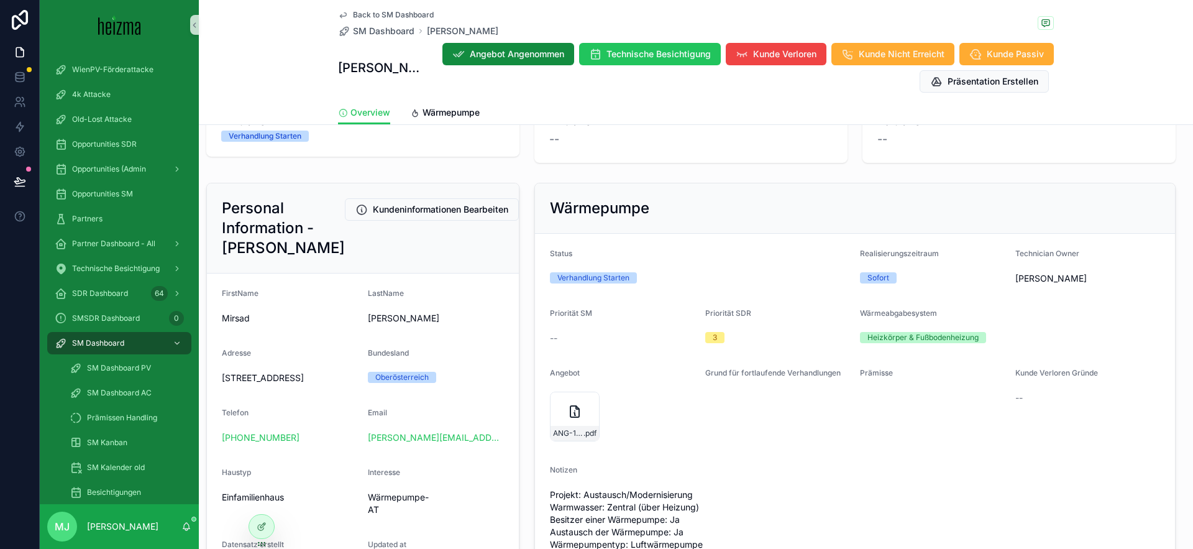
scroll to position [85, 0]
click at [383, 35] on span "SM Dashboard" at bounding box center [384, 31] width 62 height 12
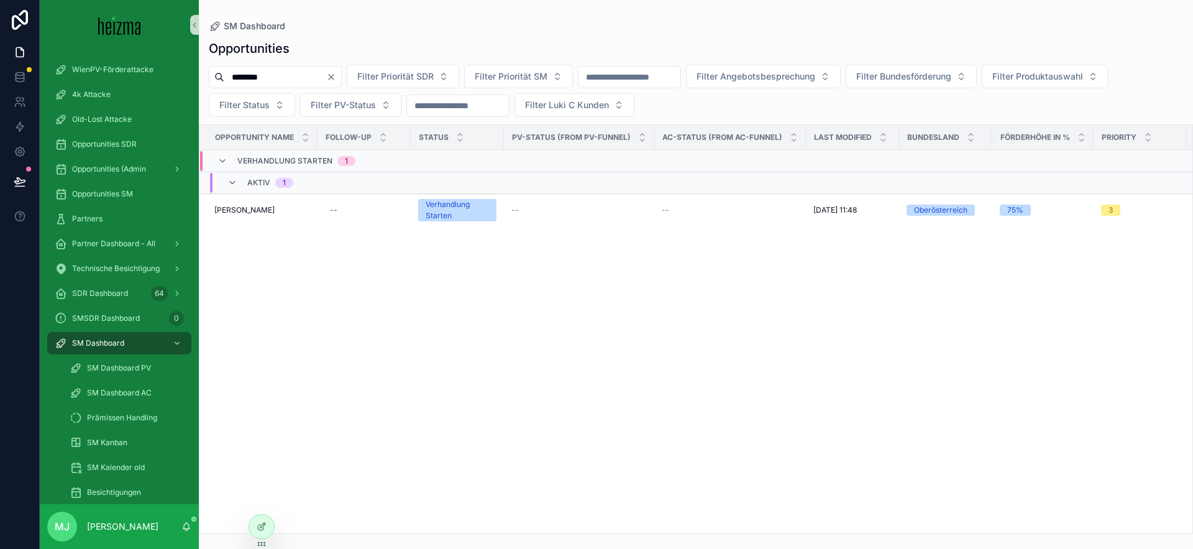
click at [242, 71] on input "********" at bounding box center [275, 76] width 102 height 17
paste input "********"
type input "**********"
click at [258, 210] on span "Sergi Twardowski" at bounding box center [244, 210] width 60 height 10
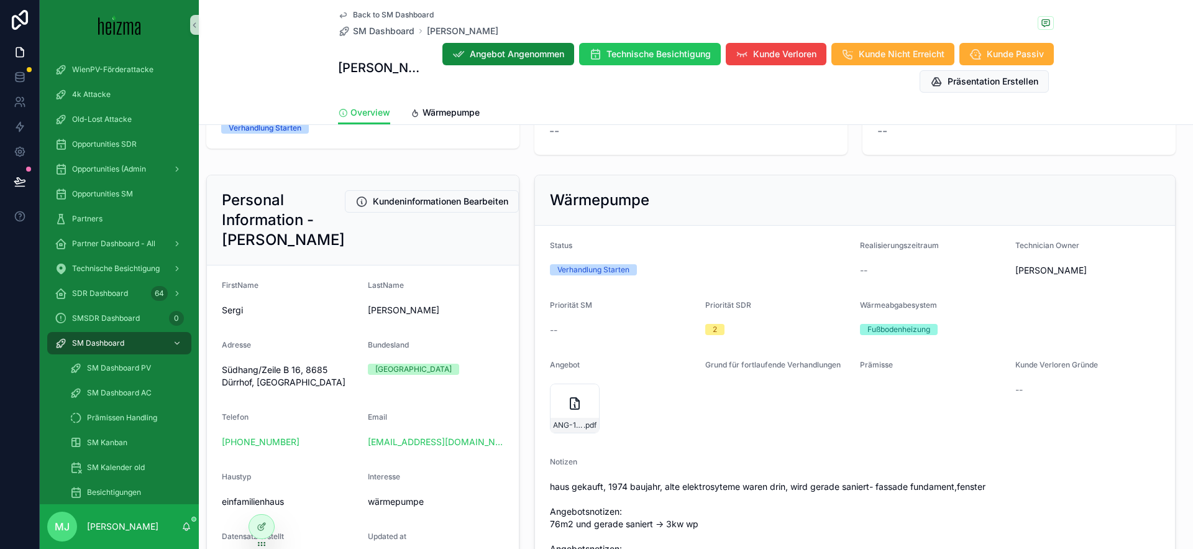
scroll to position [99, 0]
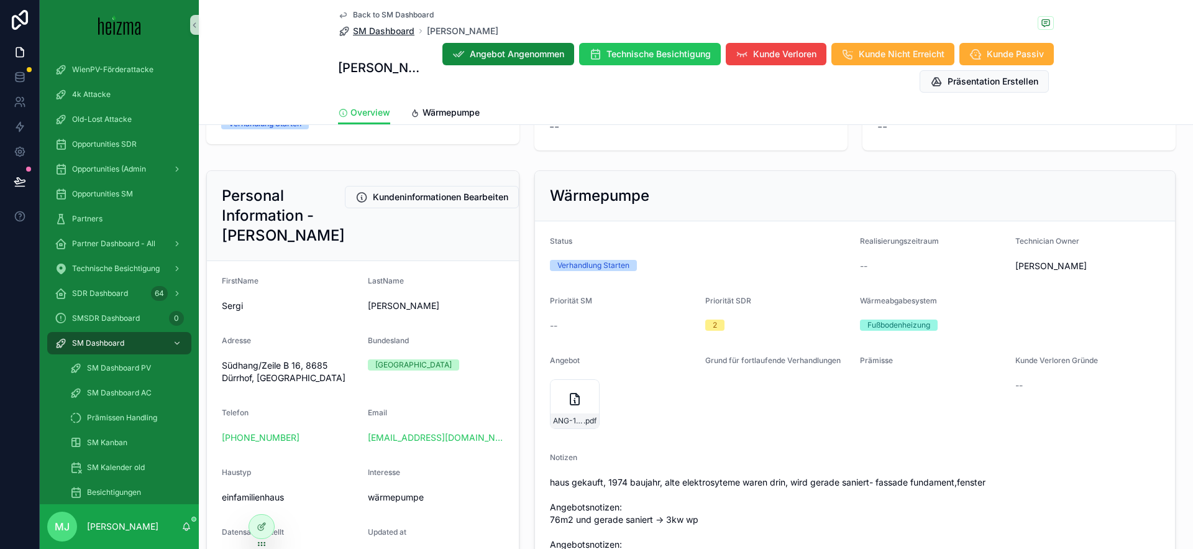
click at [383, 33] on span "SM Dashboard" at bounding box center [384, 31] width 62 height 12
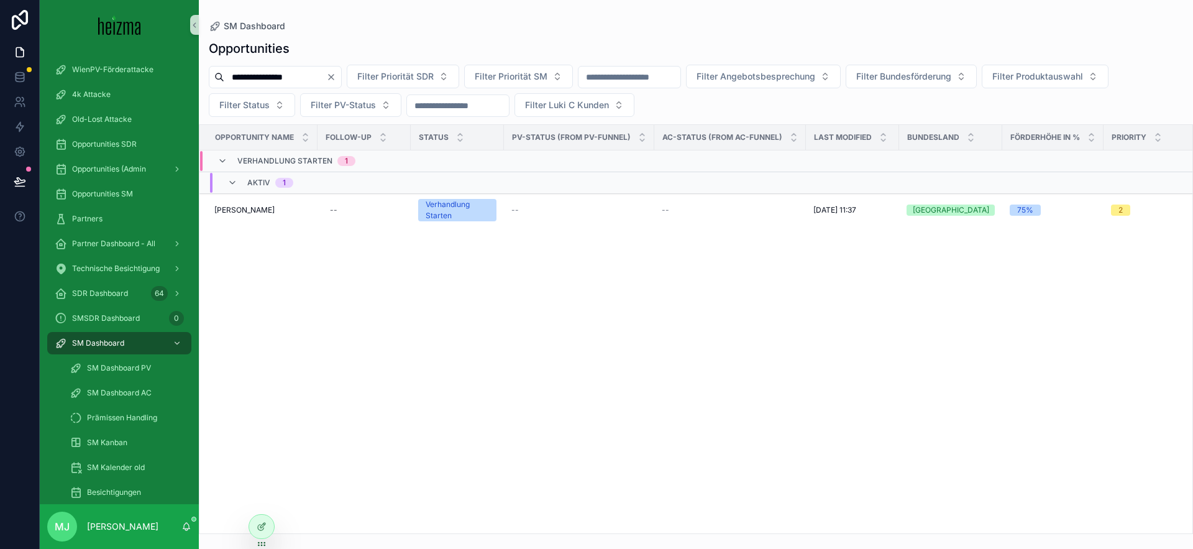
click at [301, 80] on input "**********" at bounding box center [275, 76] width 102 height 17
paste input "scrollable content"
type input "**********"
click at [258, 212] on span "Roman Blaszczak" at bounding box center [244, 210] width 60 height 10
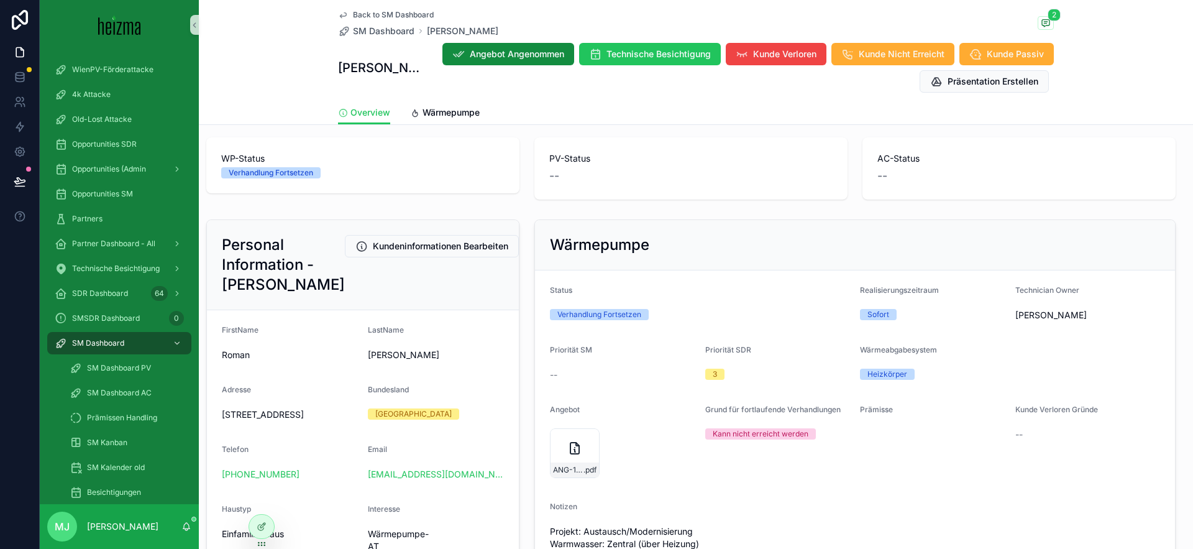
scroll to position [57, 0]
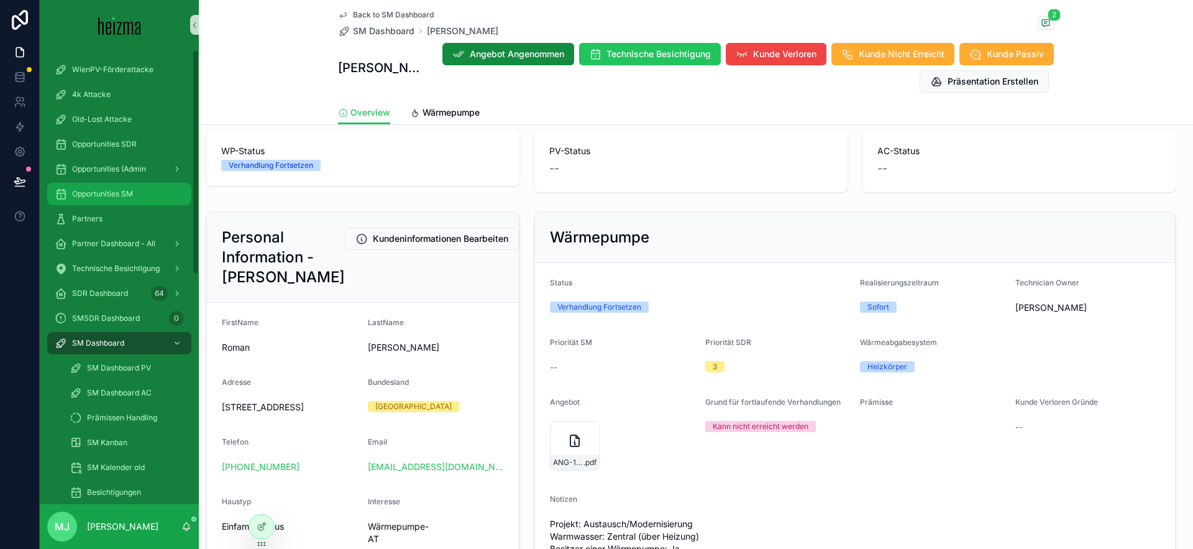
click at [133, 187] on div "Opportunities SM" at bounding box center [119, 194] width 129 height 20
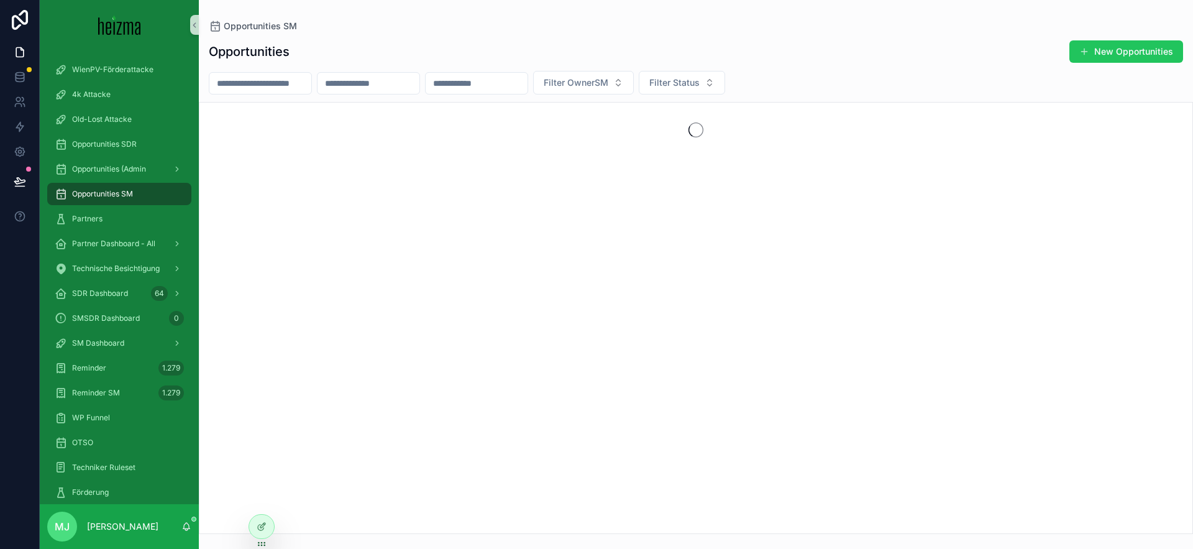
click at [412, 82] on input "scrollable content" at bounding box center [368, 83] width 102 height 17
type input "*******"
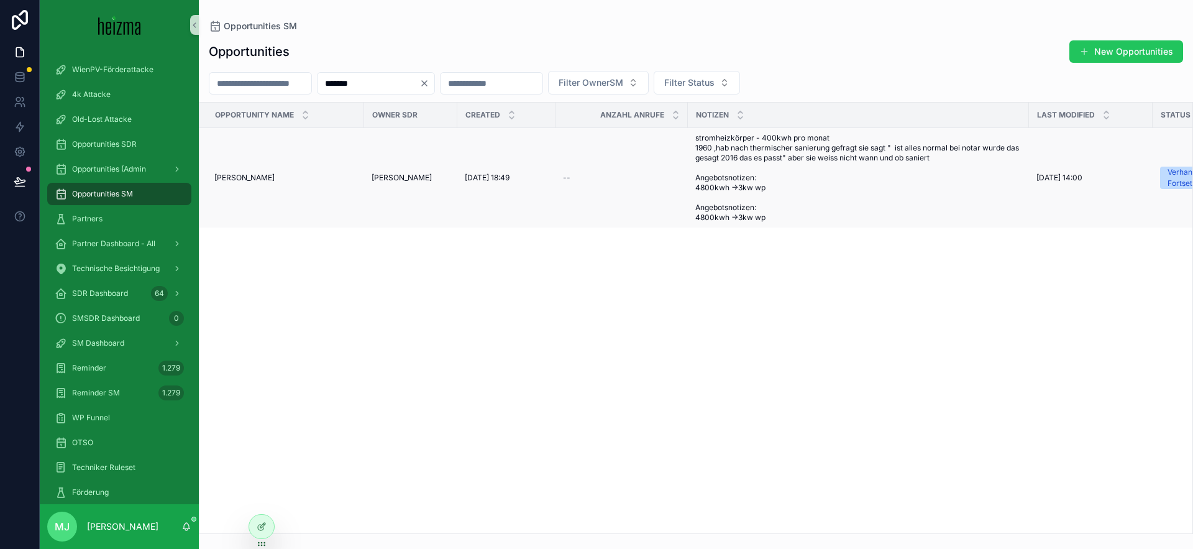
click at [244, 178] on span "Triff Gheorghe" at bounding box center [244, 178] width 60 height 10
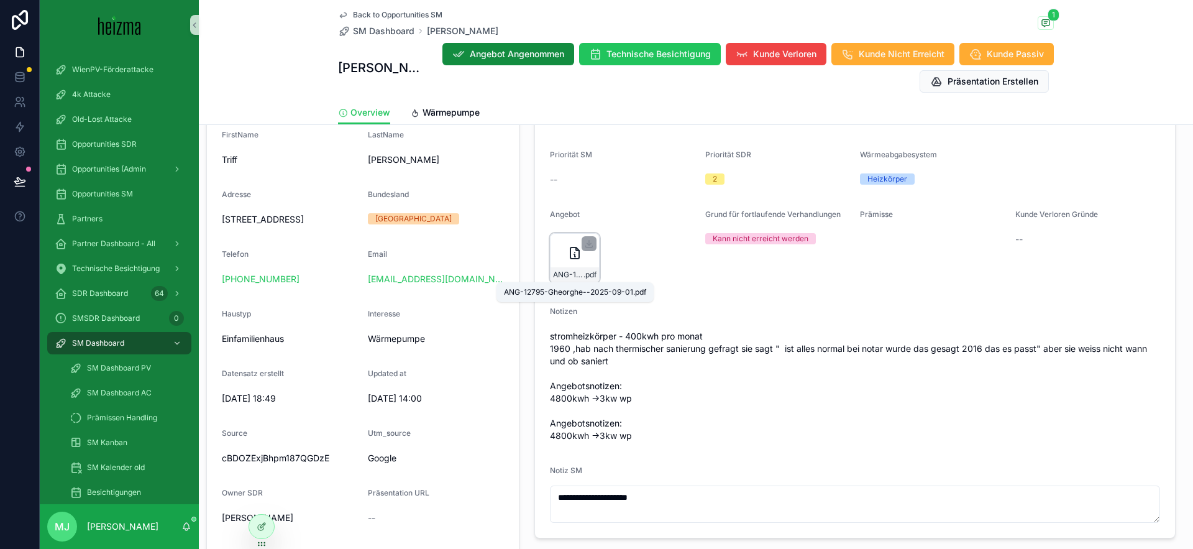
scroll to position [225, 0]
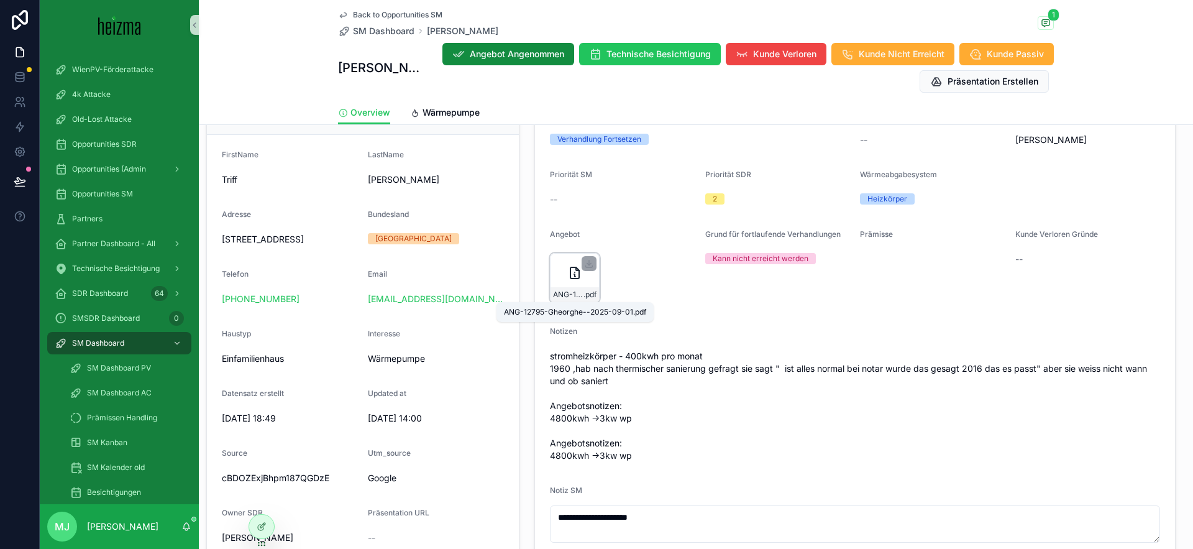
click at [577, 296] on span "ANG-12795-Gheorghe--2025-09-01" at bounding box center [568, 294] width 30 height 10
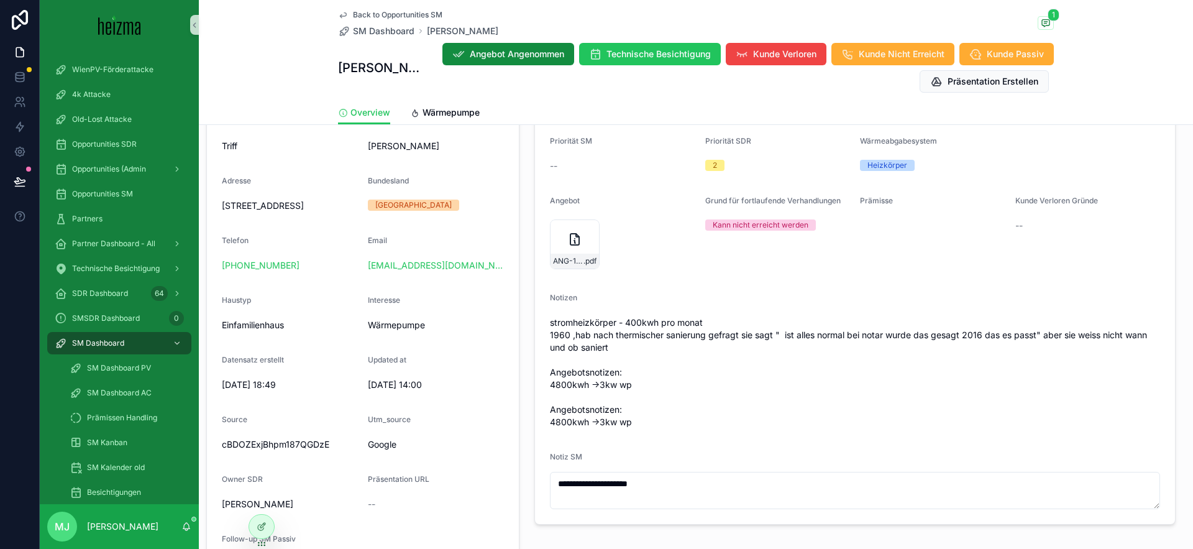
scroll to position [259, 0]
click at [897, 330] on span "stromheizkörper - 400kwh pro monat 1960 ,hab nach thermischer sanierung gefragt…" at bounding box center [855, 372] width 610 height 112
click at [935, 334] on span "stromheizkörper - 400kwh pro monat 1960 ,hab nach thermischer sanierung gefragt…" at bounding box center [855, 372] width 610 height 112
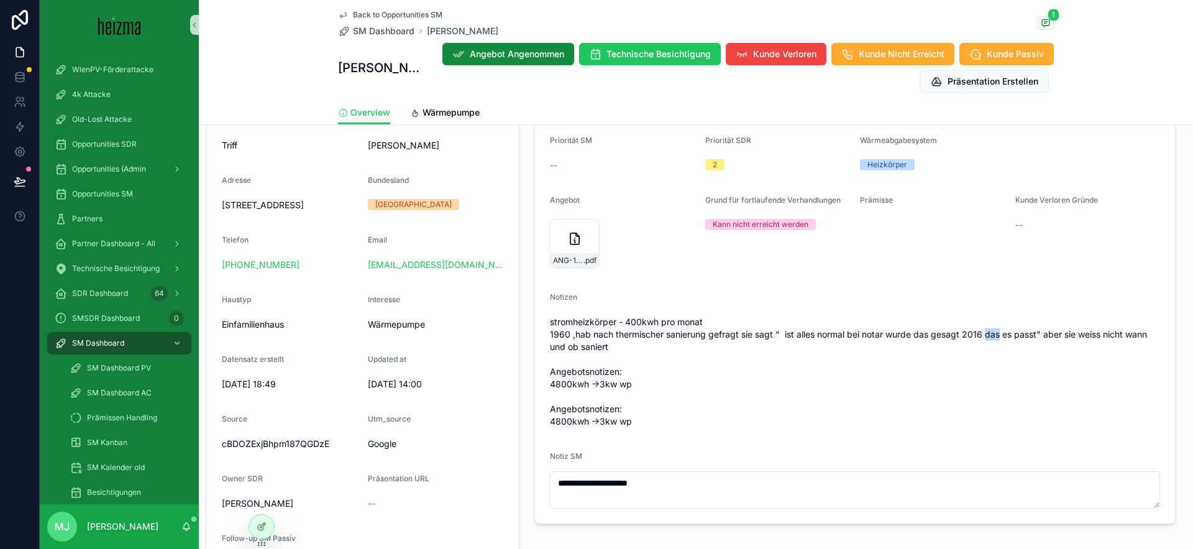
click at [993, 334] on span "stromheizkörper - 400kwh pro monat 1960 ,hab nach thermischer sanierung gefragt…" at bounding box center [855, 372] width 610 height 112
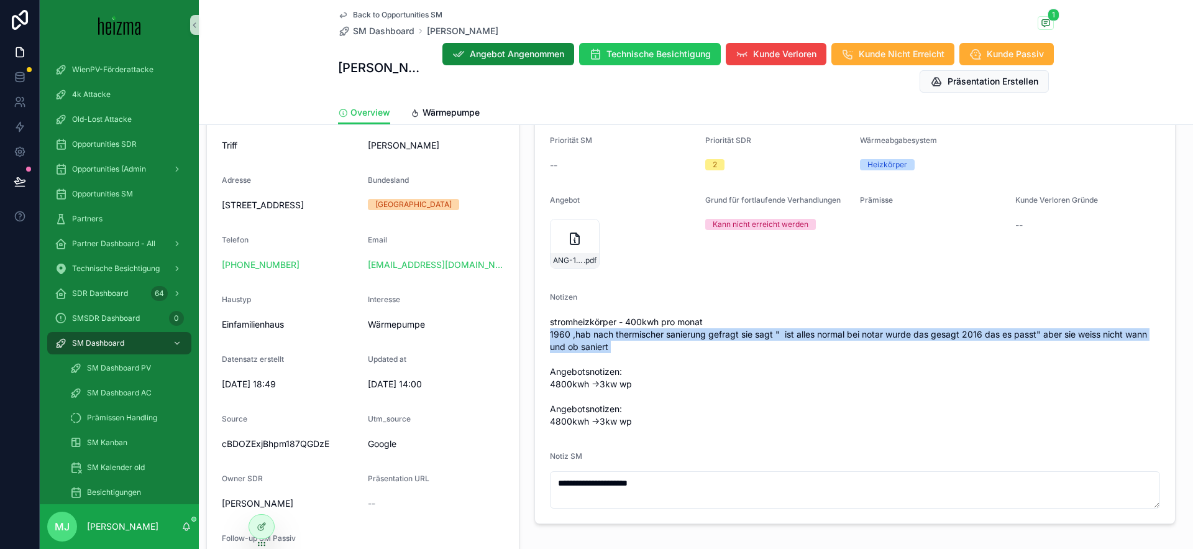
drag, startPoint x: 993, startPoint y: 334, endPoint x: 973, endPoint y: 338, distance: 20.3
click at [993, 334] on span "stromheizkörper - 400kwh pro monat 1960 ,hab nach thermischer sanierung gefragt…" at bounding box center [855, 372] width 610 height 112
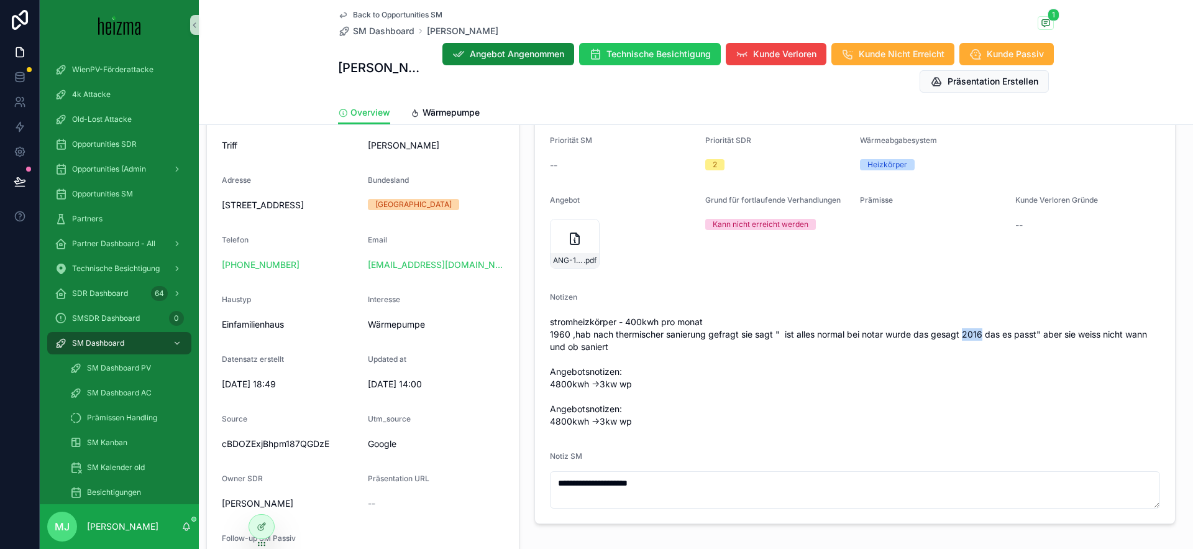
click at [972, 338] on span "stromheizkörper - 400kwh pro monat 1960 ,hab nach thermischer sanierung gefragt…" at bounding box center [855, 372] width 610 height 112
click at [709, 357] on span "stromheizkörper - 400kwh pro monat 1960 ,hab nach thermischer sanierung gefragt…" at bounding box center [855, 372] width 610 height 112
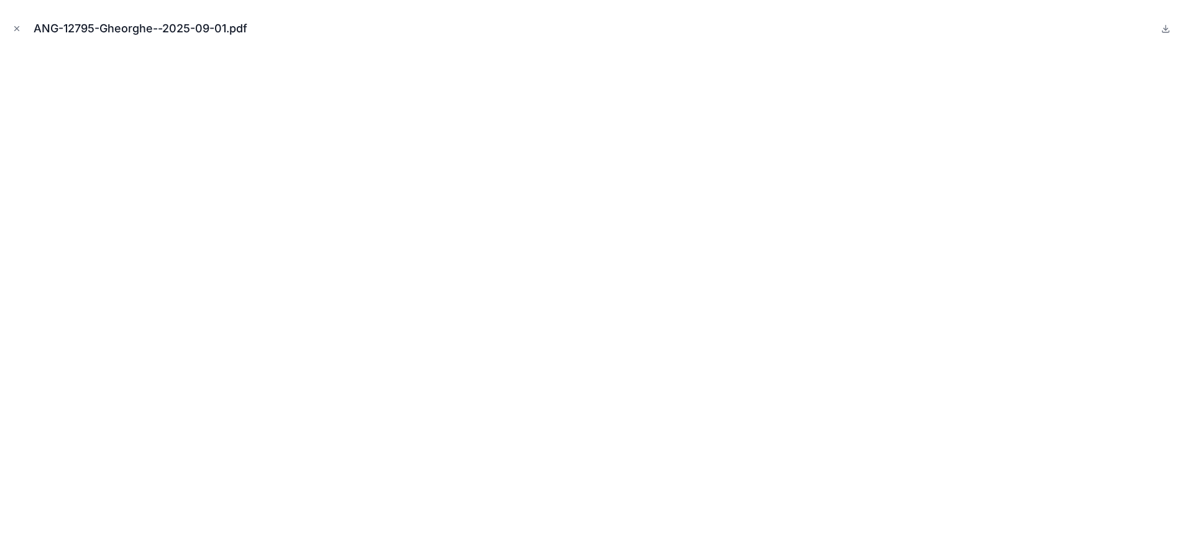
drag, startPoint x: 17, startPoint y: 29, endPoint x: 42, endPoint y: 44, distance: 29.3
click at [17, 29] on icon "Close modal" at bounding box center [16, 28] width 9 height 9
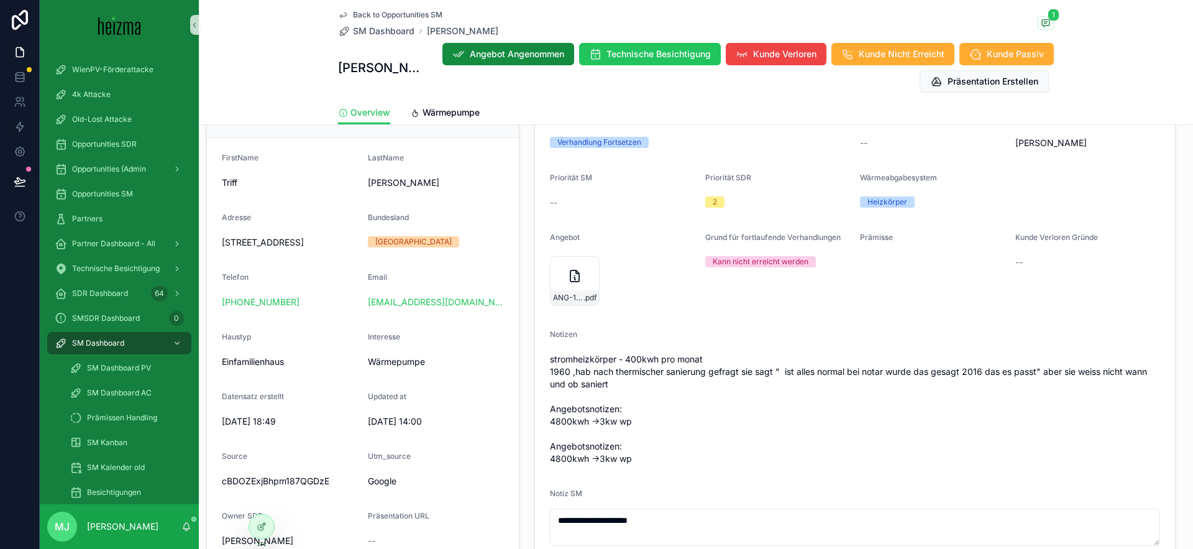
scroll to position [217, 0]
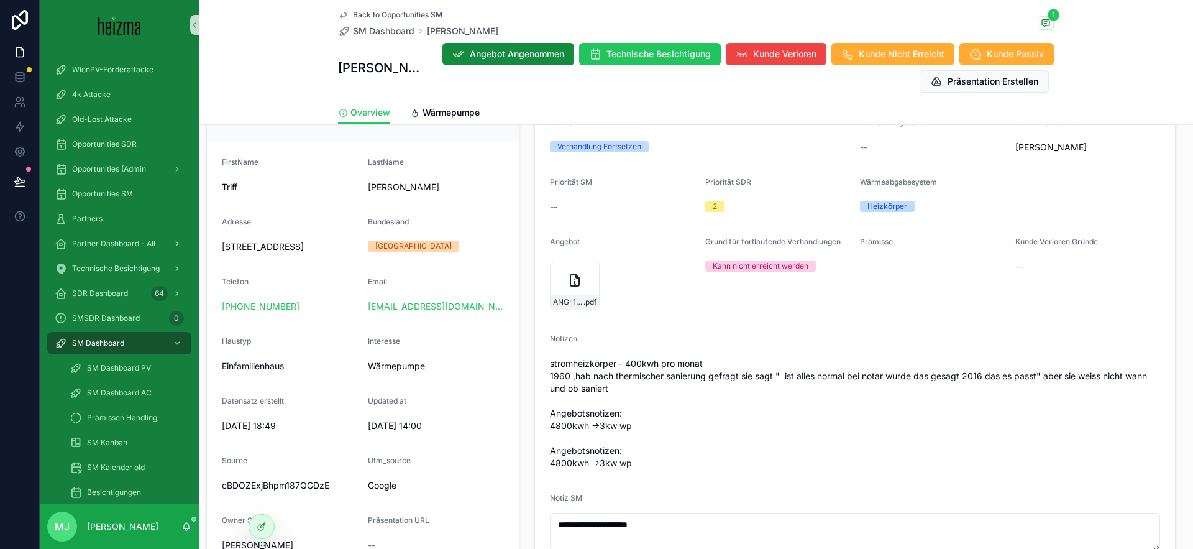
click at [759, 355] on div "stromheizkörper - 400kwh pro monat 1960 ,hab nach thermischer sanierung gefragt…" at bounding box center [855, 412] width 610 height 119
click at [761, 371] on span "stromheizkörper - 400kwh pro monat 1960 ,hab nach thermischer sanierung gefragt…" at bounding box center [855, 413] width 610 height 112
click at [758, 378] on span "stromheizkörper - 400kwh pro monat 1960 ,hab nach thermischer sanierung gefragt…" at bounding box center [855, 413] width 610 height 112
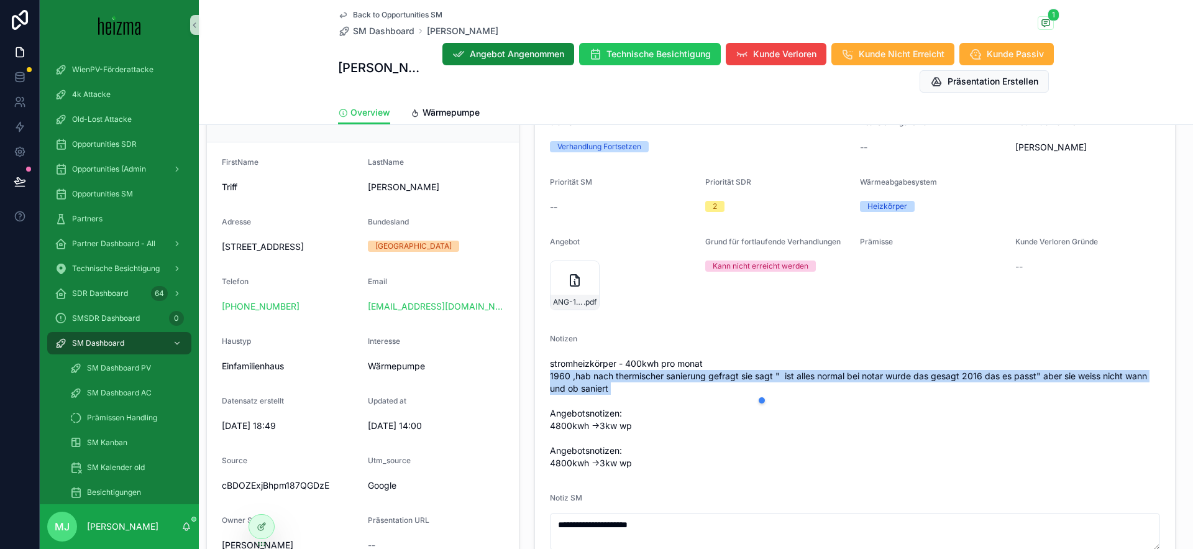
click at [758, 378] on span "stromheizkörper - 400kwh pro monat 1960 ,hab nach thermischer sanierung gefragt…" at bounding box center [855, 413] width 610 height 112
click at [664, 378] on span "stromheizkörper - 400kwh pro monat 1960 ,hab nach thermischer sanierung gefragt…" at bounding box center [855, 413] width 610 height 112
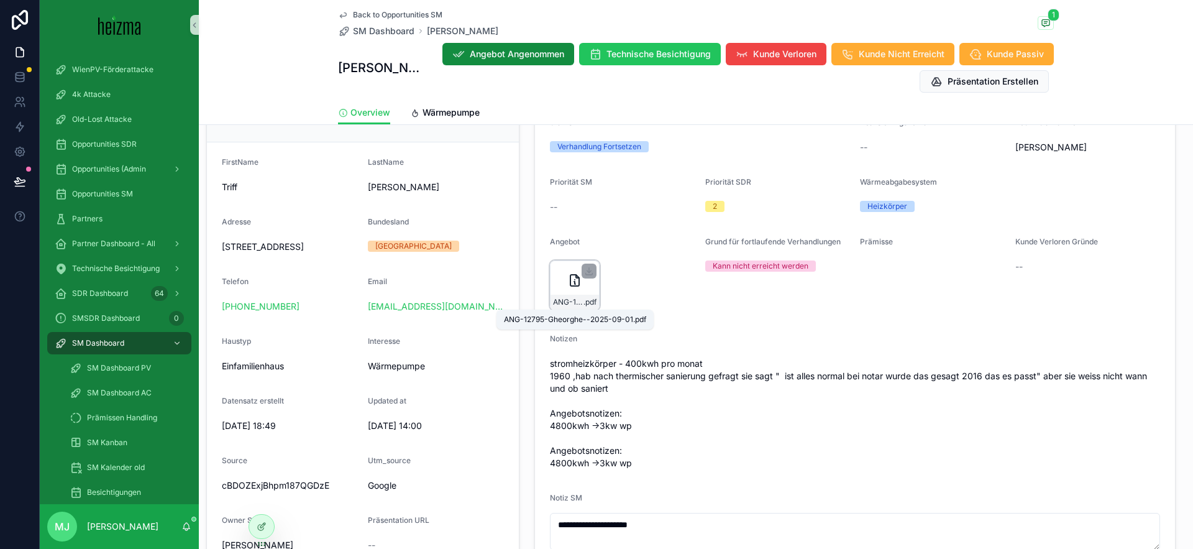
click at [573, 301] on span "ANG-12795-Gheorghe--2025-09-01" at bounding box center [568, 302] width 30 height 10
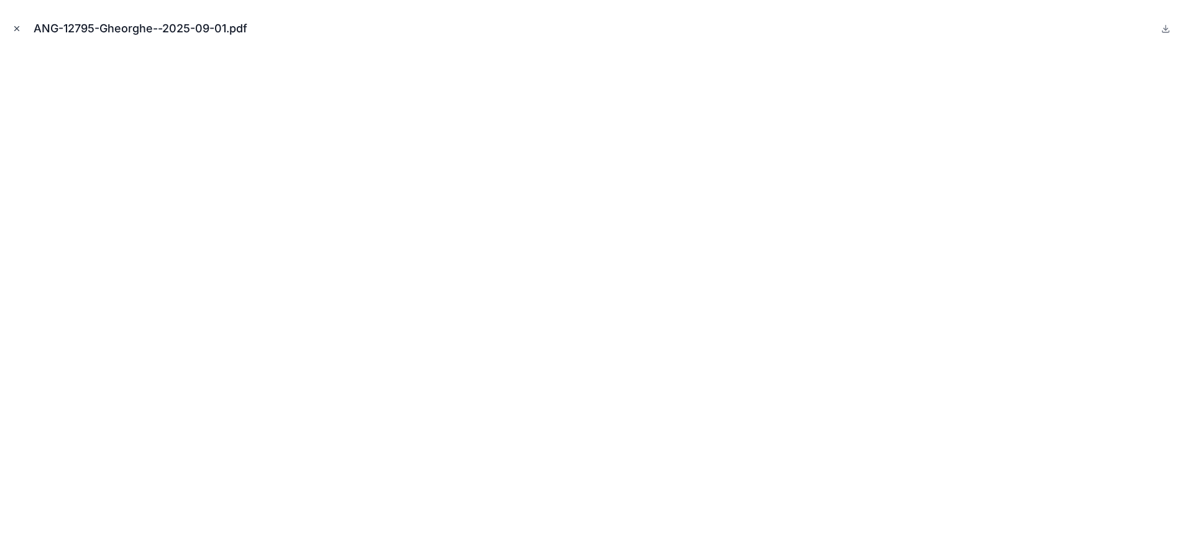
click at [14, 24] on icon "Close modal" at bounding box center [16, 28] width 9 height 9
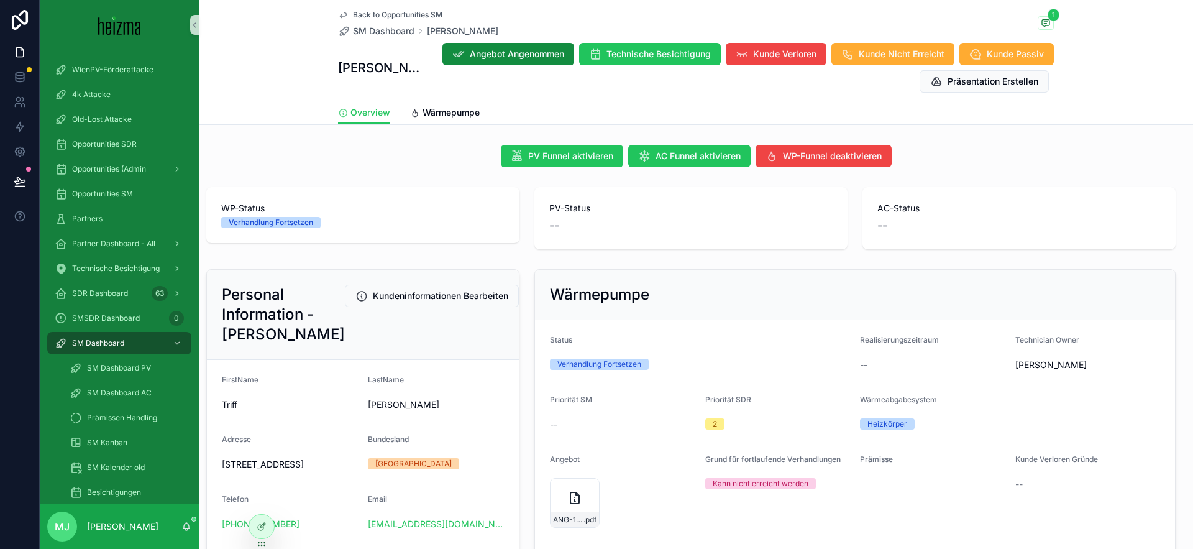
click at [390, 33] on span "SM Dashboard" at bounding box center [384, 31] width 62 height 12
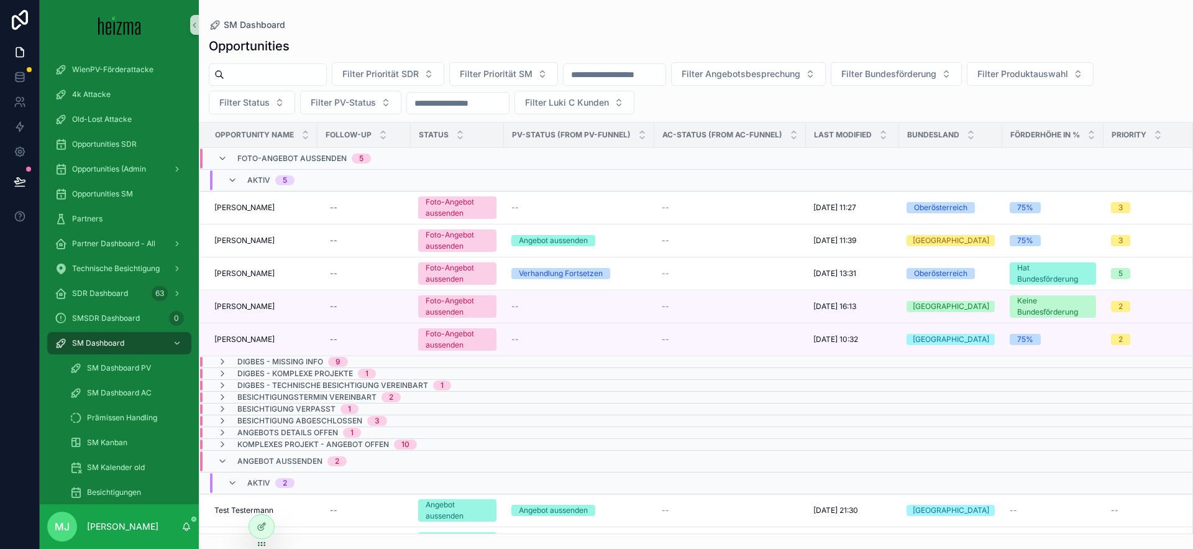
click at [280, 76] on input "scrollable content" at bounding box center [275, 74] width 102 height 17
type input "*********"
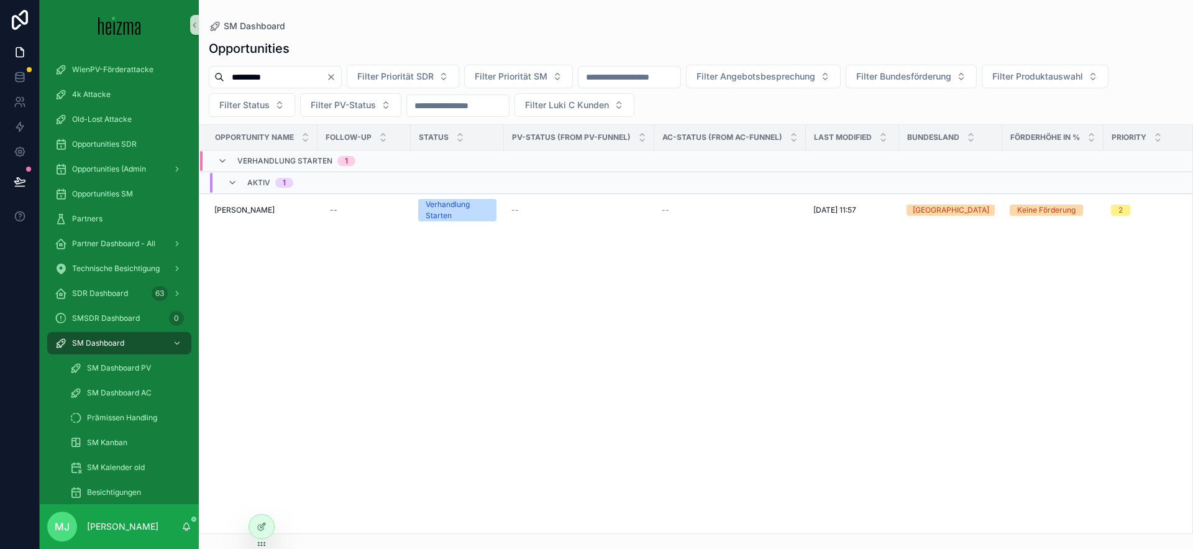
click at [268, 214] on span "Johann Hablecker" at bounding box center [244, 210] width 60 height 10
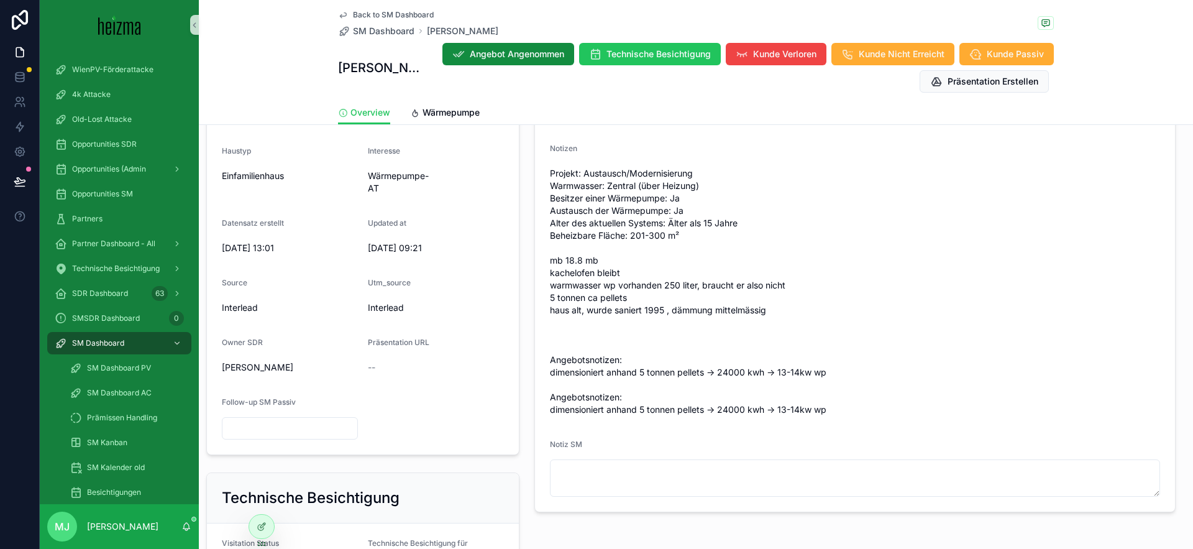
scroll to position [419, 0]
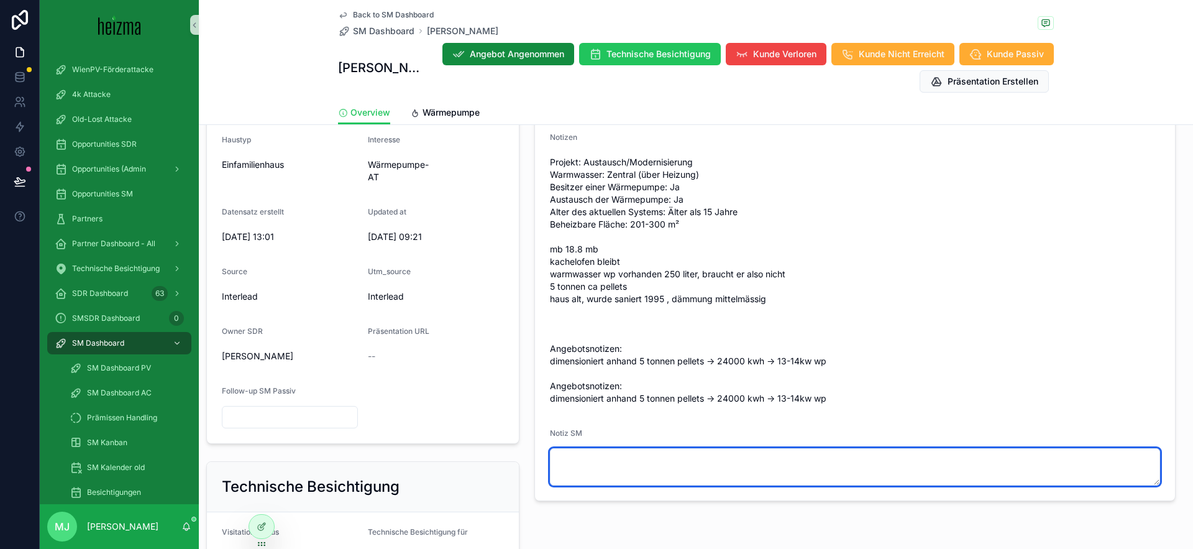
click at [826, 458] on textarea "scrollable content" at bounding box center [855, 466] width 610 height 37
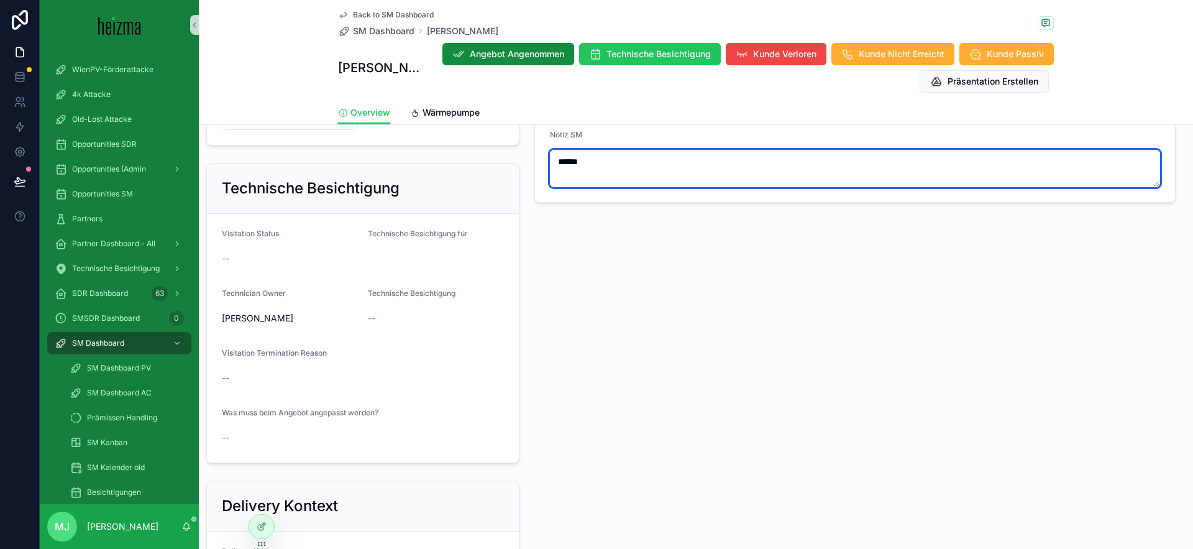
scroll to position [718, 0]
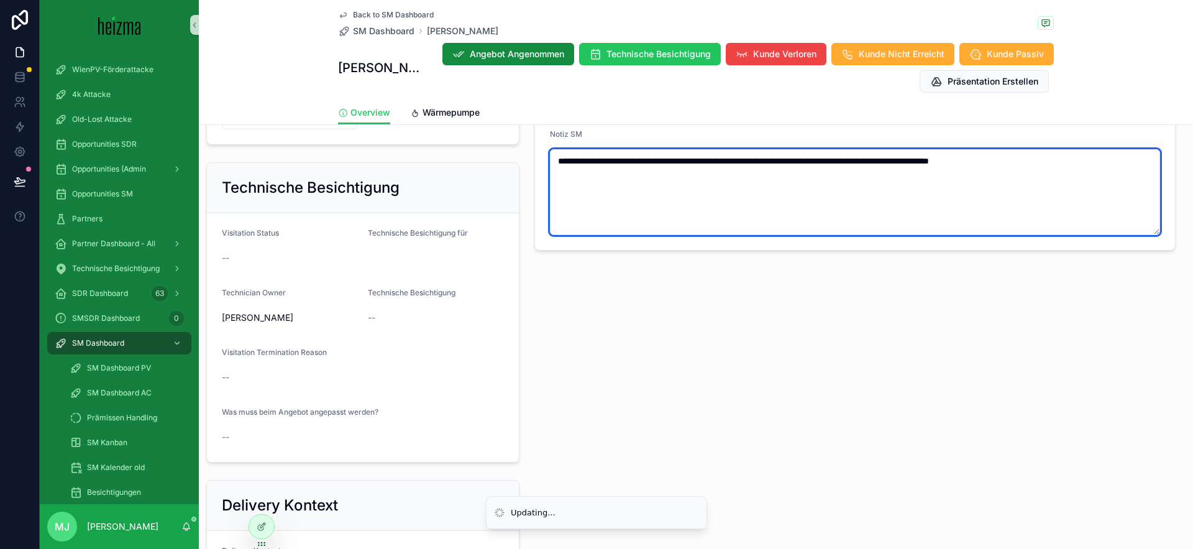
type textarea "**********"
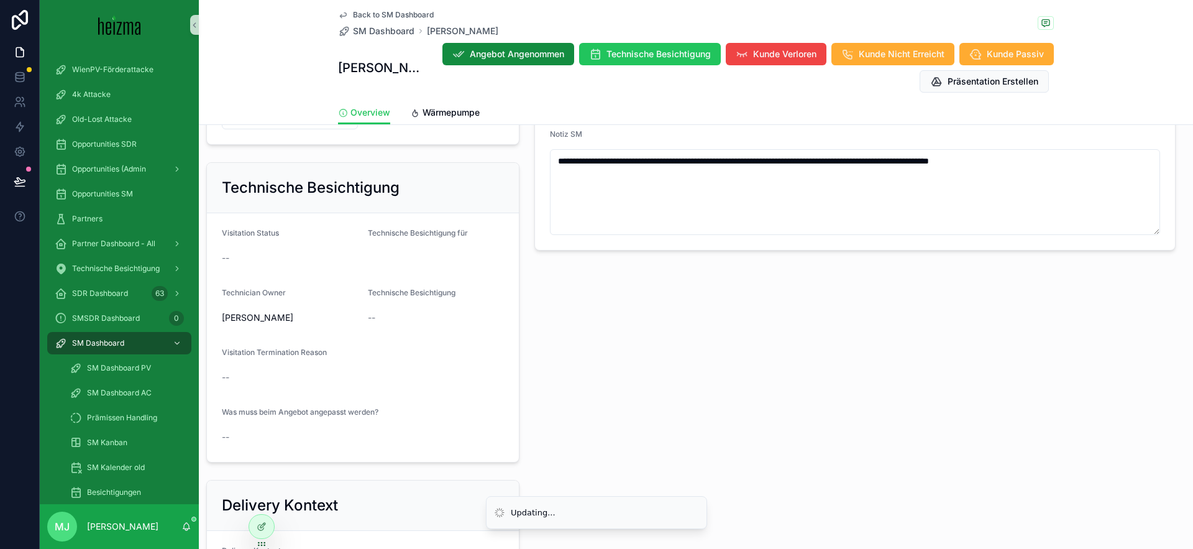
click at [702, 469] on div "**********" at bounding box center [855, 96] width 656 height 1098
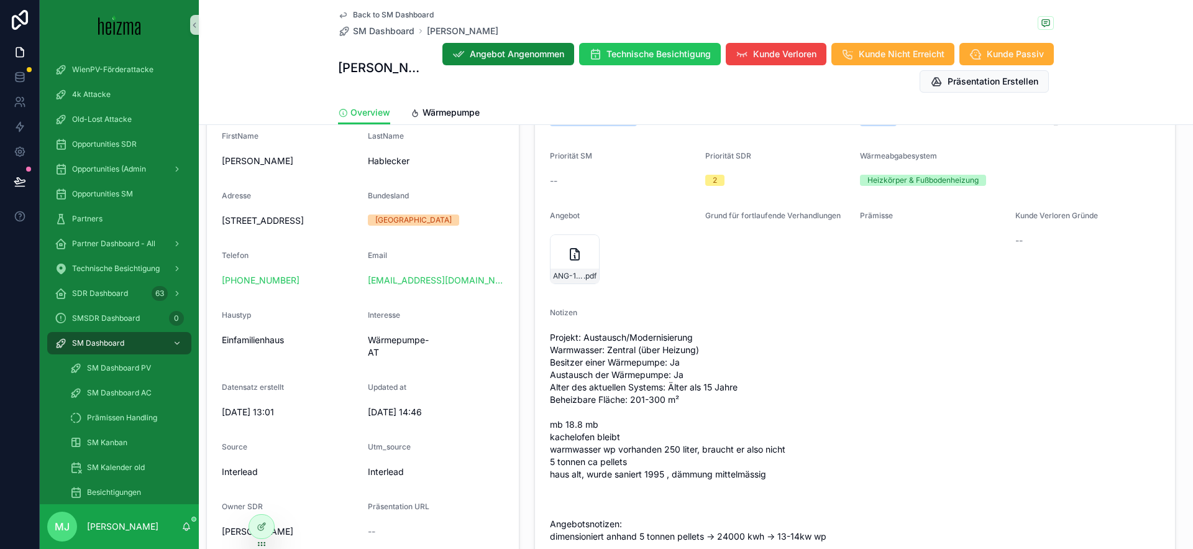
scroll to position [265, 0]
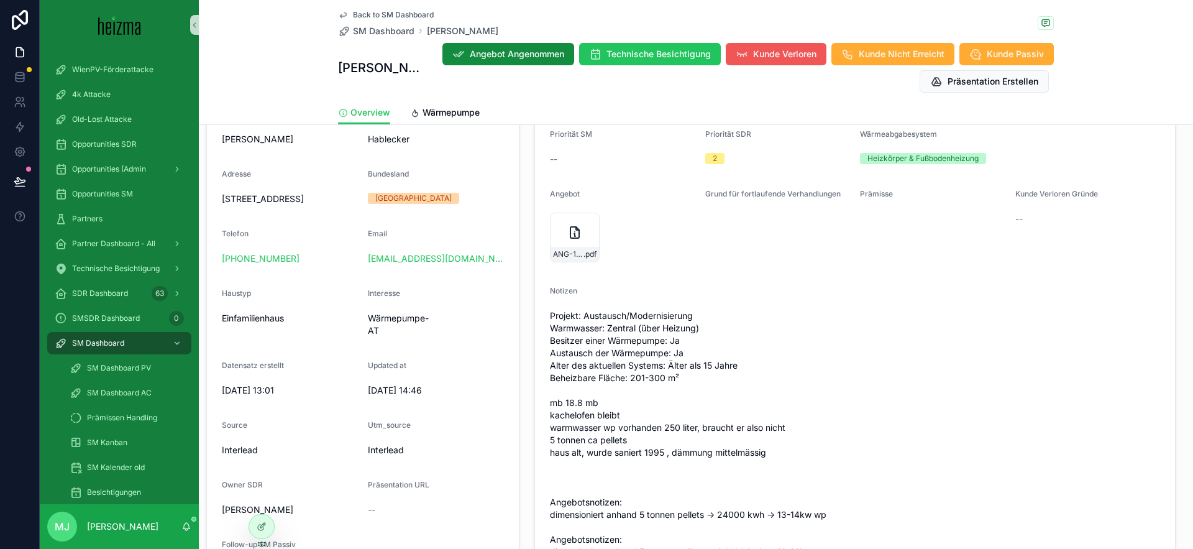
click at [791, 54] on span "Kunde Verloren" at bounding box center [784, 54] width 63 height 12
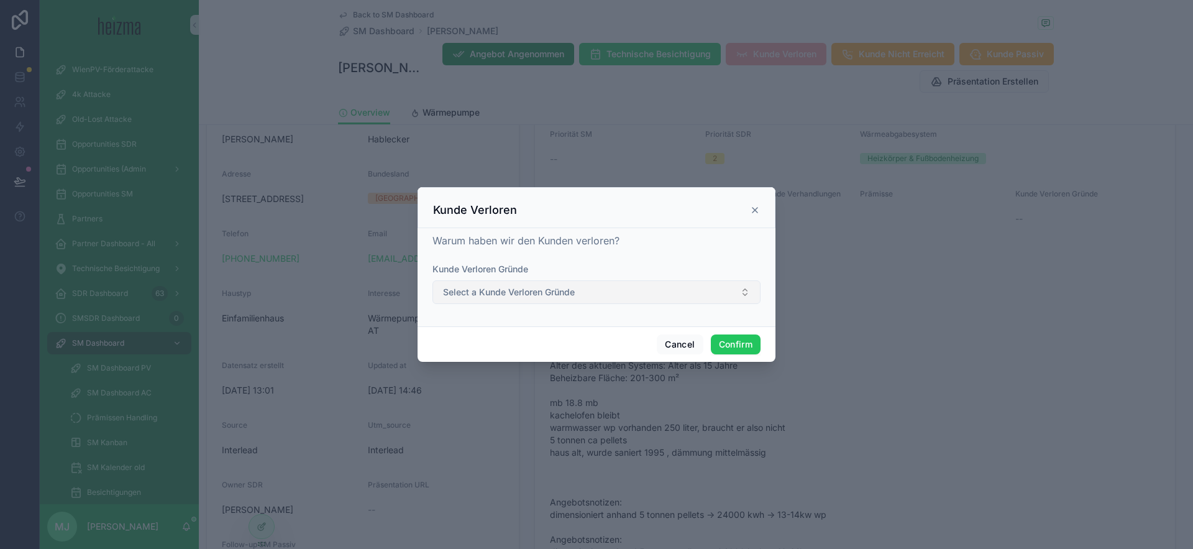
click at [677, 291] on button "Select a Kunde Verloren Gründe" at bounding box center [596, 292] width 328 height 24
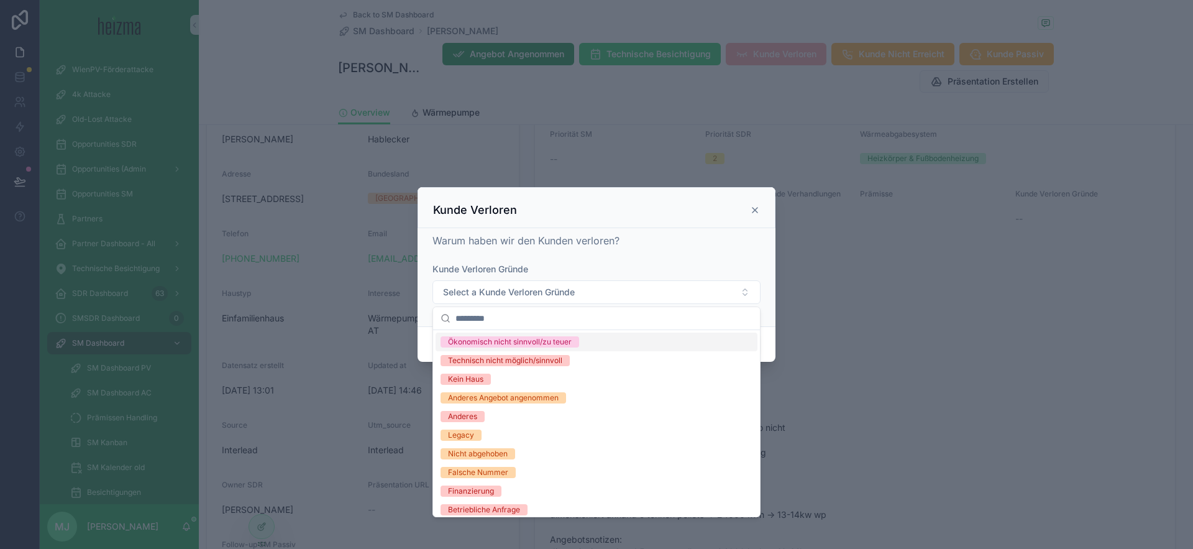
click at [666, 260] on div "Warum haben wir den Kunden verloren? Kunde Verloren Gründe Select a Kunde Verlo…" at bounding box center [596, 274] width 328 height 83
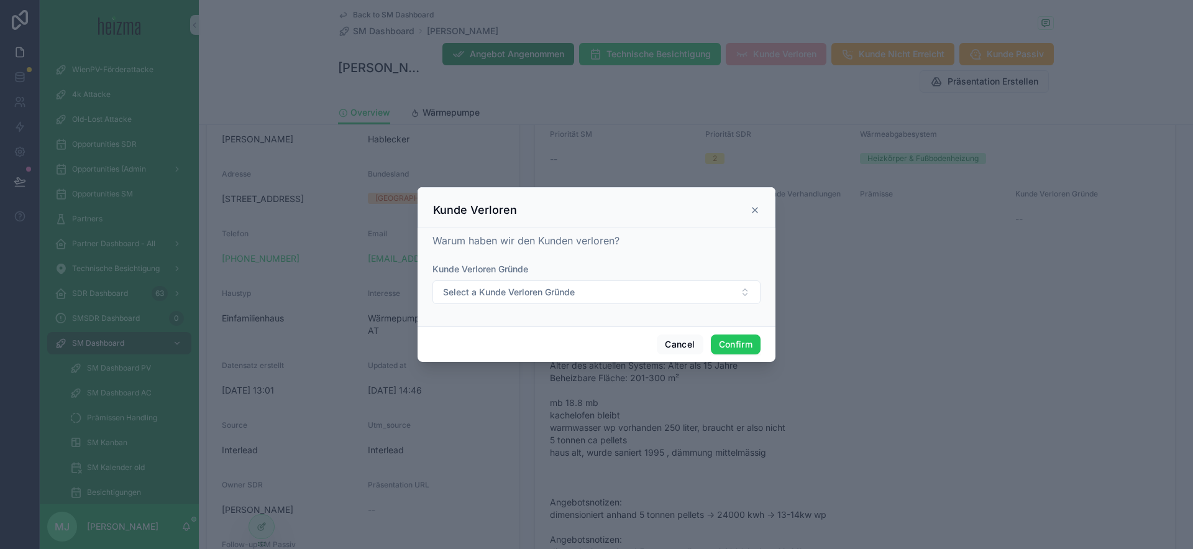
click at [750, 211] on icon at bounding box center [755, 210] width 10 height 10
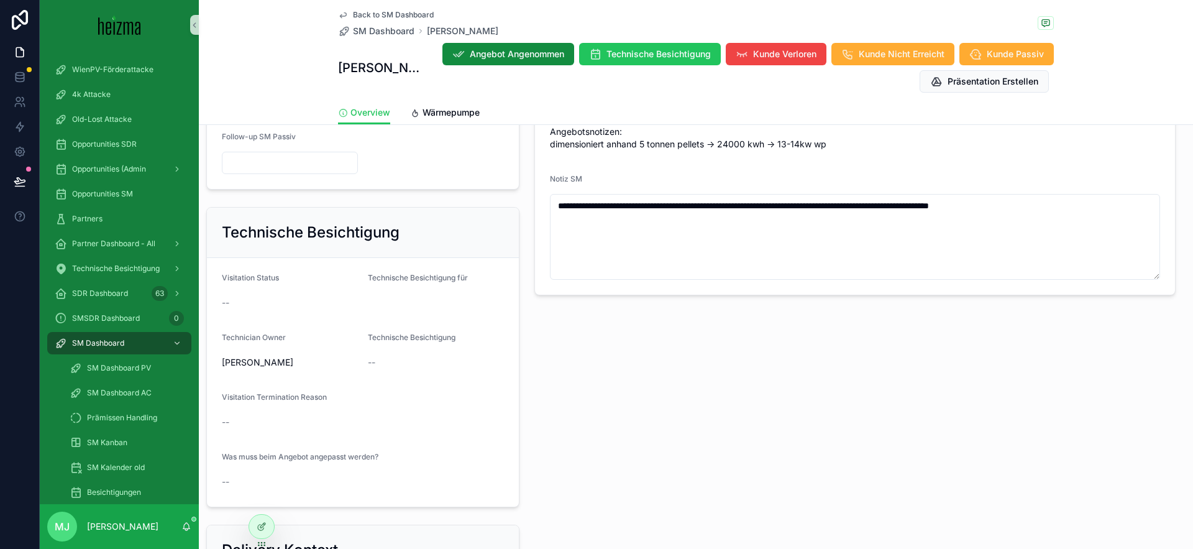
scroll to position [658, 0]
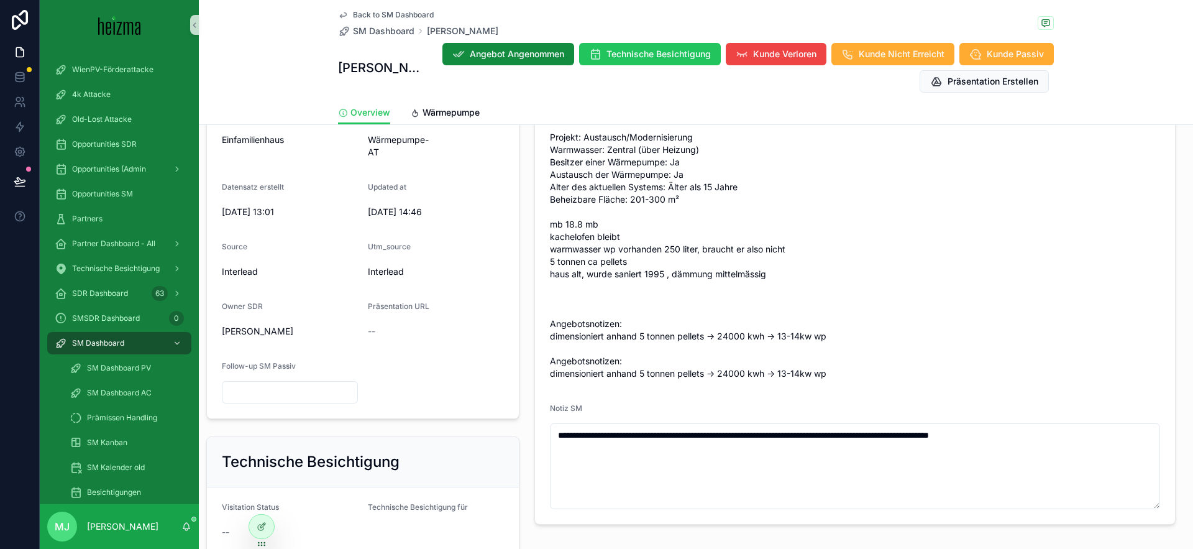
scroll to position [442, 0]
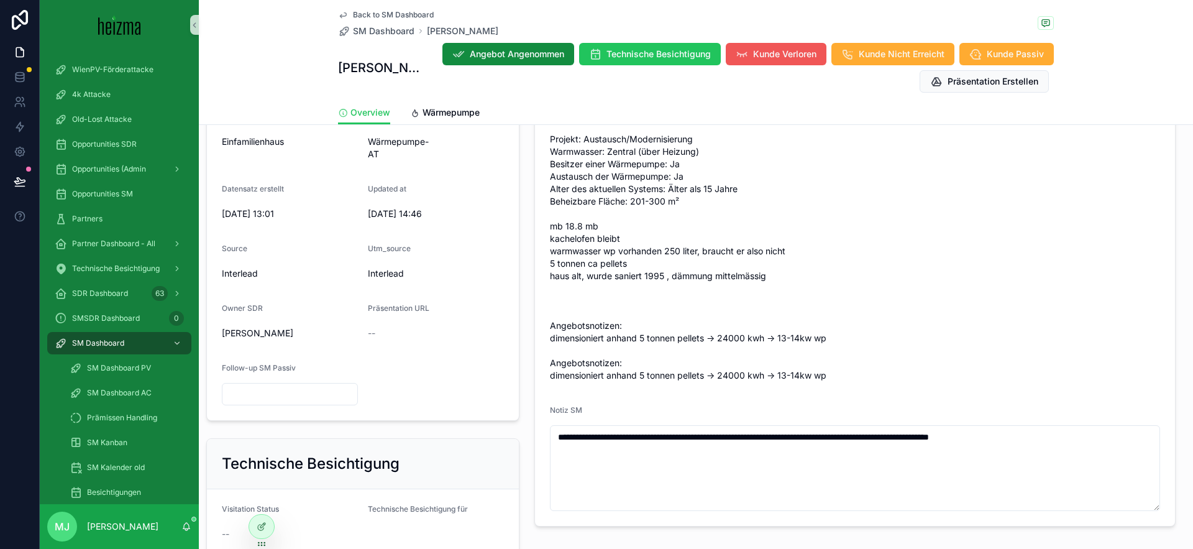
click at [742, 45] on button "Kunde Verloren" at bounding box center [776, 54] width 101 height 22
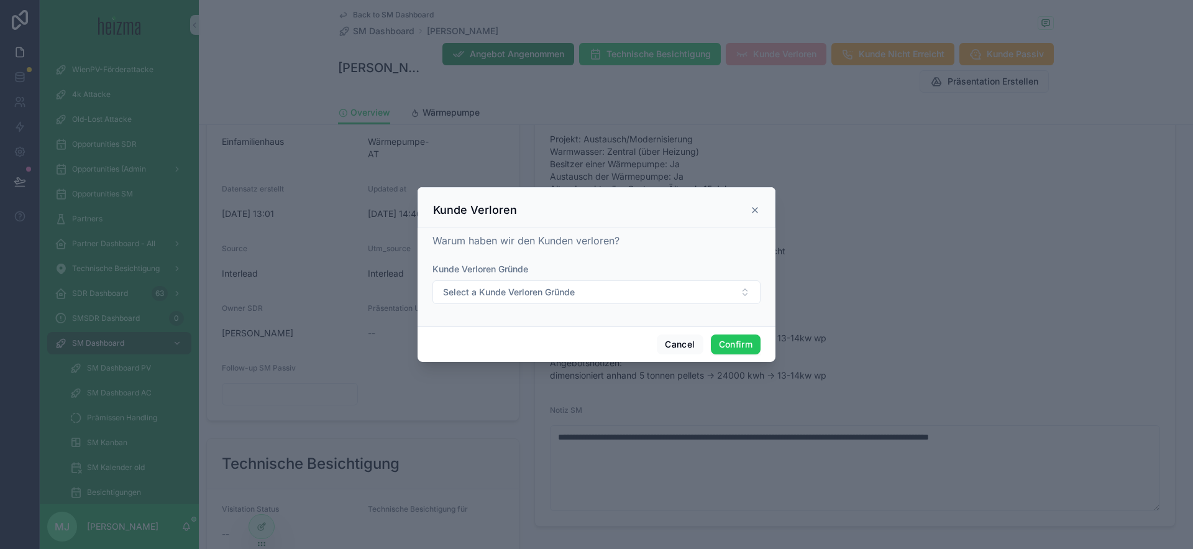
click at [753, 209] on icon at bounding box center [754, 209] width 5 height 5
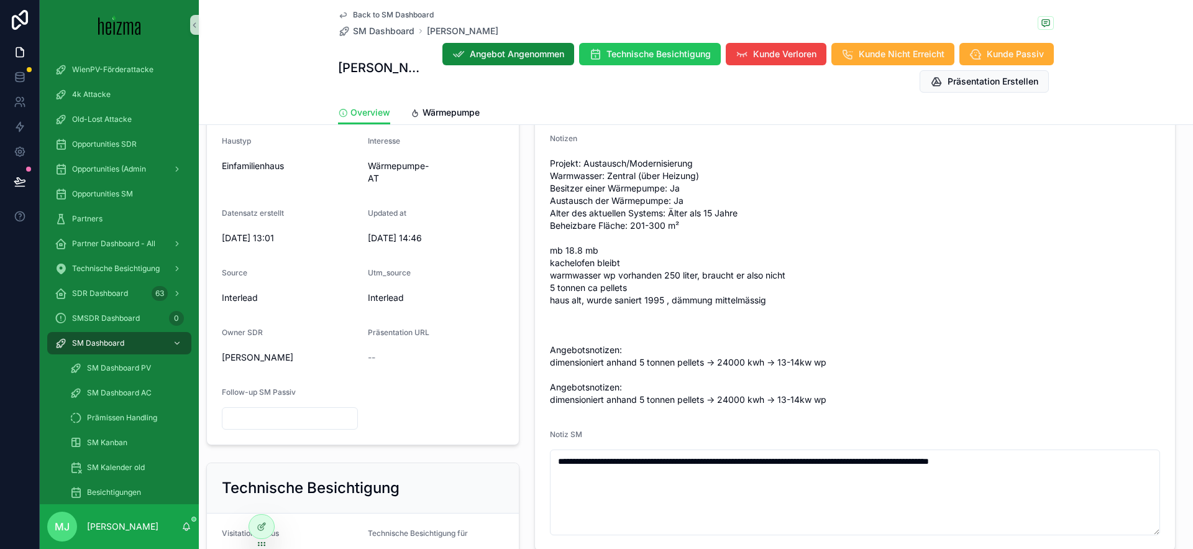
scroll to position [412, 0]
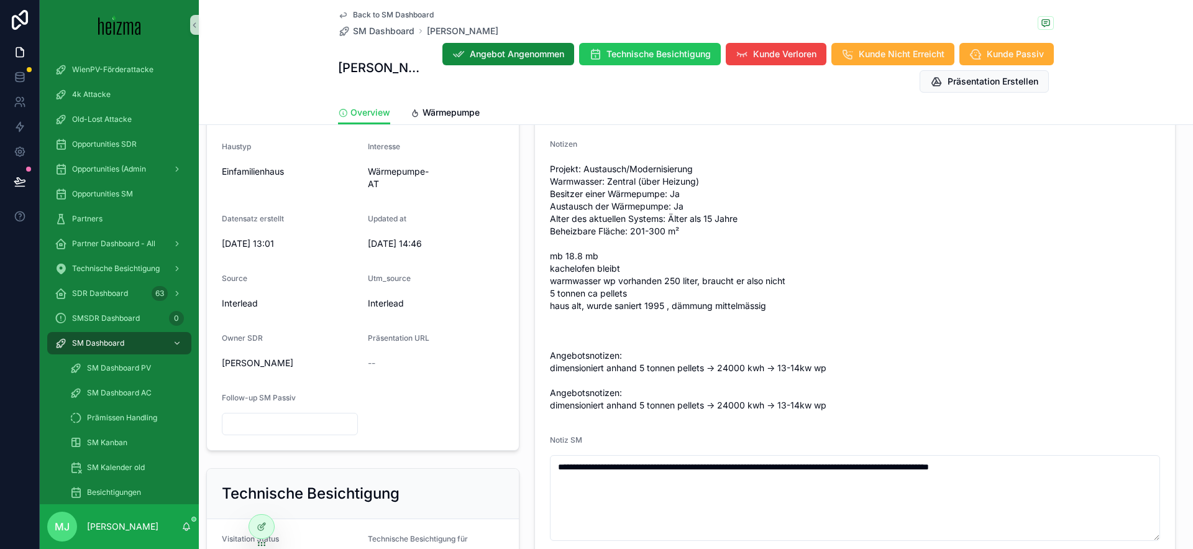
click at [650, 220] on span "Projekt: Austausch/Modernisierung Warmwasser: Zentral (über Heizung) Besitzer e…" at bounding box center [855, 287] width 610 height 248
click at [690, 222] on span "Projekt: Austausch/Modernisierung Warmwasser: Zentral (über Heizung) Besitzer e…" at bounding box center [855, 287] width 610 height 248
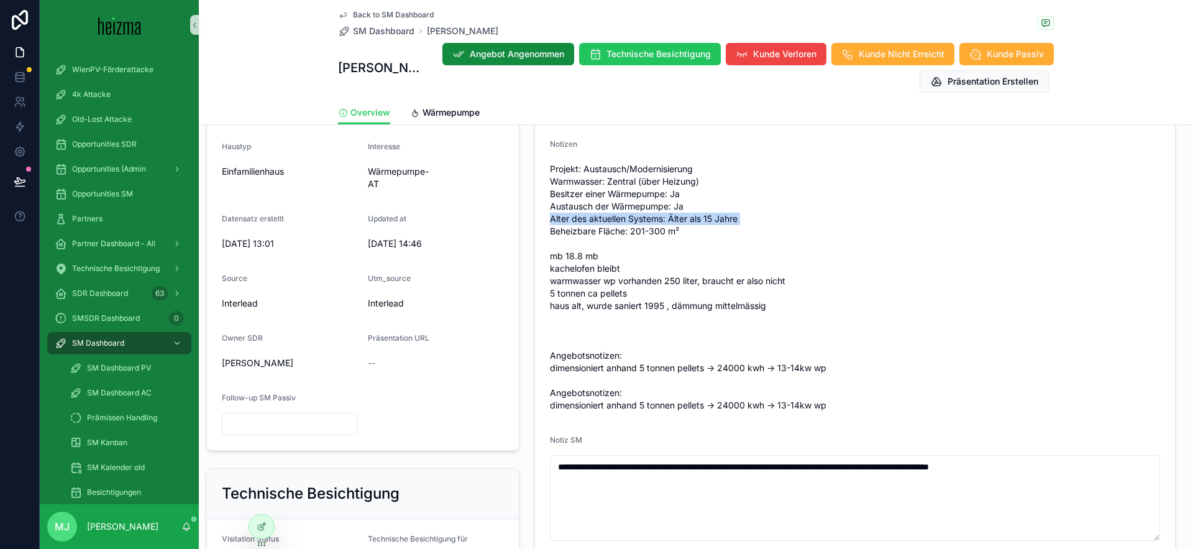
click at [690, 222] on span "Projekt: Austausch/Modernisierung Warmwasser: Zentral (über Heizung) Besitzer e…" at bounding box center [855, 287] width 610 height 248
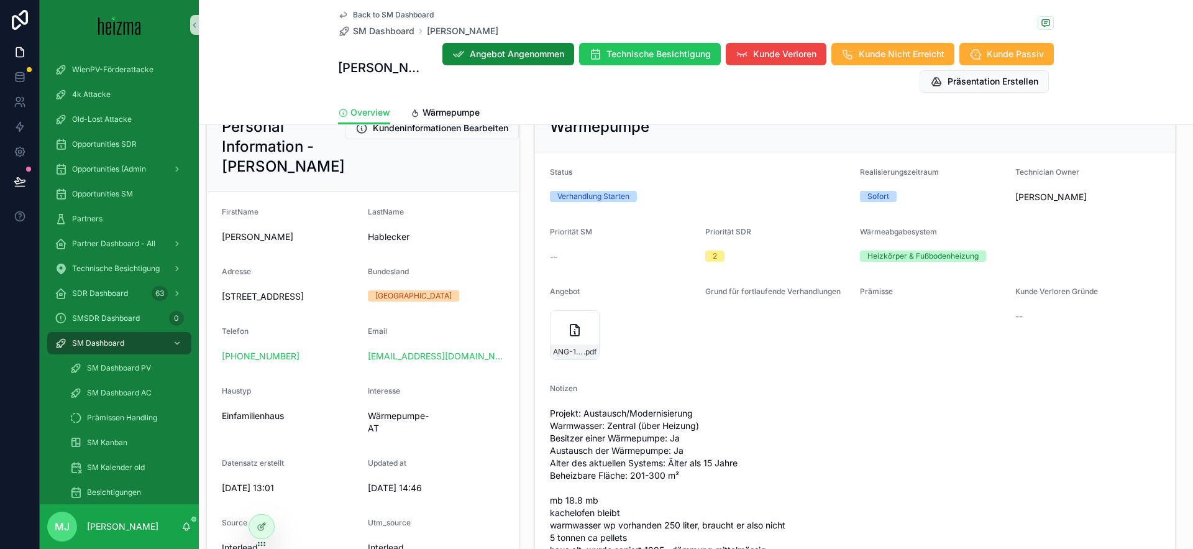
scroll to position [140, 0]
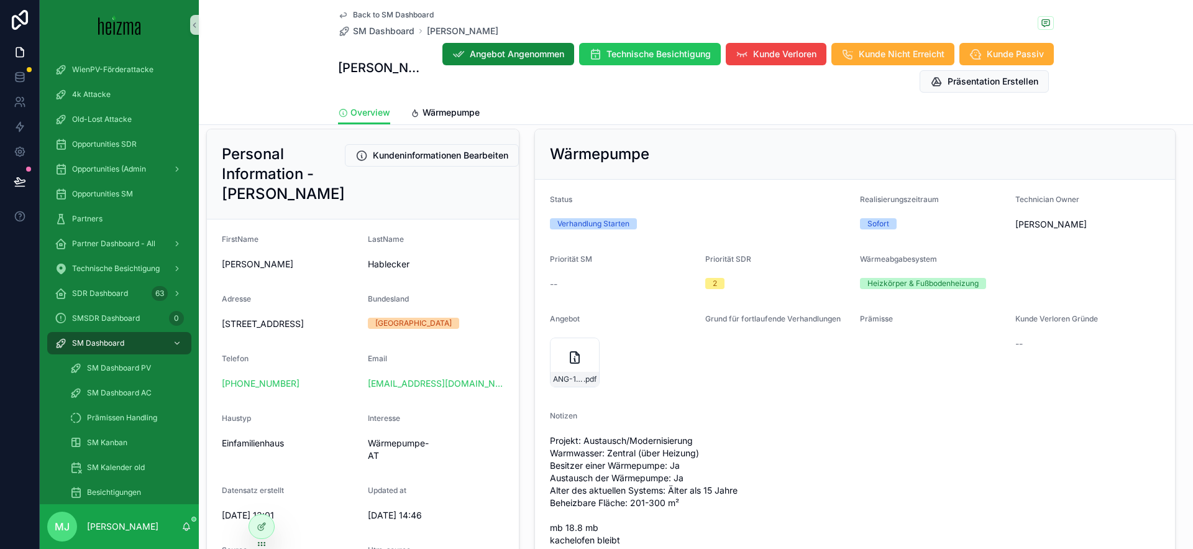
click at [690, 222] on div "Verhandlung Starten" at bounding box center [700, 223] width 300 height 11
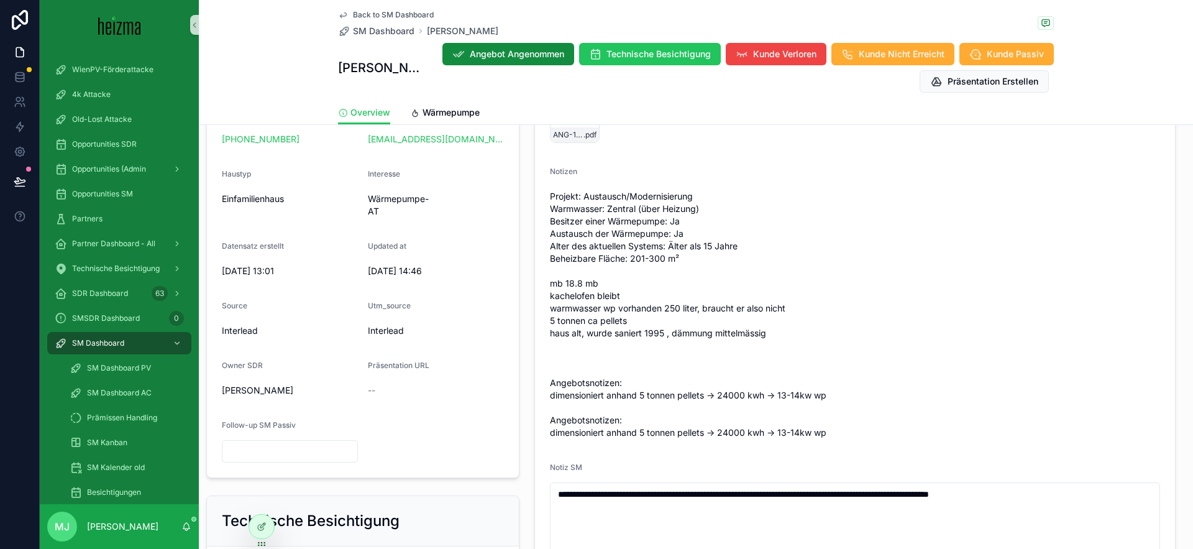
scroll to position [549, 0]
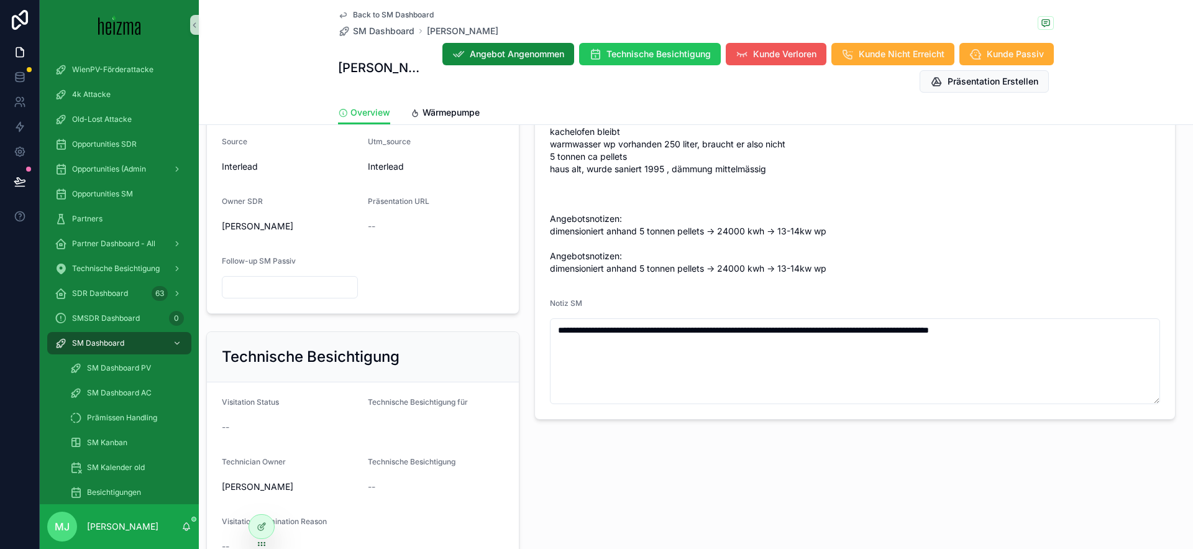
click at [768, 58] on span "Kunde Verloren" at bounding box center [784, 54] width 63 height 12
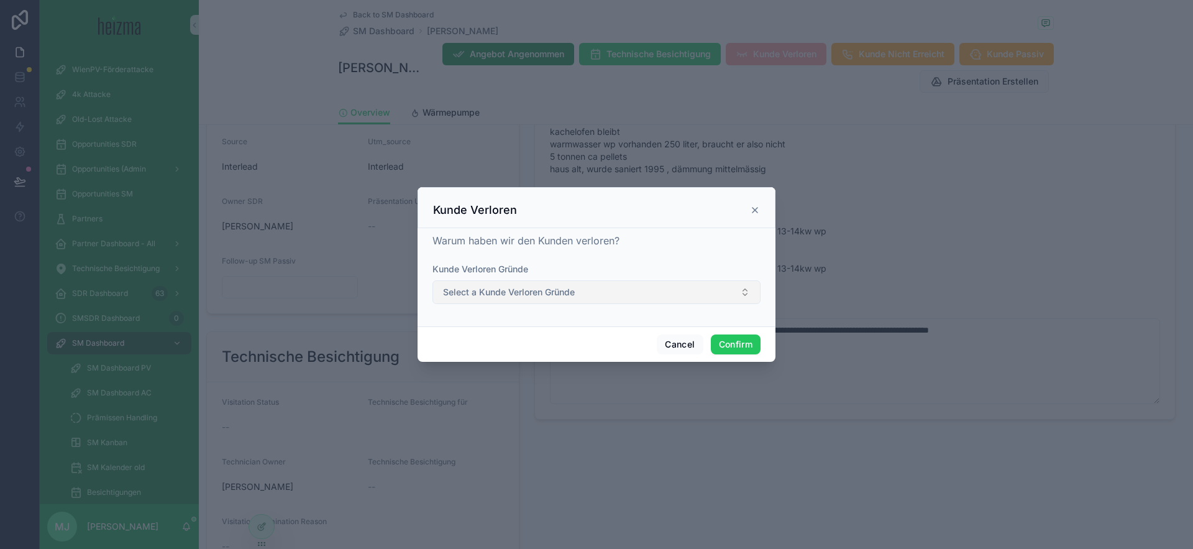
click at [537, 295] on span "Select a Kunde Verloren Gründe" at bounding box center [509, 292] width 132 height 12
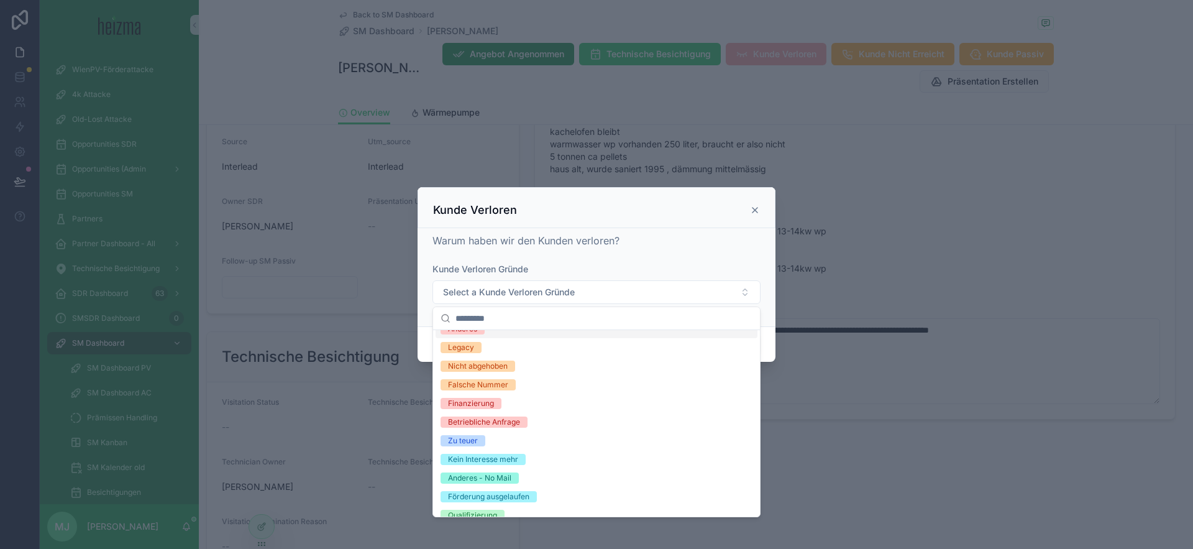
scroll to position [107, 0]
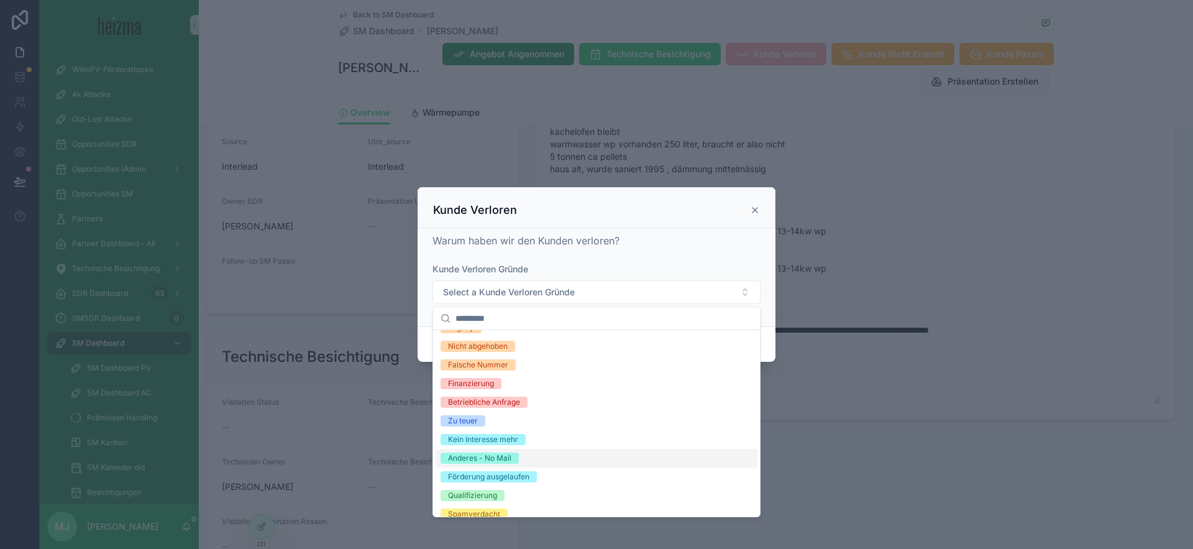
click at [514, 462] on span "Anderes - No Mail" at bounding box center [479, 457] width 78 height 11
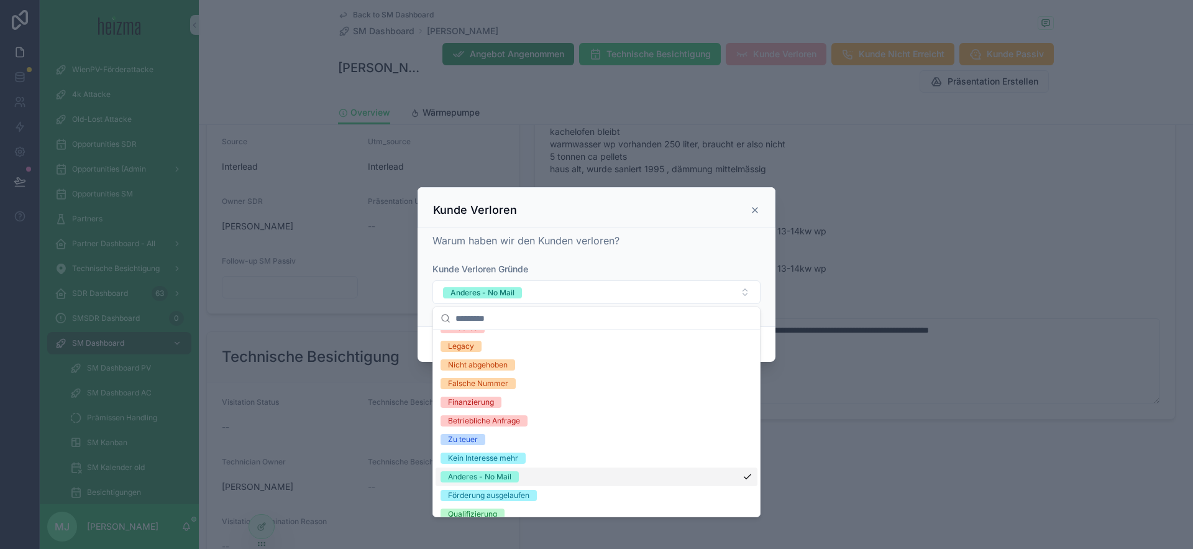
scroll to position [126, 0]
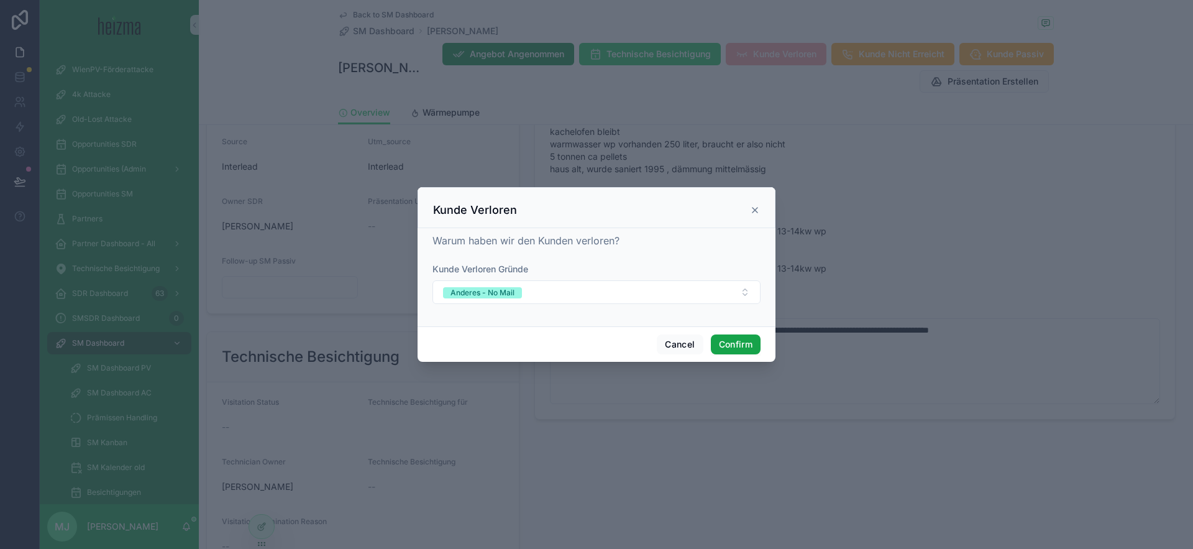
click at [734, 337] on button "Confirm" at bounding box center [736, 344] width 50 height 20
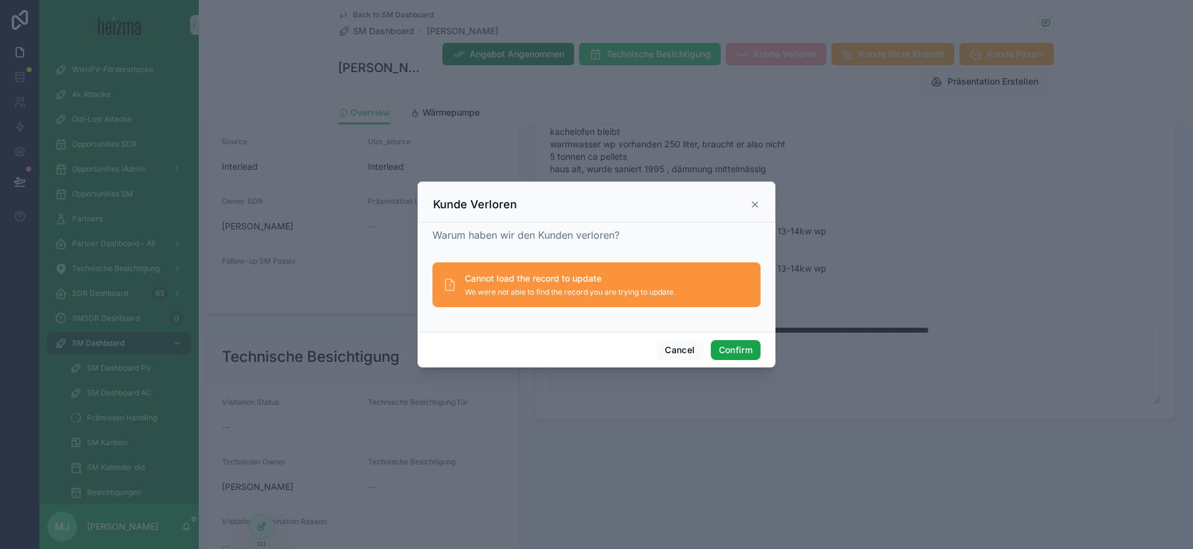
click at [736, 355] on button "Confirm" at bounding box center [736, 350] width 50 height 20
drag, startPoint x: 759, startPoint y: 203, endPoint x: 739, endPoint y: 196, distance: 20.8
click at [759, 203] on icon at bounding box center [755, 204] width 10 height 10
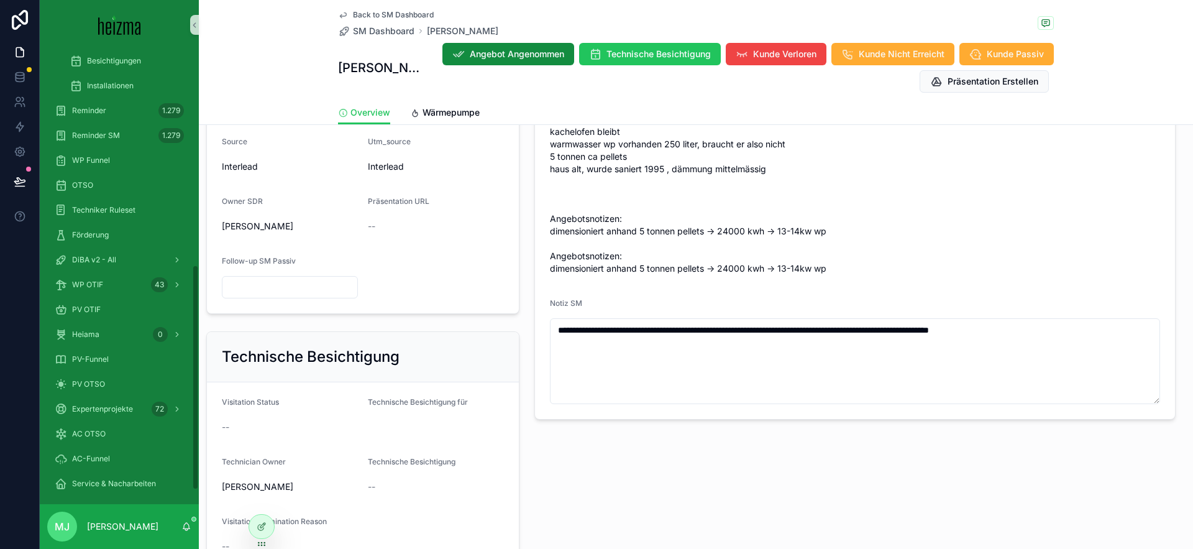
scroll to position [463, 0]
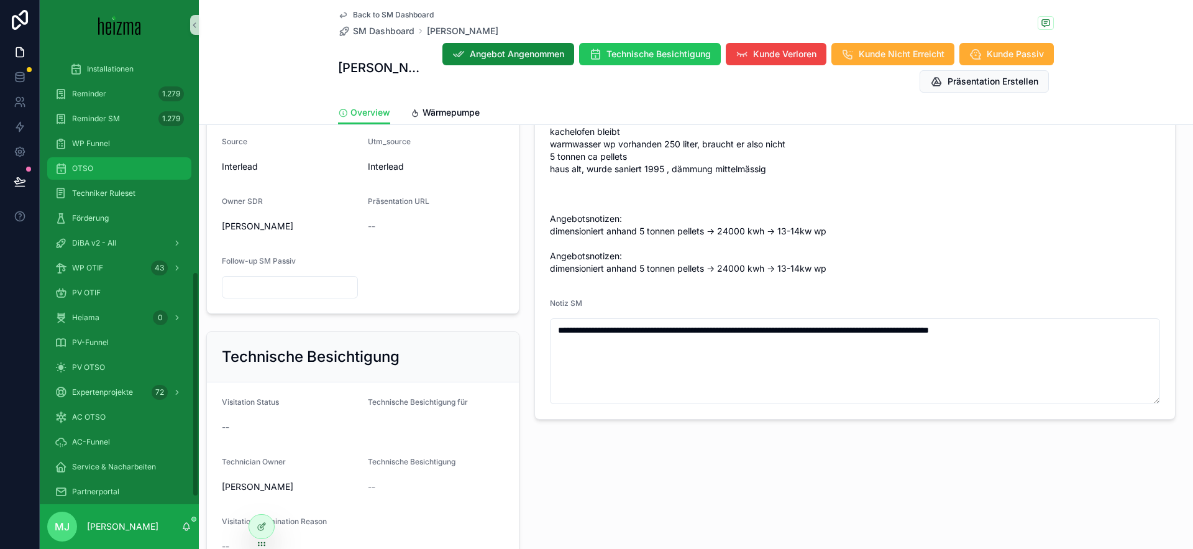
click at [120, 172] on div "OTSO" at bounding box center [119, 168] width 129 height 20
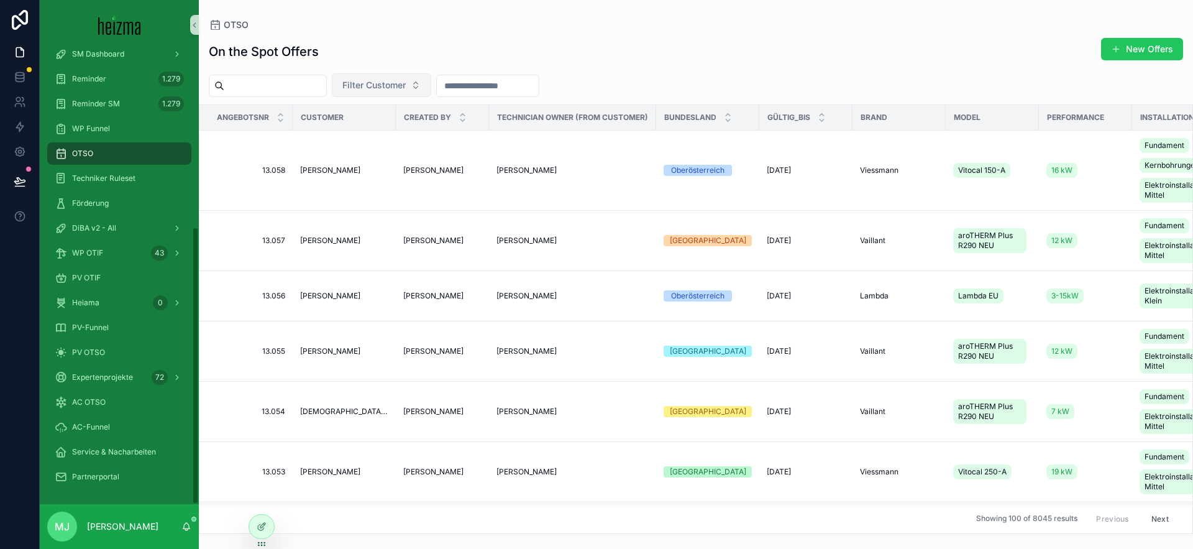
click at [406, 87] on span "Filter Customer" at bounding box center [373, 85] width 63 height 12
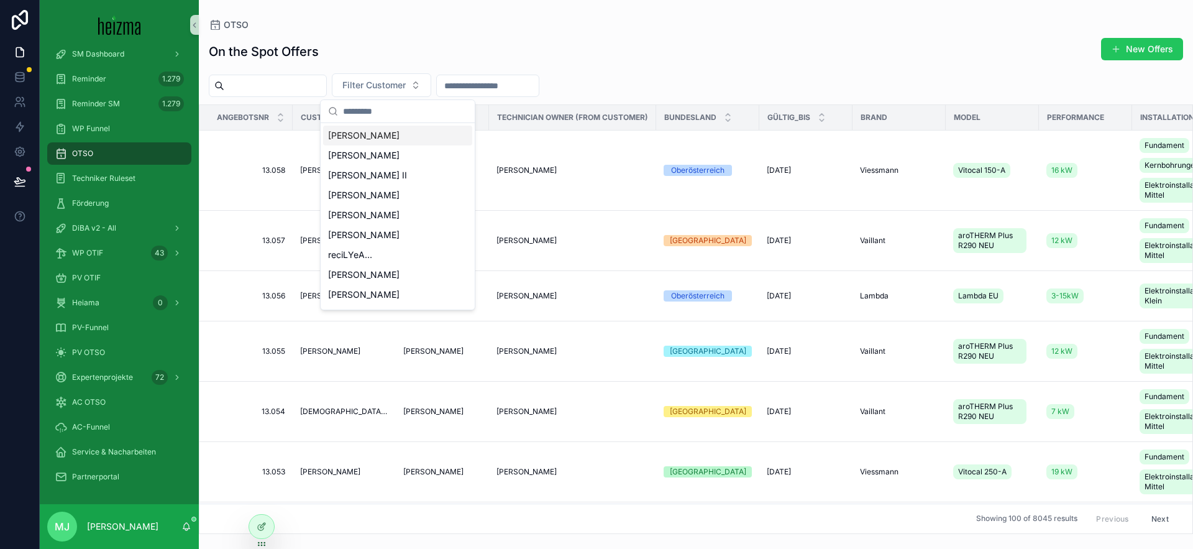
click at [398, 113] on input "scrollable content" at bounding box center [405, 111] width 124 height 22
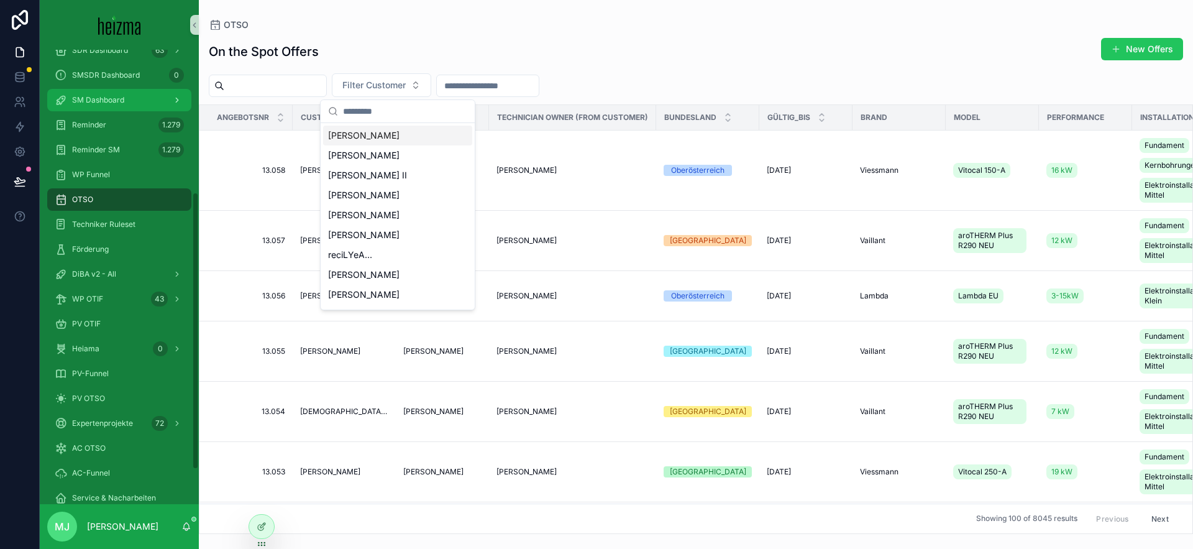
scroll to position [232, 0]
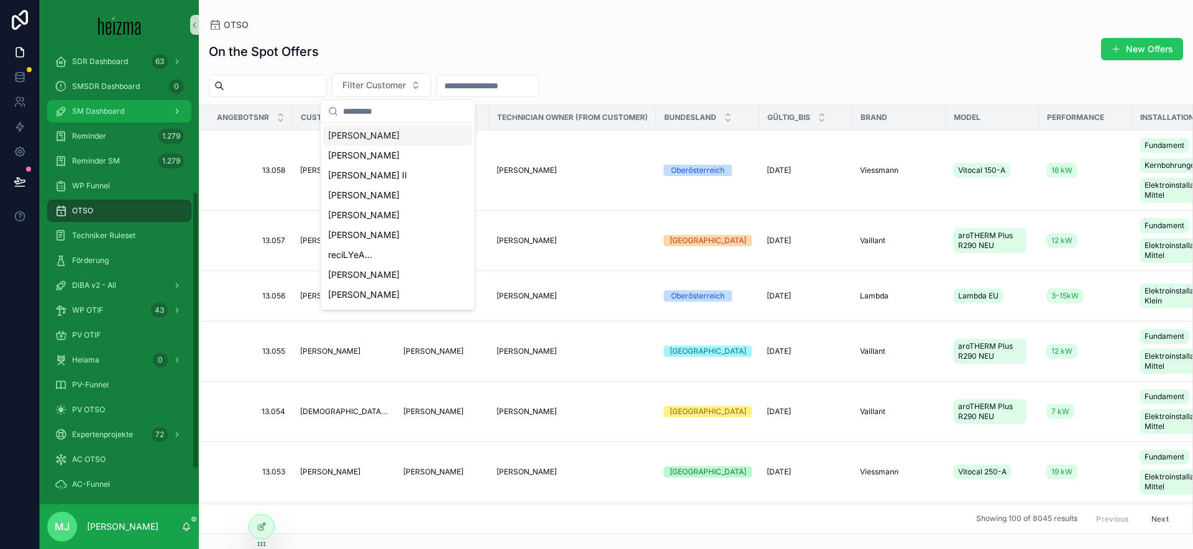
click at [107, 104] on div "SM Dashboard" at bounding box center [119, 111] width 129 height 20
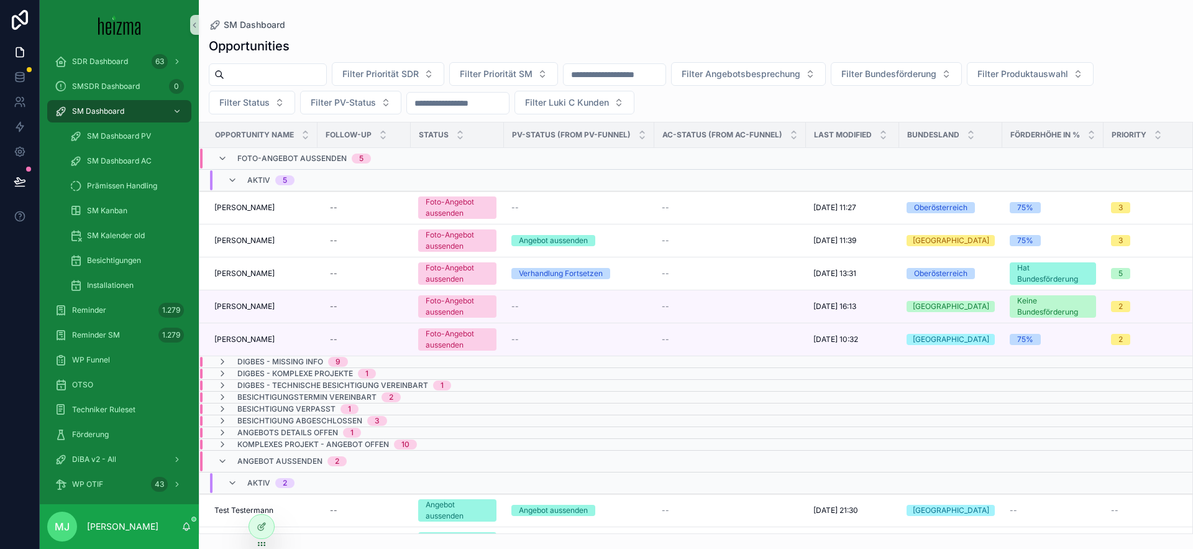
click at [292, 75] on input "scrollable content" at bounding box center [275, 74] width 102 height 17
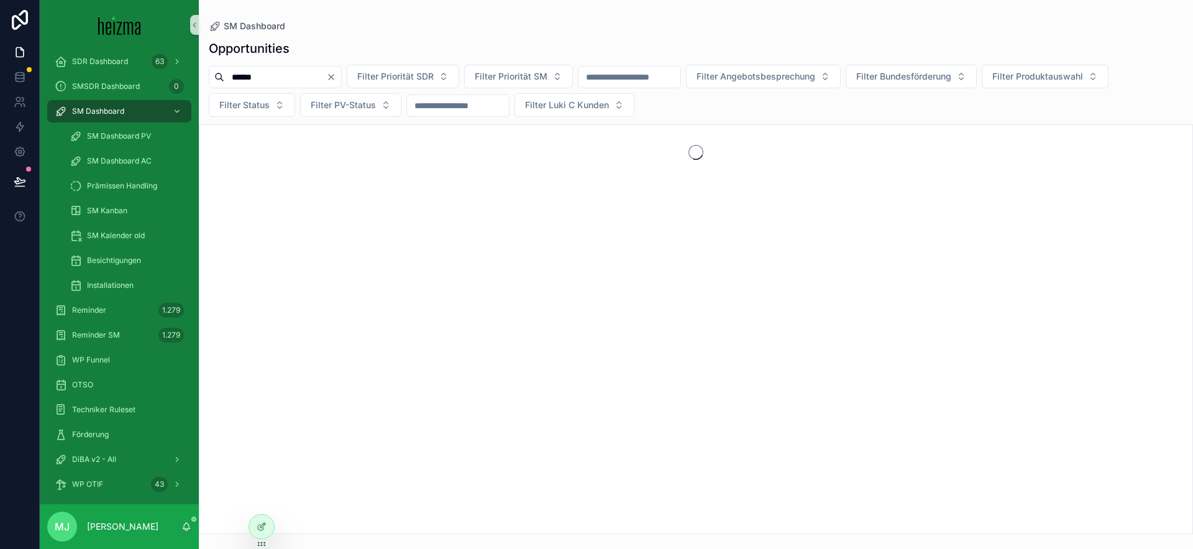
type input "******"
click at [211, 121] on div "Opportunities ****** Filter Priorität SDR Filter Priorität SM Filter Angebotsbe…" at bounding box center [696, 282] width 994 height 501
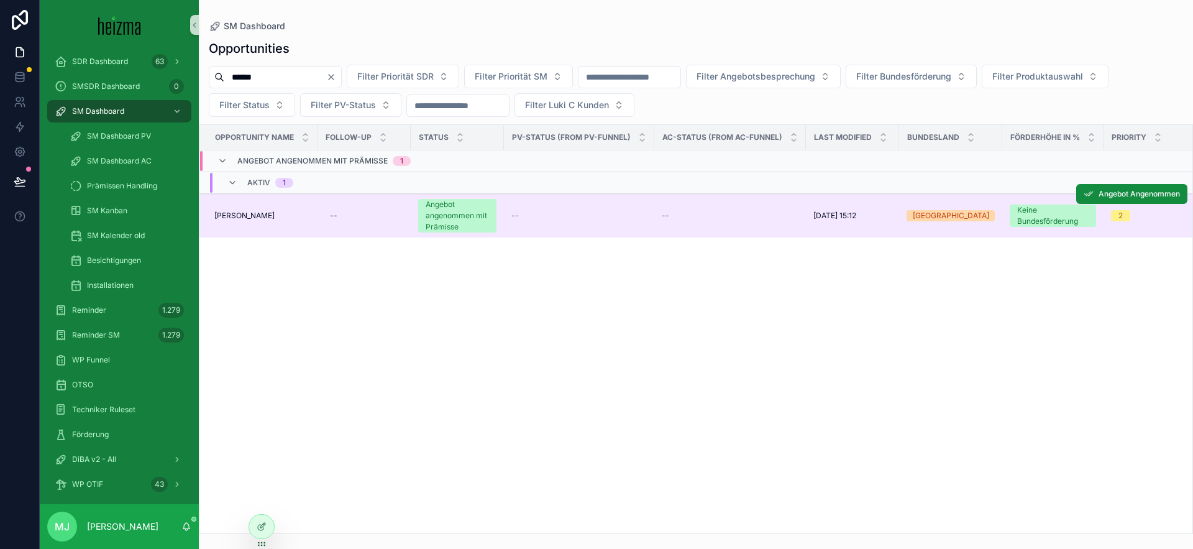
click at [240, 214] on span "[PERSON_NAME]" at bounding box center [244, 216] width 60 height 10
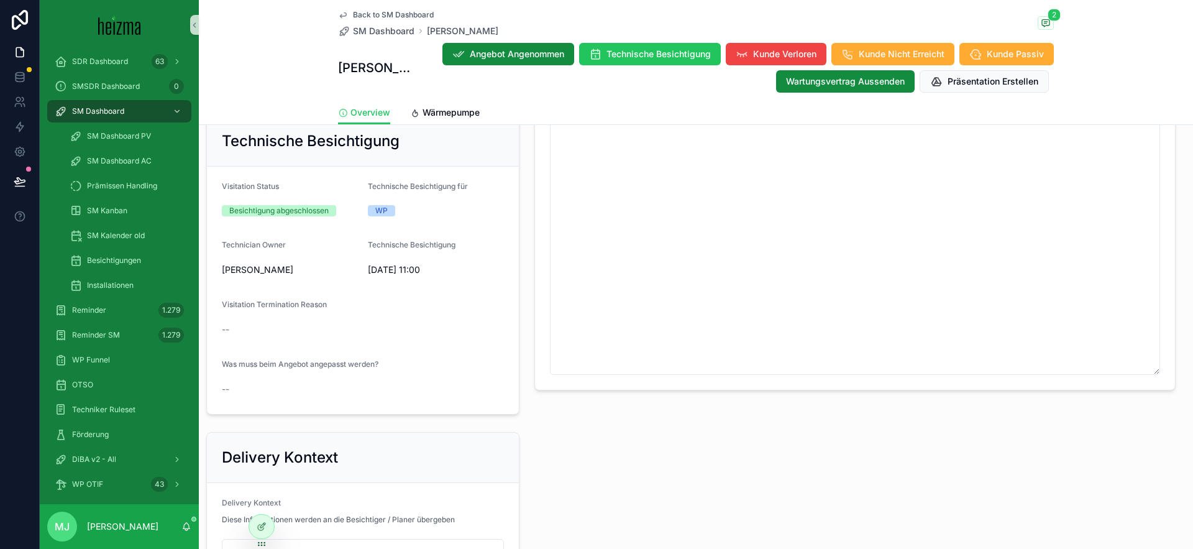
scroll to position [891, 0]
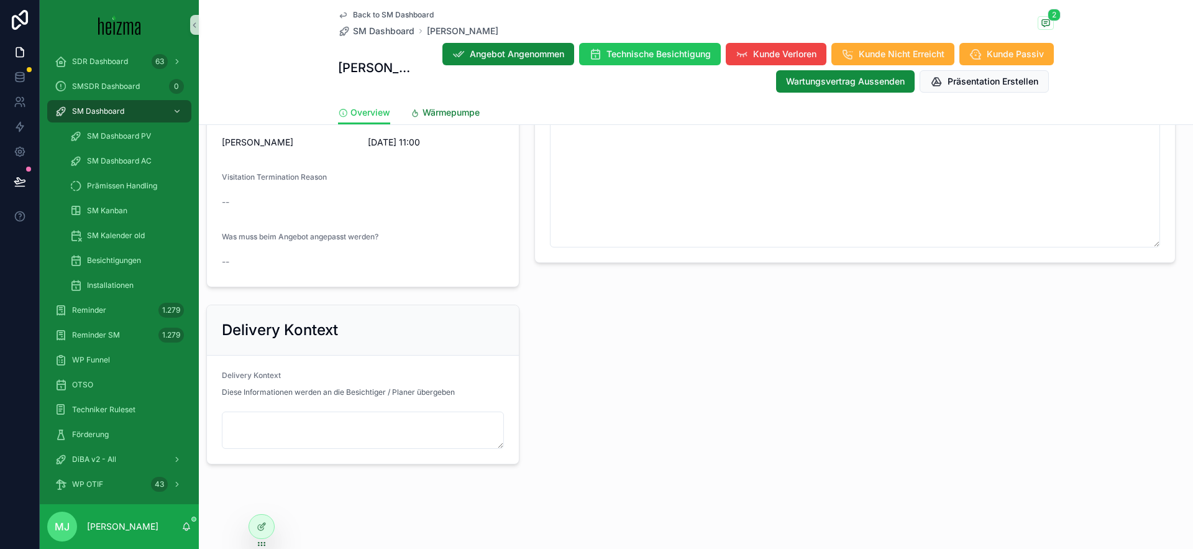
drag, startPoint x: 475, startPoint y: 111, endPoint x: 484, endPoint y: 132, distance: 22.8
click at [475, 111] on span "Wärmepumpe" at bounding box center [450, 112] width 57 height 12
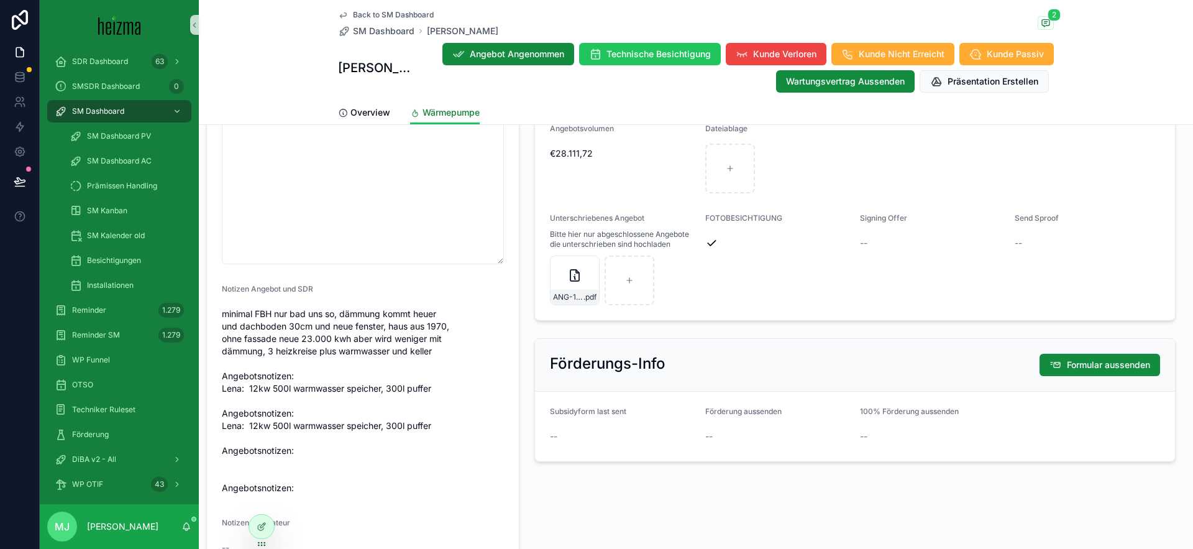
scroll to position [1649, 0]
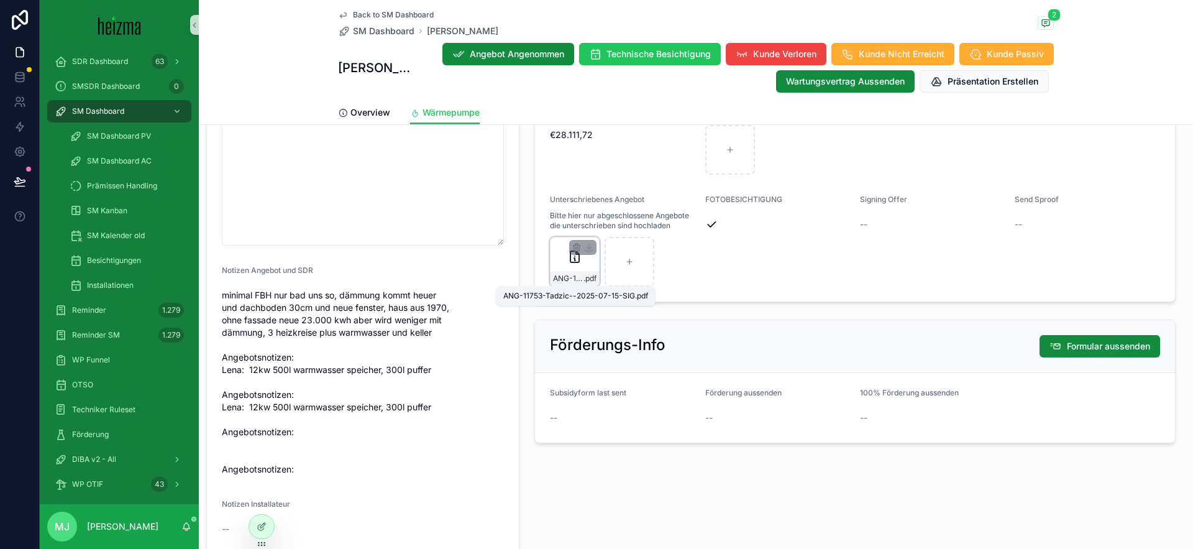
click at [576, 279] on span "ANG-11753-Tadzic--2025-07-15-SIG" at bounding box center [568, 278] width 30 height 10
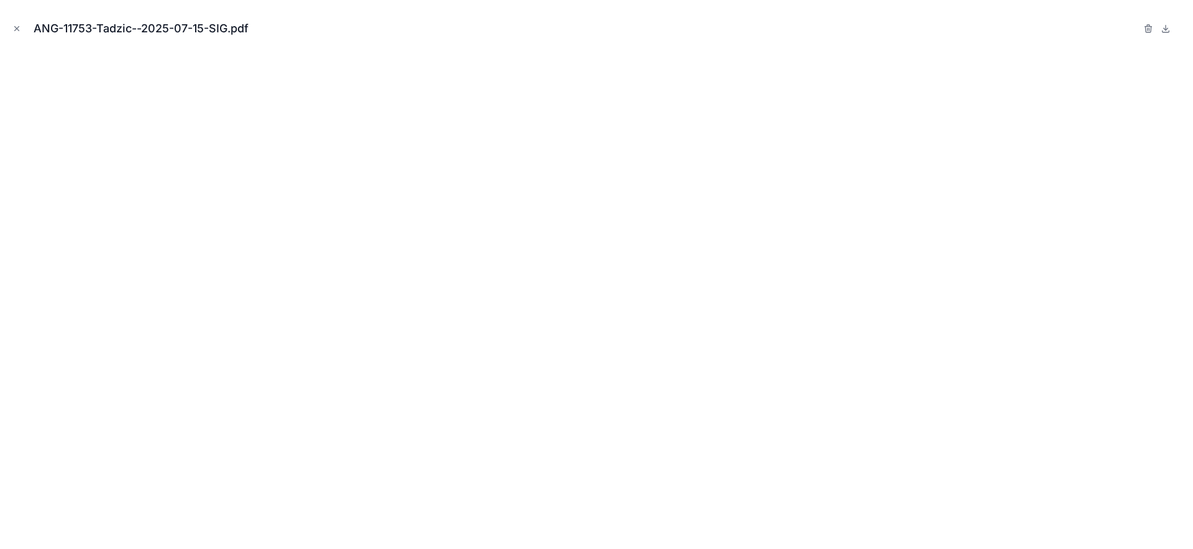
drag, startPoint x: 15, startPoint y: 25, endPoint x: 73, endPoint y: 184, distance: 168.8
click at [15, 25] on icon "Close modal" at bounding box center [16, 28] width 9 height 9
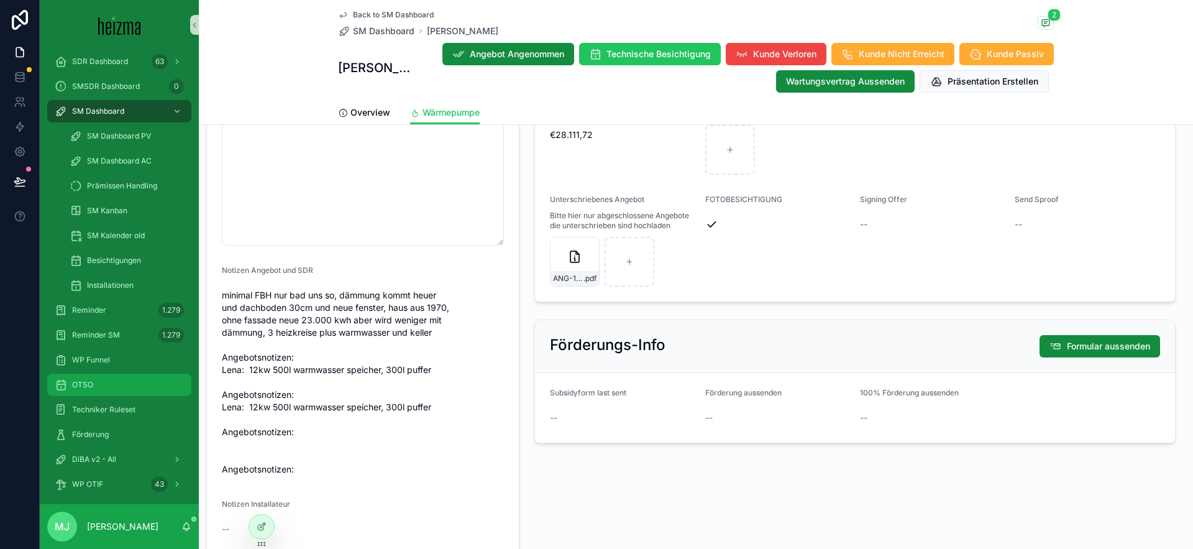
click at [109, 389] on div "OTSO" at bounding box center [119, 385] width 129 height 20
click at [565, 280] on span "ANG-11753-Tadzic--2025-07-15-SIG" at bounding box center [568, 278] width 30 height 10
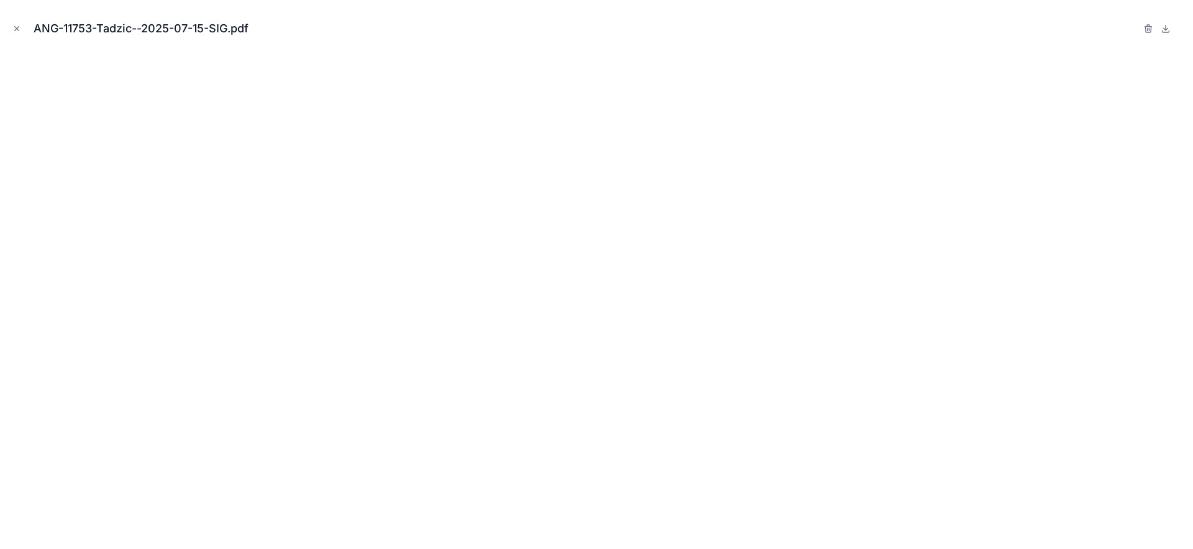
click at [73, 26] on div "ANG-11753-Tadzic--2025-07-15-SIG.pdf" at bounding box center [146, 28] width 225 height 17
copy div "11753"
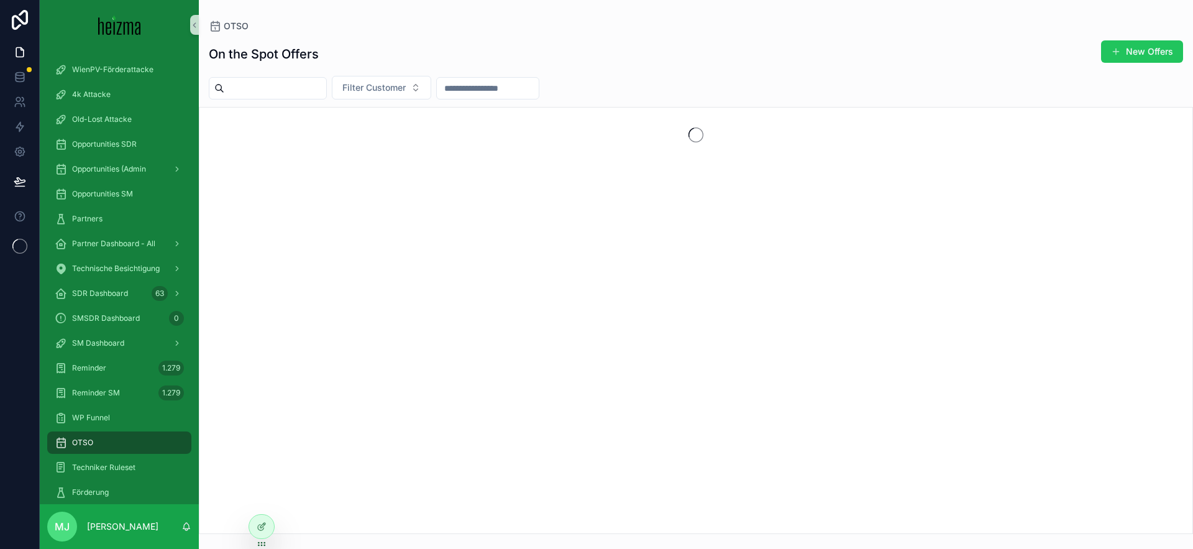
click at [286, 86] on input "scrollable content" at bounding box center [275, 88] width 102 height 17
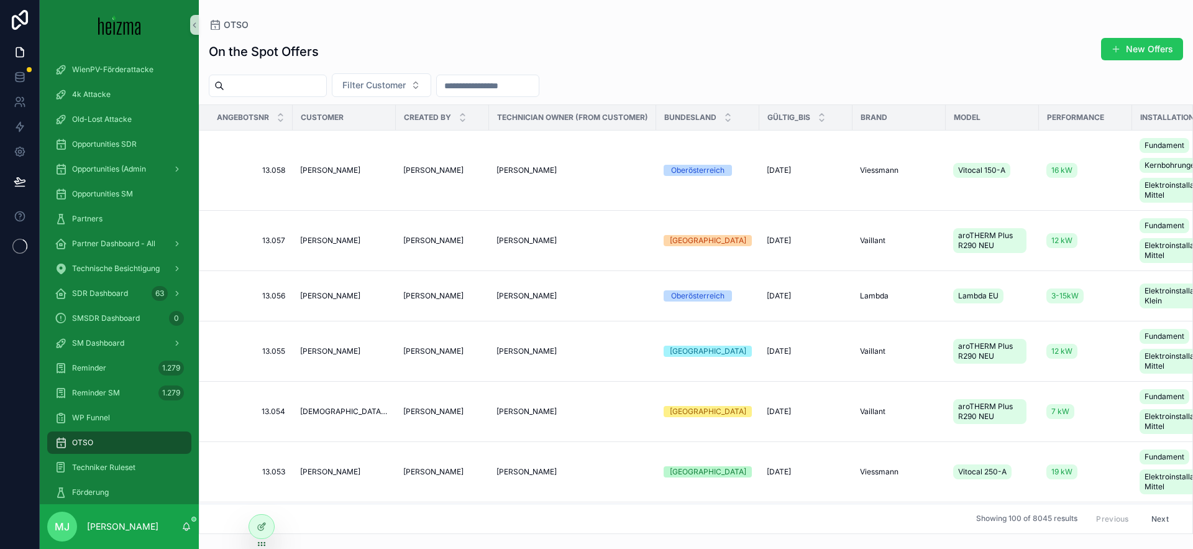
paste input "*****"
type input "*****"
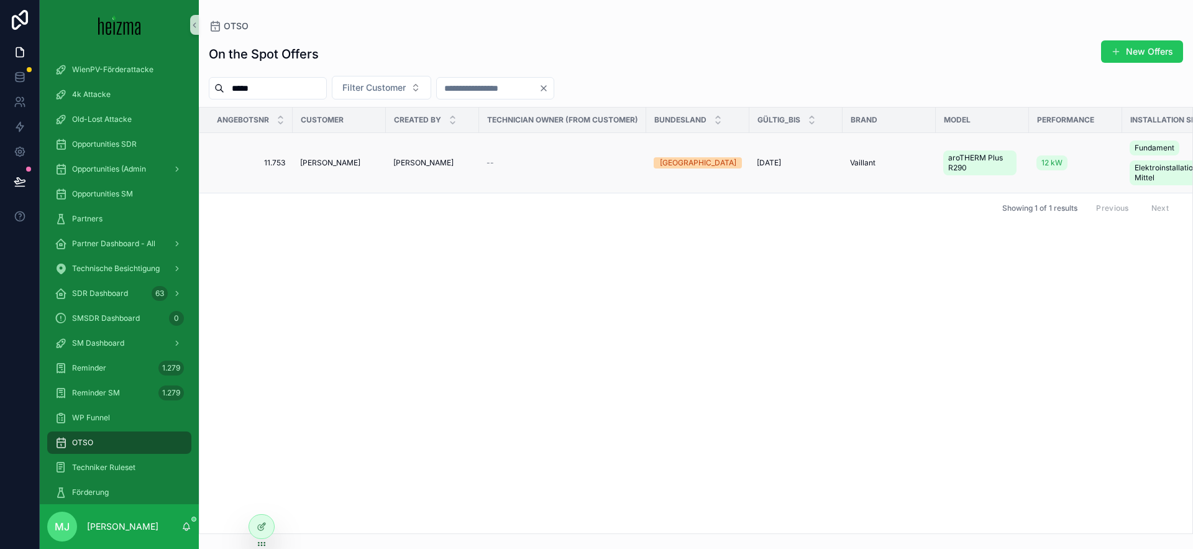
type input "*****"
click at [320, 158] on span "[PERSON_NAME]" at bounding box center [330, 163] width 60 height 10
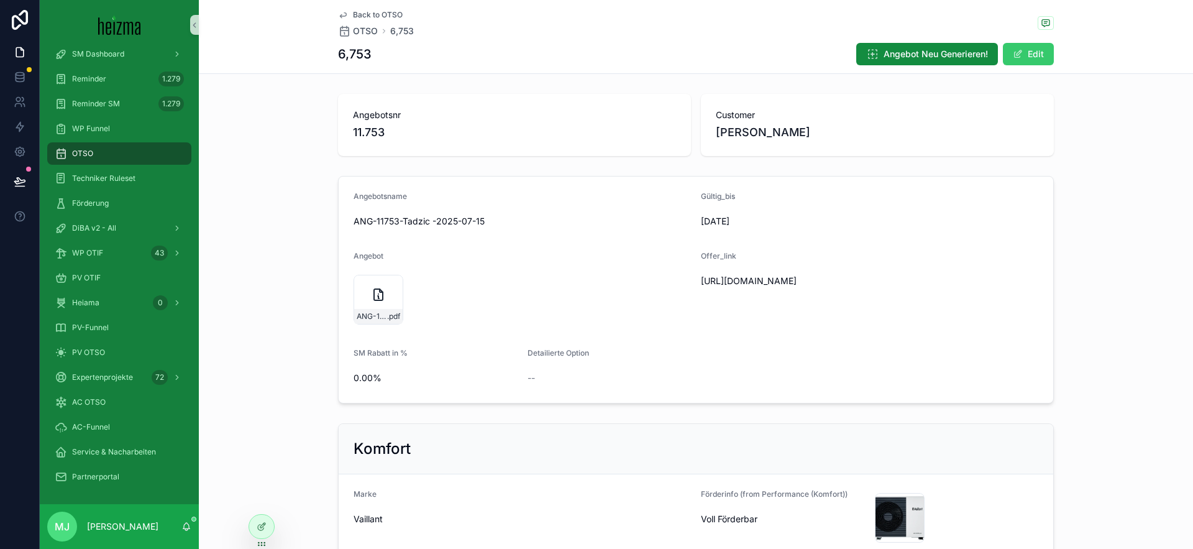
click at [1040, 50] on button "Edit" at bounding box center [1028, 54] width 51 height 22
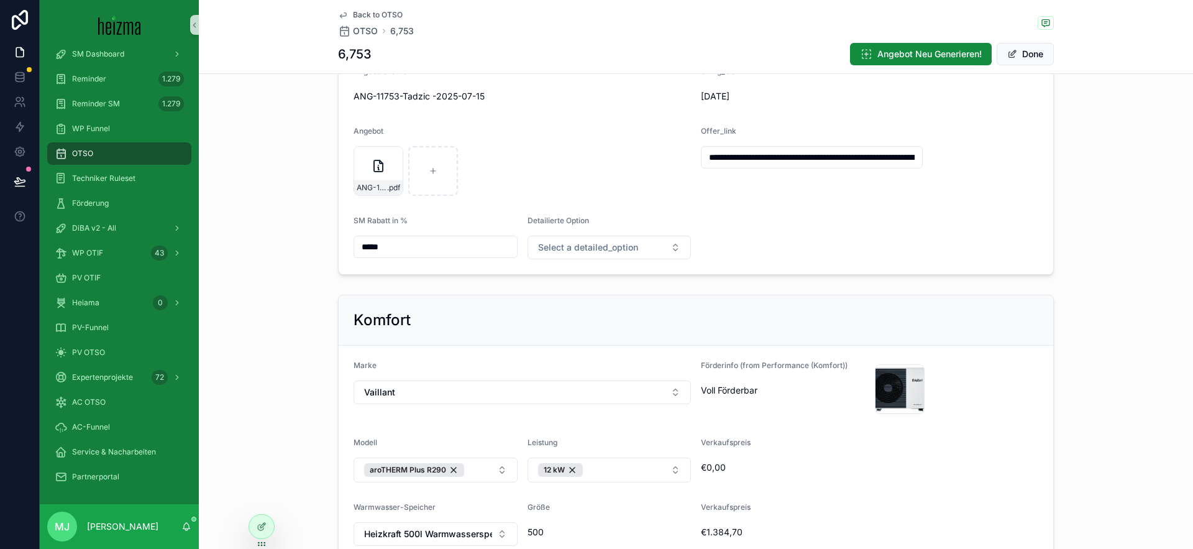
scroll to position [125, 0]
click at [616, 243] on span "Select a detailed_option" at bounding box center [588, 246] width 100 height 12
click at [618, 296] on div "Sparfuchs" at bounding box center [610, 296] width 158 height 19
click at [752, 307] on div "Komfort" at bounding box center [696, 319] width 714 height 50
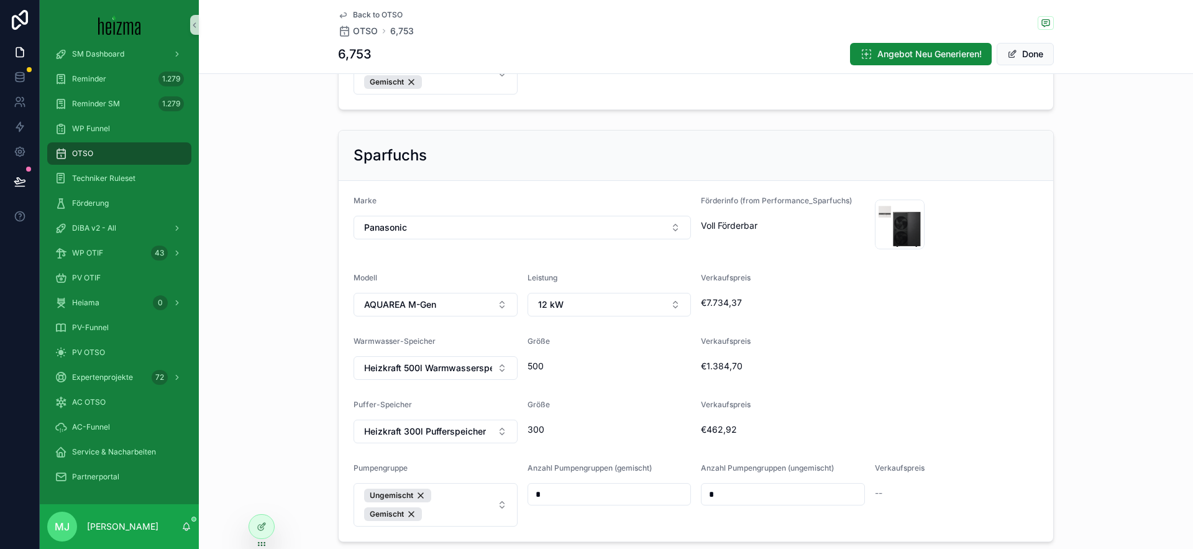
scroll to position [837, 0]
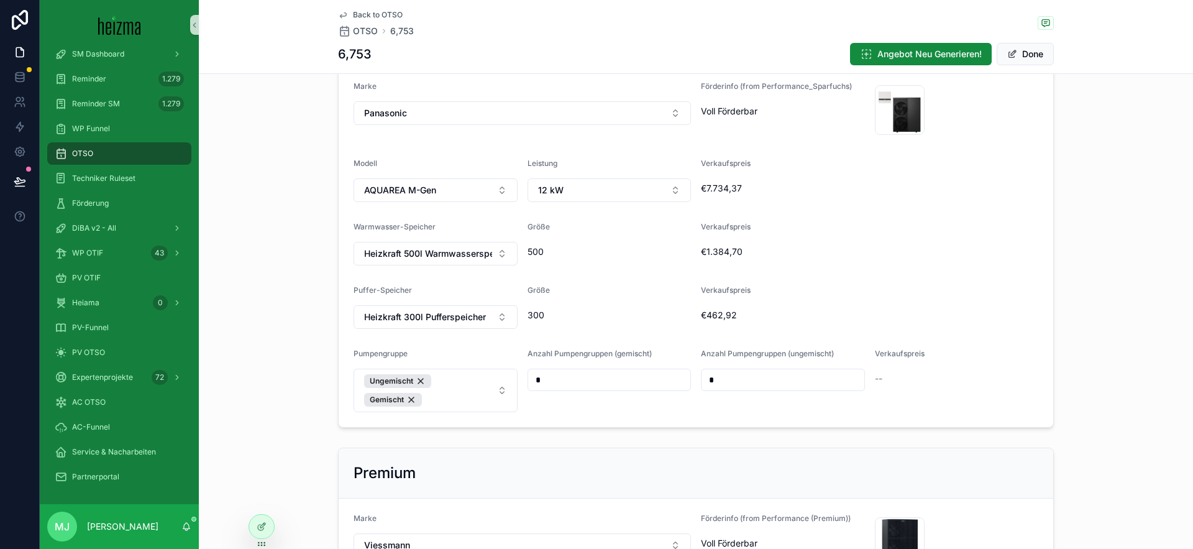
click at [609, 374] on input "*" at bounding box center [609, 379] width 163 height 17
type input "*"
click at [914, 276] on form "Marke Panasonic Förderinfo (from Performance_Sparfuchs) Voll Förderbar PANASONI…" at bounding box center [696, 246] width 714 height 360
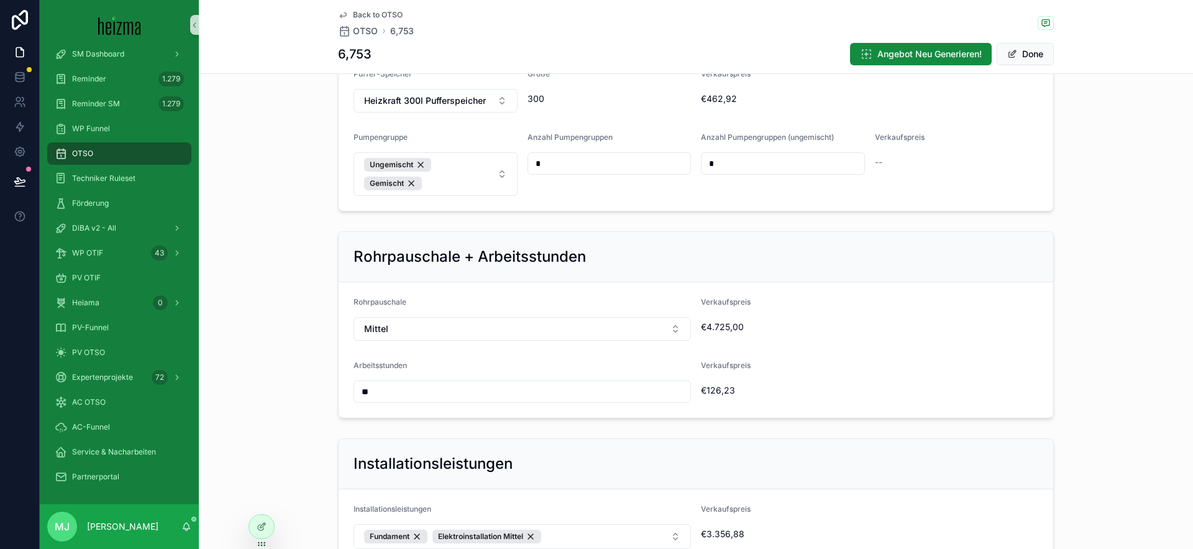
scroll to position [1767, 0]
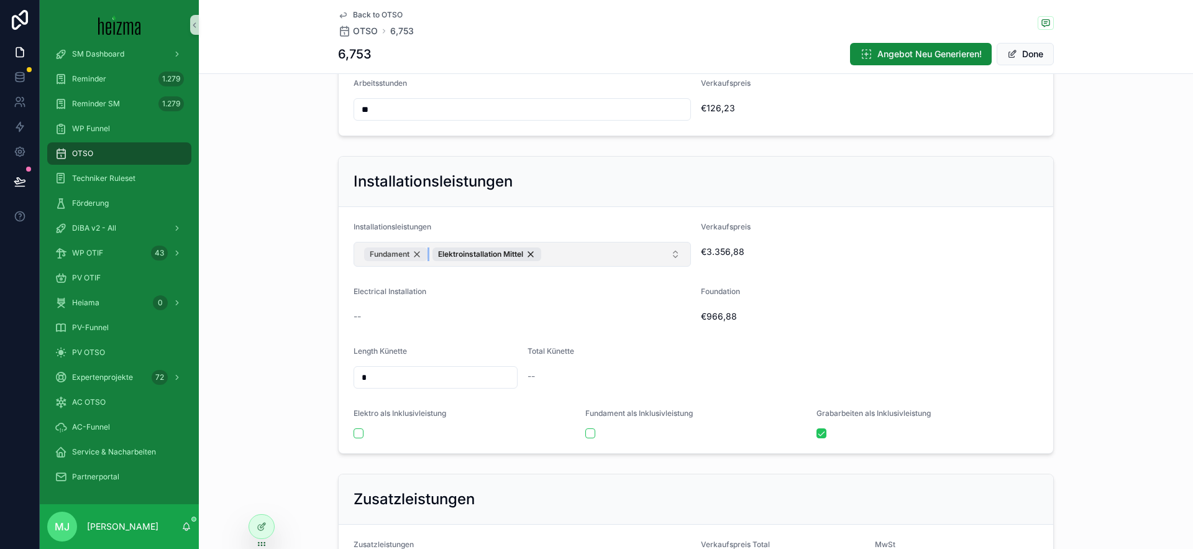
click at [416, 255] on div "Fundament" at bounding box center [395, 254] width 63 height 14
drag, startPoint x: 1101, startPoint y: 248, endPoint x: 1085, endPoint y: 259, distance: 19.8
click at [1101, 248] on div "Installationsleistungen Installationsleistungen Elektroinstallation Mittel Verk…" at bounding box center [696, 305] width 994 height 308
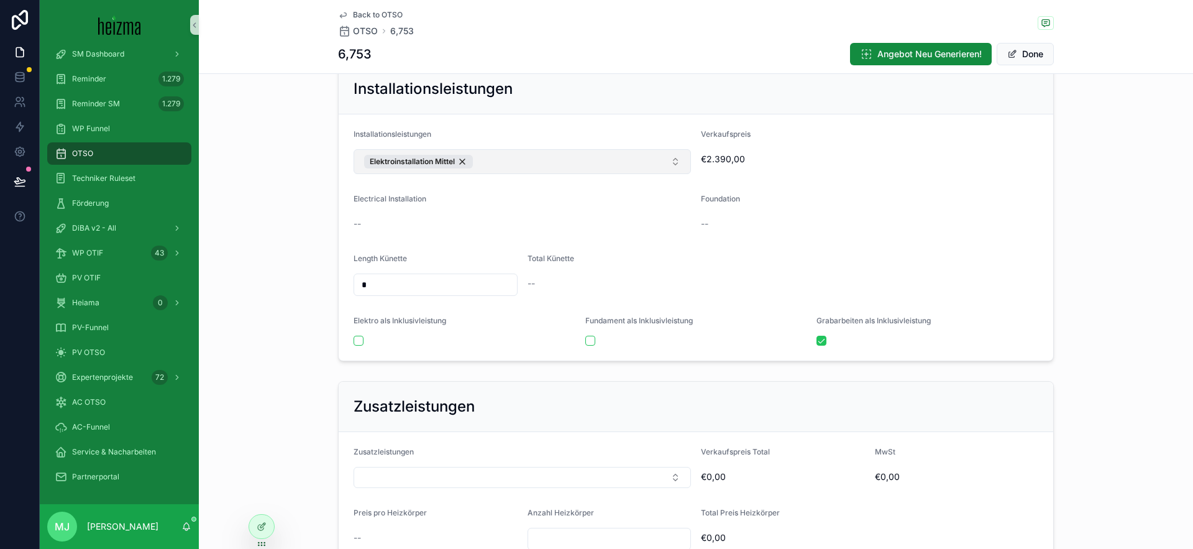
scroll to position [1845, 0]
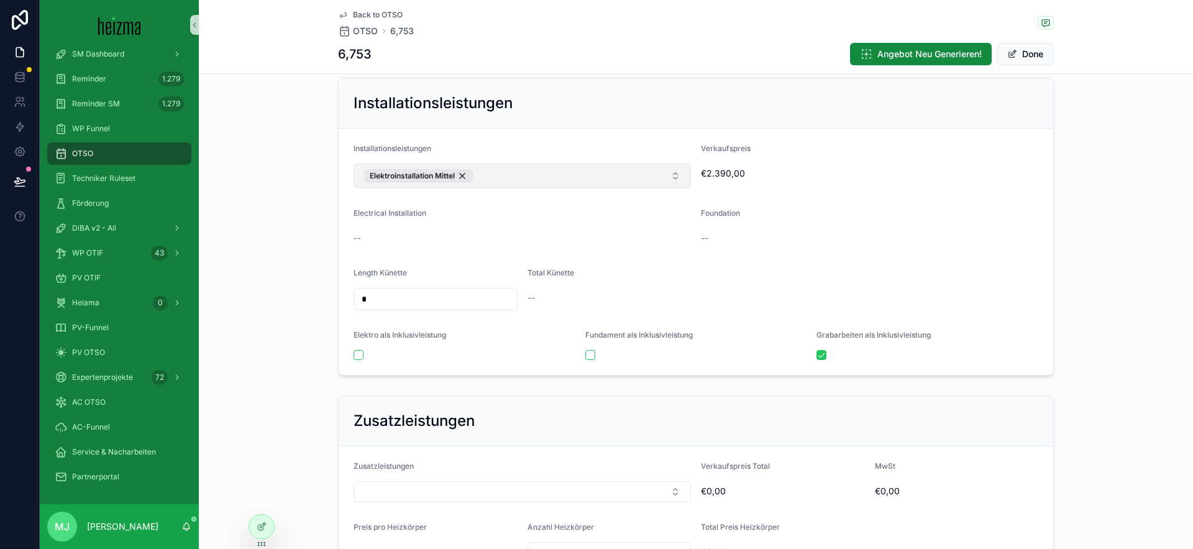
click at [419, 303] on input "*" at bounding box center [435, 298] width 163 height 17
type input "*"
click at [620, 275] on div "Total Künette" at bounding box center [782, 275] width 511 height 15
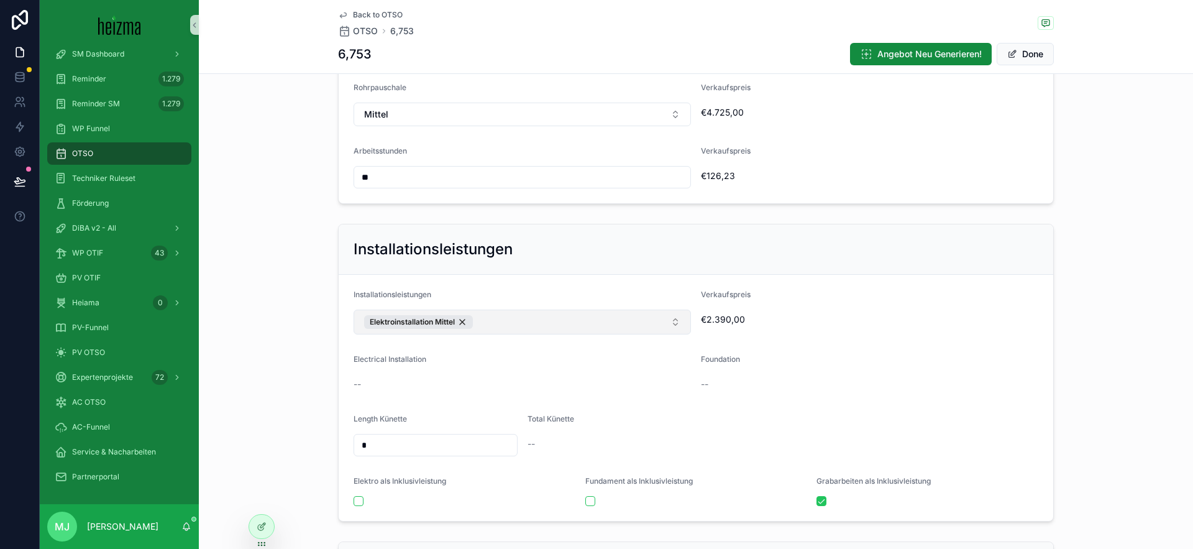
scroll to position [1730, 0]
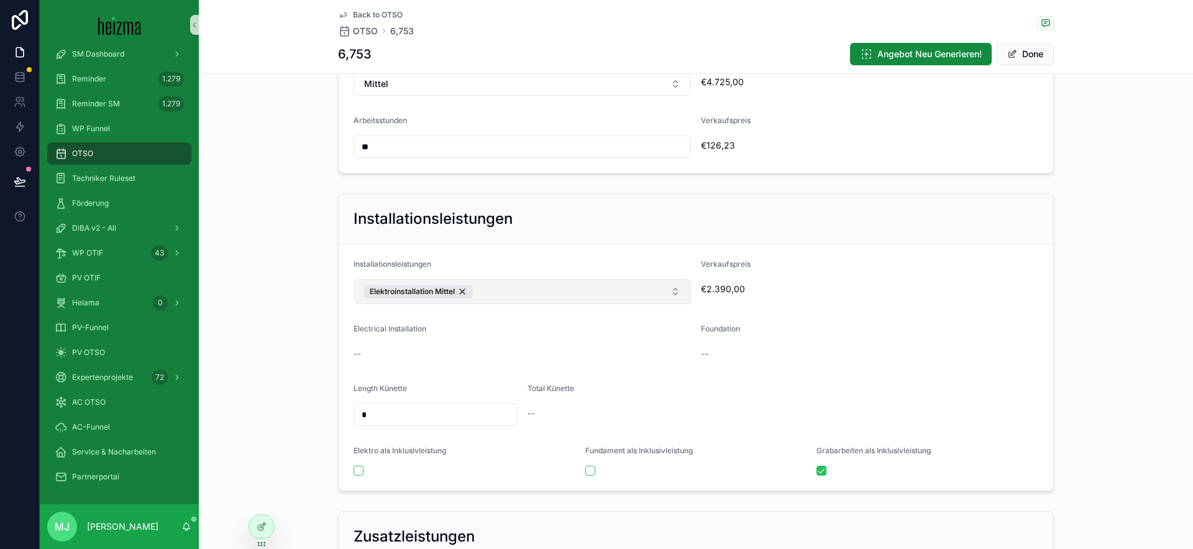
click at [585, 294] on button "Elektroinstallation Mittel" at bounding box center [521, 291] width 337 height 25
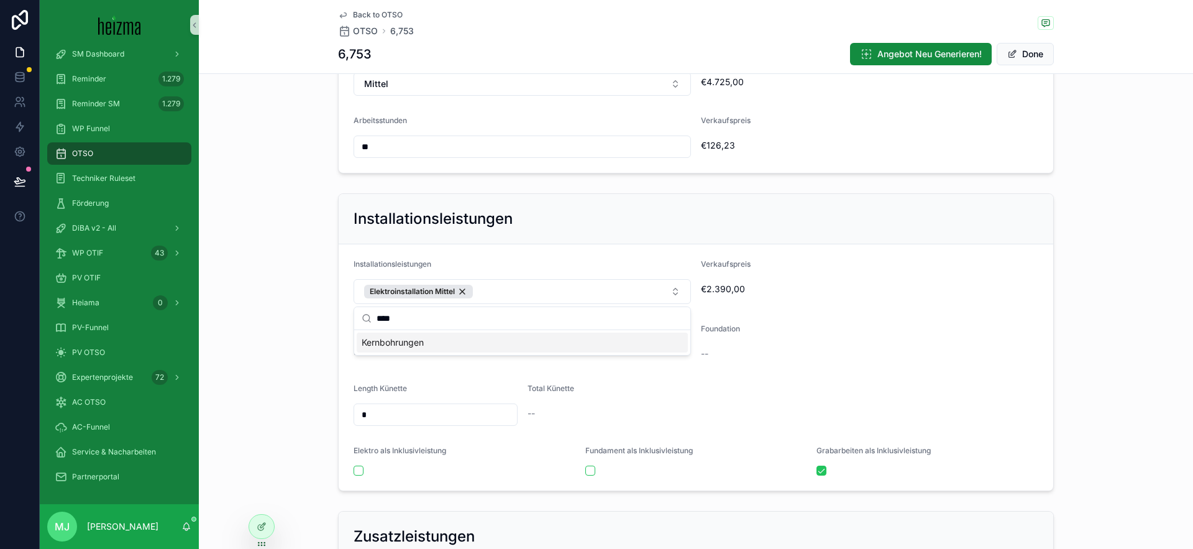
type input "****"
drag, startPoint x: 595, startPoint y: 346, endPoint x: 626, endPoint y: 342, distance: 31.4
click at [595, 346] on div "Kernbohrungen" at bounding box center [522, 342] width 331 height 20
click at [930, 312] on form "Installationsleistungen Kernbohrungen Elektroinstallation Mittel Verkaufspreis …" at bounding box center [696, 367] width 714 height 246
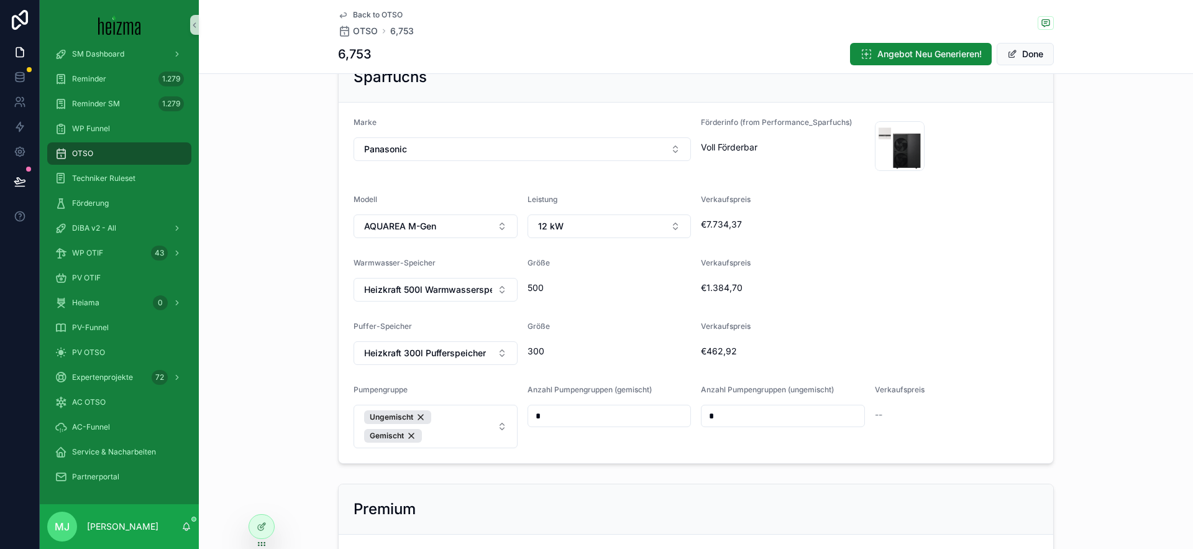
scroll to position [798, 0]
click at [490, 292] on span "Heizkraft 500l Warmwasserspeicher" at bounding box center [428, 292] width 128 height 12
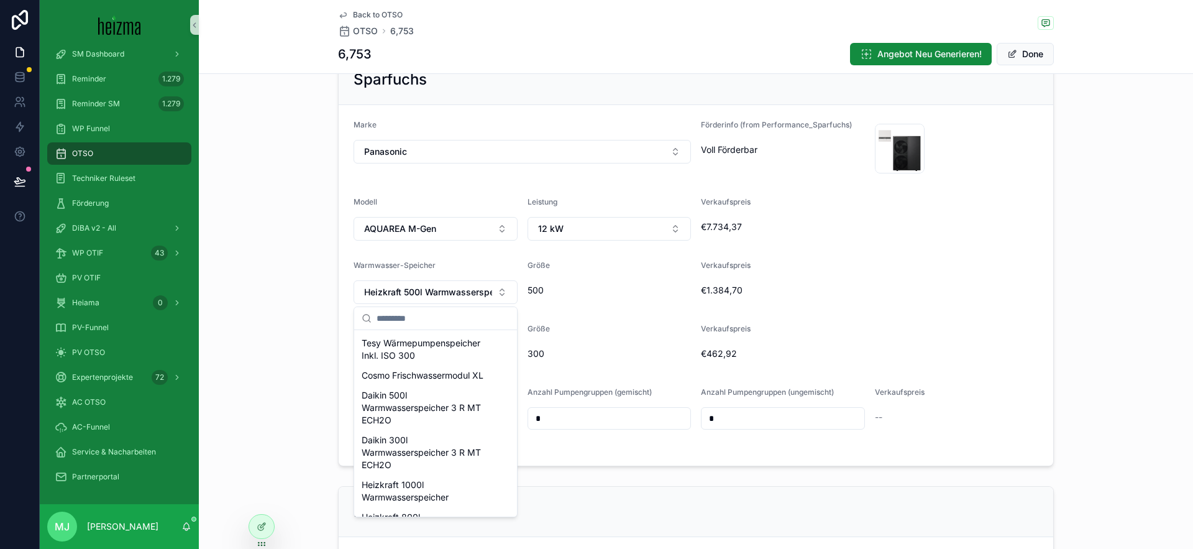
scroll to position [98, 0]
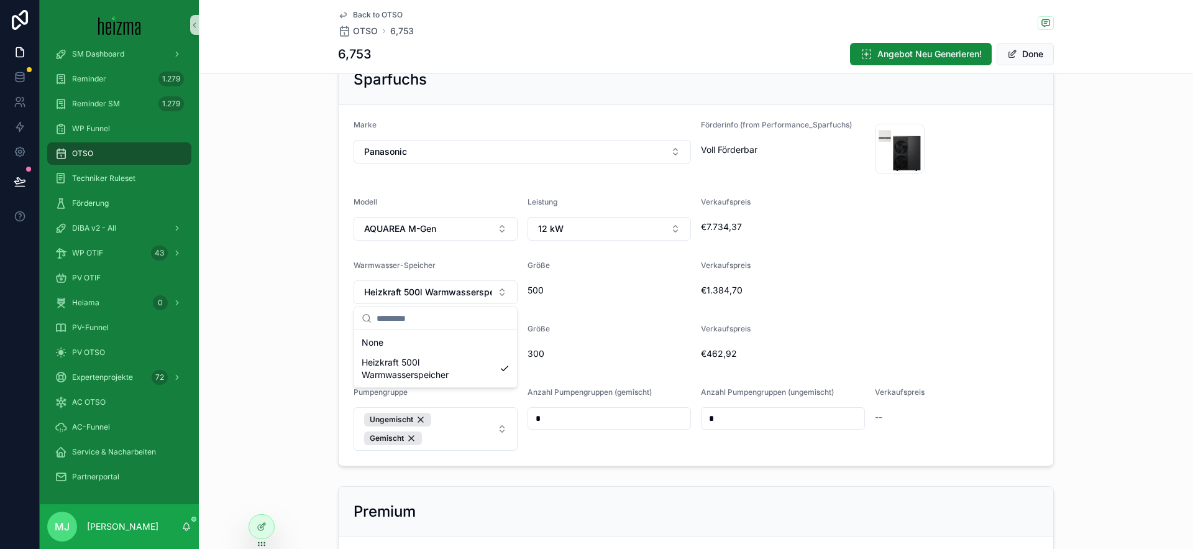
click at [602, 360] on div "300" at bounding box center [609, 354] width 164 height 20
click at [473, 288] on span "Heizkraft 500l Warmwasserspeicher" at bounding box center [428, 292] width 128 height 12
click at [601, 354] on span "300" at bounding box center [609, 353] width 164 height 12
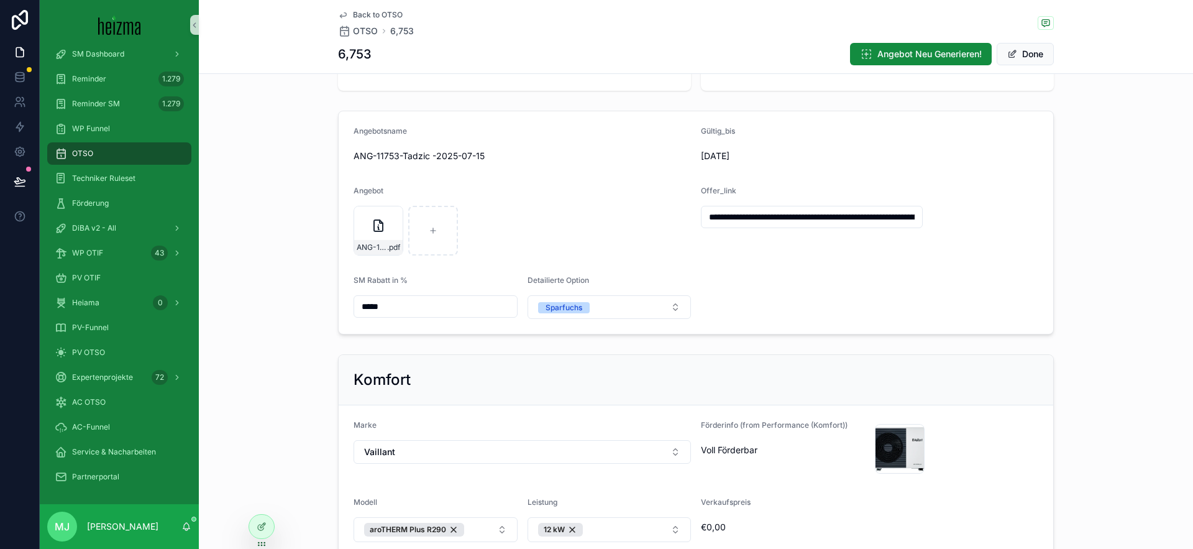
scroll to position [64, 0]
click at [1036, 61] on button "Done" at bounding box center [1024, 54] width 57 height 22
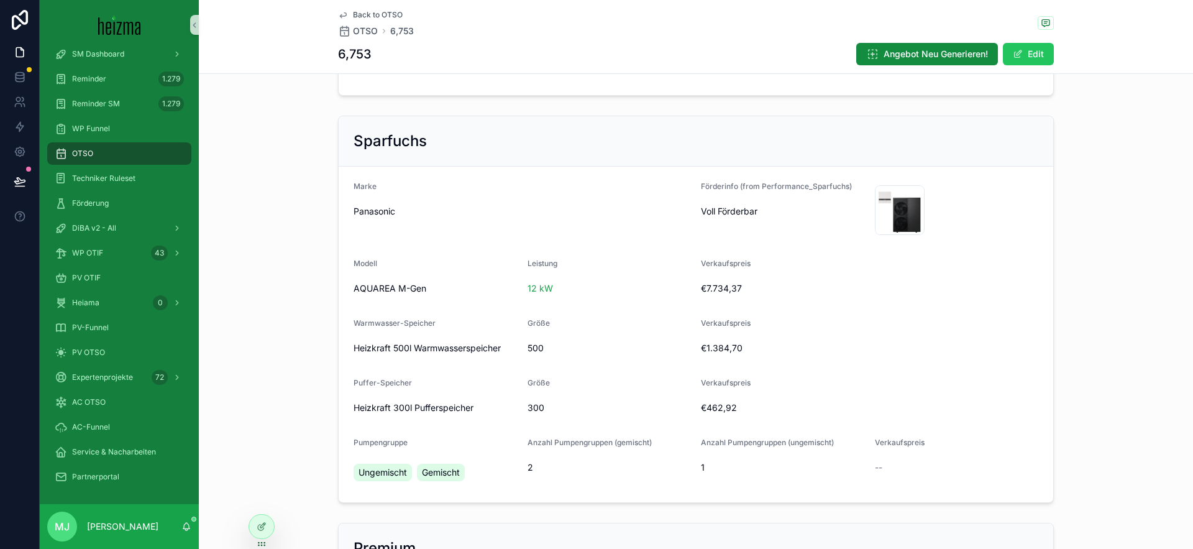
scroll to position [725, 0]
drag, startPoint x: 908, startPoint y: 58, endPoint x: 903, endPoint y: 209, distance: 151.1
click at [908, 58] on span "Angebot Neu Generieren!" at bounding box center [935, 54] width 104 height 12
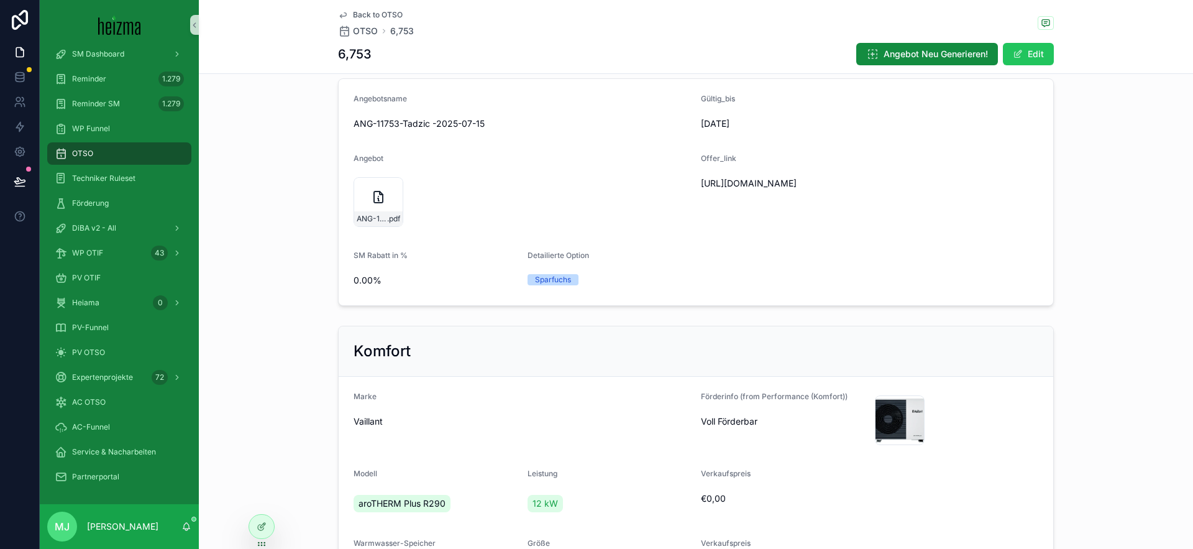
scroll to position [0, 0]
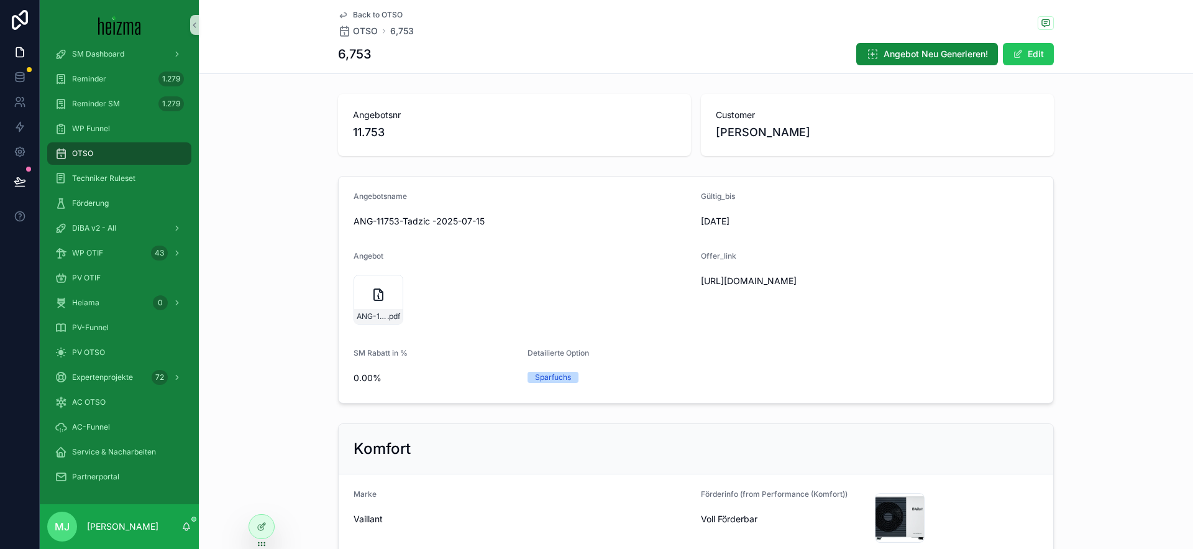
click at [877, 258] on div "Offer_link" at bounding box center [812, 258] width 222 height 15
click at [408, 330] on form "Angebotsname ANG-11753-Tadzic -2025-07-15 Gültig_bis [DATE] Angebot ANG-11753-T…" at bounding box center [696, 289] width 714 height 226
click at [926, 51] on span "Angebot Neu Generieren!" at bounding box center [935, 54] width 104 height 12
click at [944, 190] on form "Angebotsname ANG-11753-Tadzic -2025-07-15 Gültig_bis [DATE] Angebot ANG-11753-T…" at bounding box center [696, 289] width 714 height 226
click at [745, 281] on span "[URL][DOMAIN_NAME]" at bounding box center [812, 281] width 222 height 12
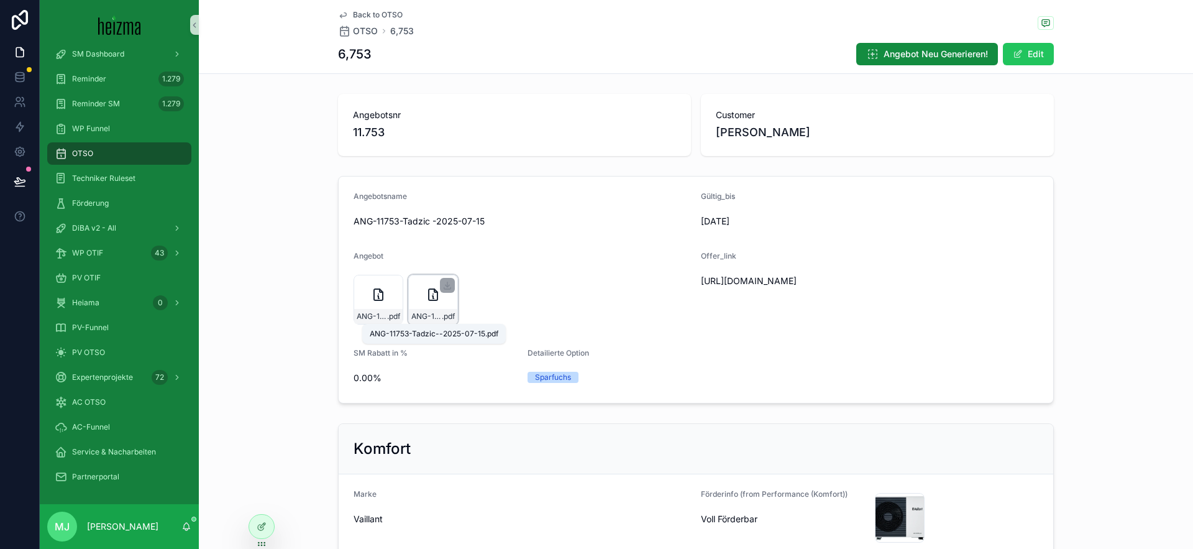
click at [430, 313] on span "ANG-11753-Tadzic--2025-07-15" at bounding box center [426, 316] width 30 height 10
click at [823, 283] on span "[URL][DOMAIN_NAME]" at bounding box center [812, 281] width 222 height 12
copy span "[URL][DOMAIN_NAME]"
